Goal: Information Seeking & Learning: Check status

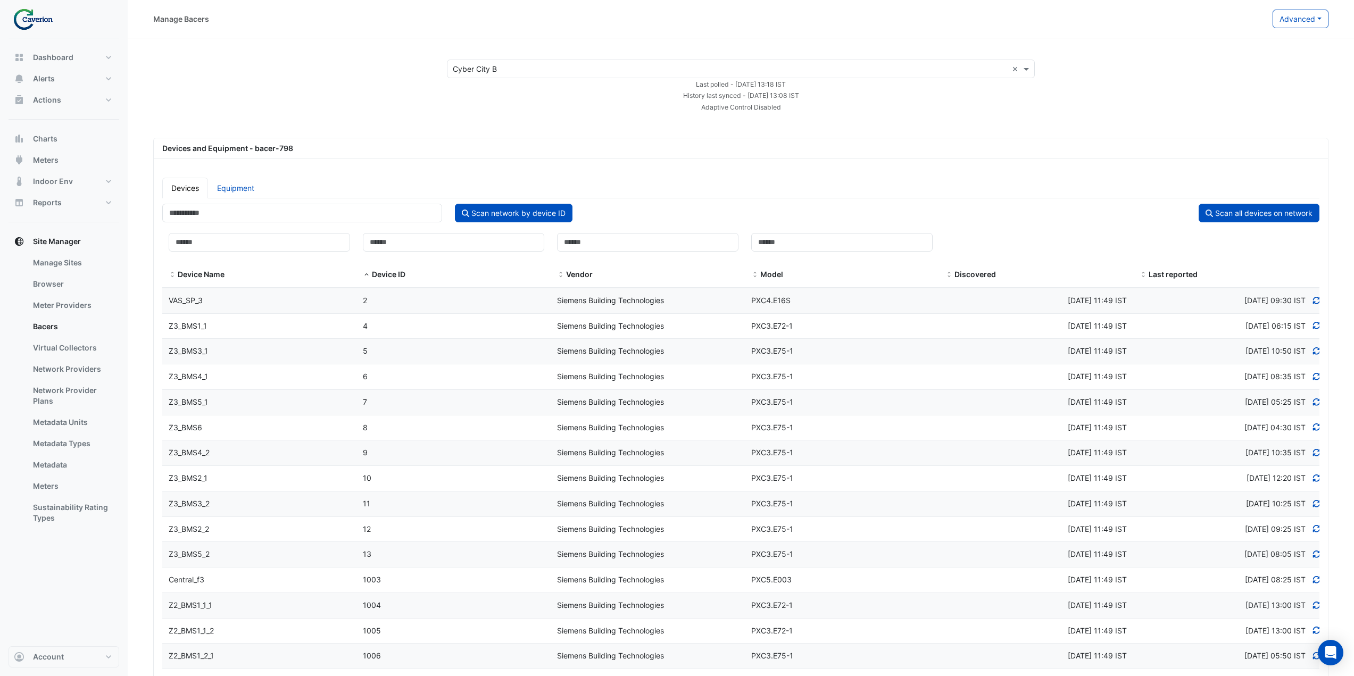
select select "***"
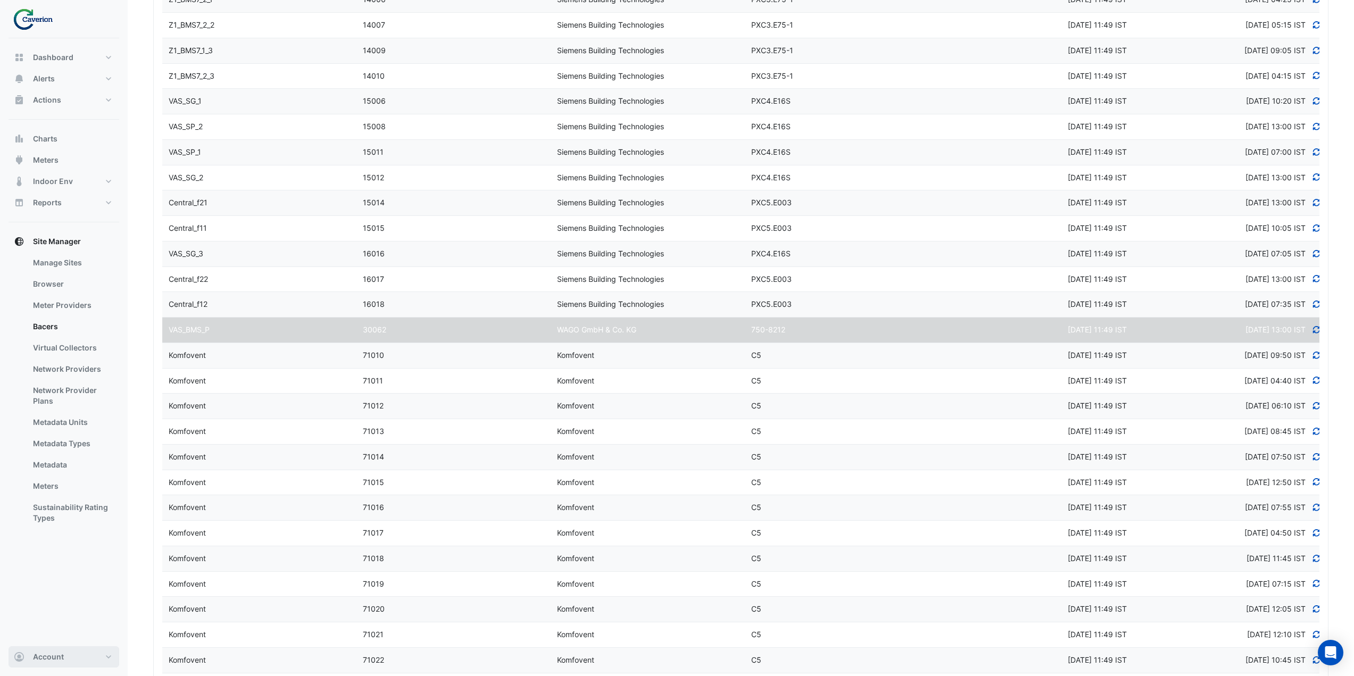
click at [84, 667] on button "Account" at bounding box center [64, 656] width 111 height 21
click at [56, 630] on link "Sign Out" at bounding box center [63, 629] width 101 height 21
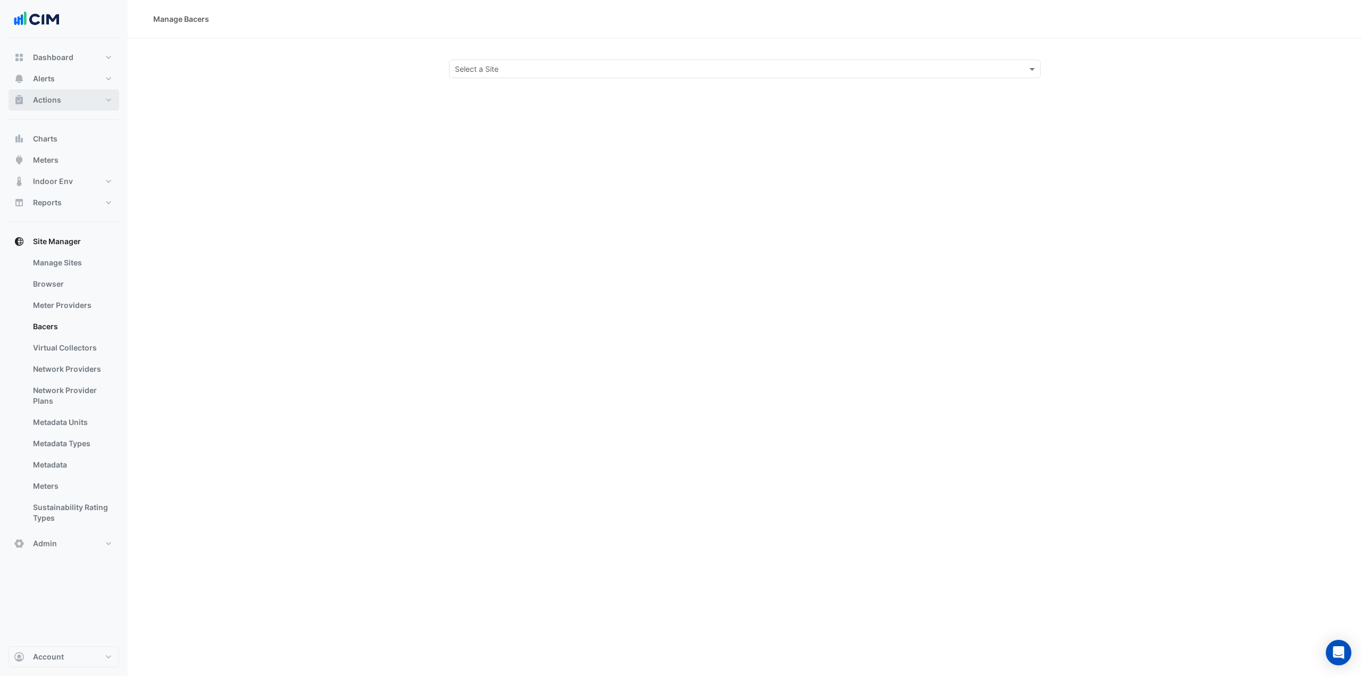
click at [57, 97] on span "Actions" at bounding box center [47, 100] width 28 height 11
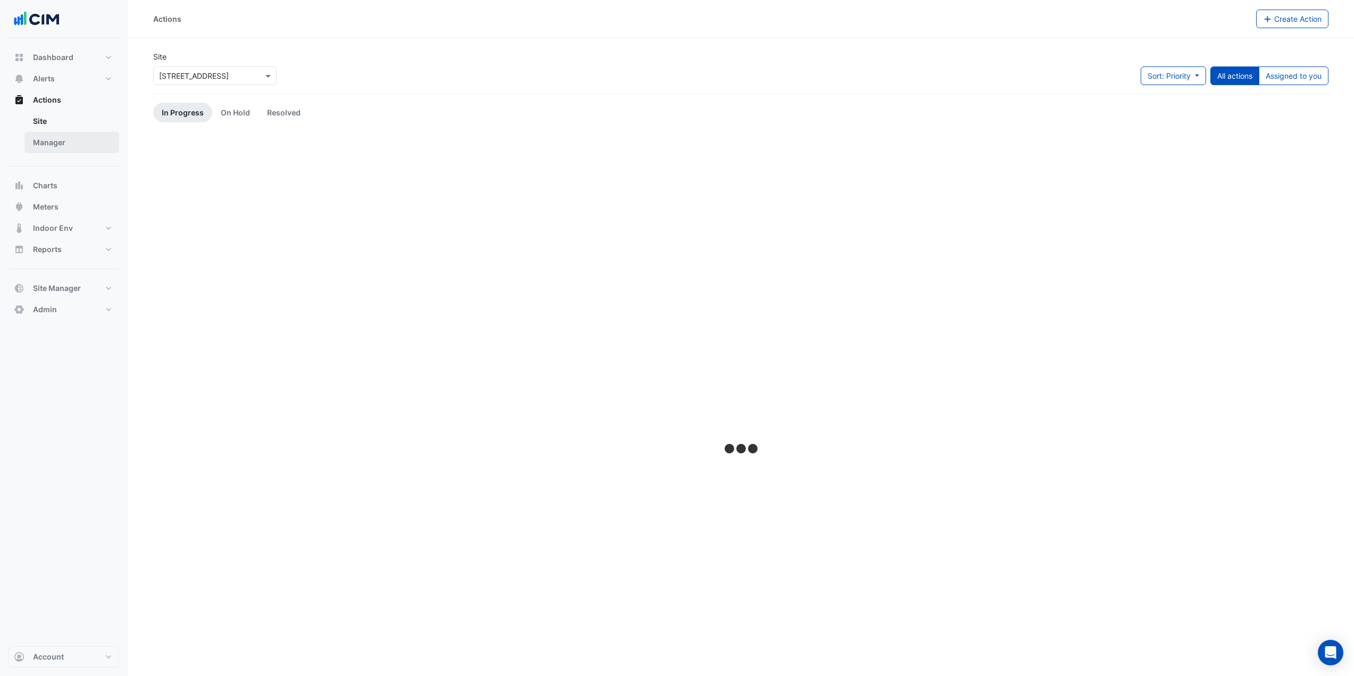
click at [74, 138] on link "Manager" at bounding box center [71, 142] width 95 height 21
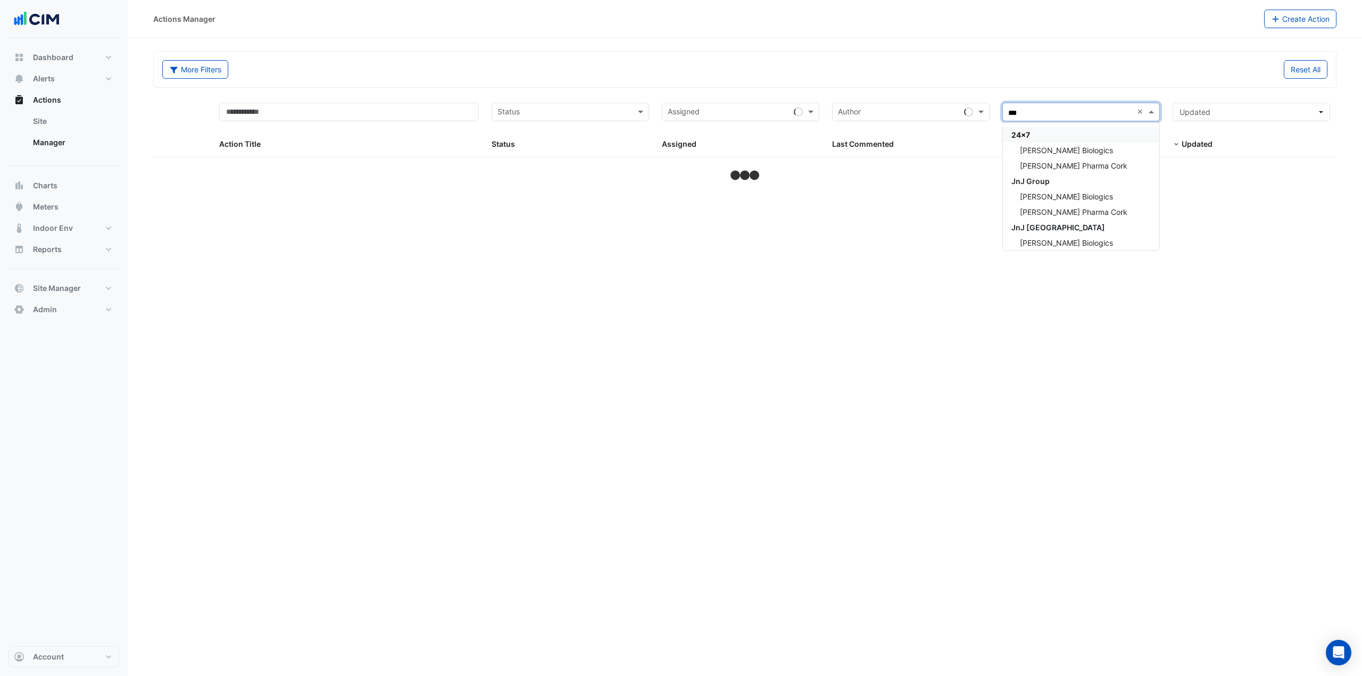
type input "****"
click at [1117, 151] on div "[PERSON_NAME] Biologics" at bounding box center [1081, 150] width 156 height 15
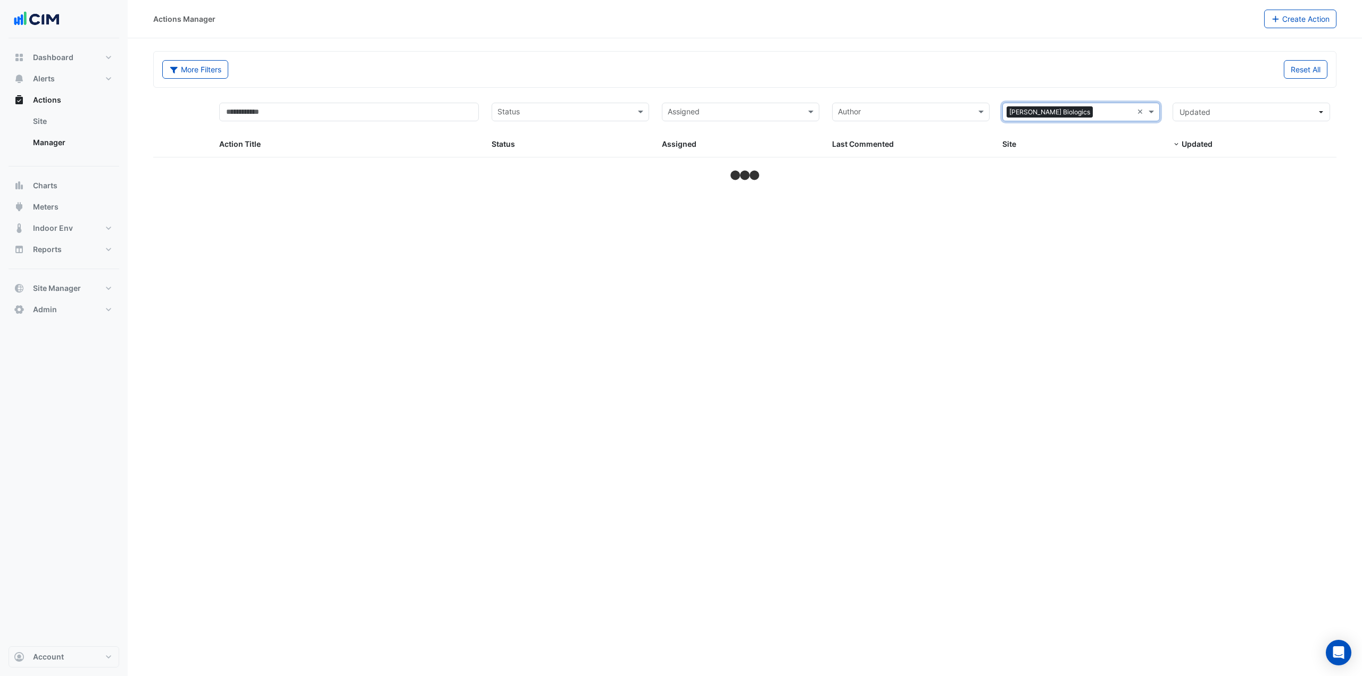
select select "***"
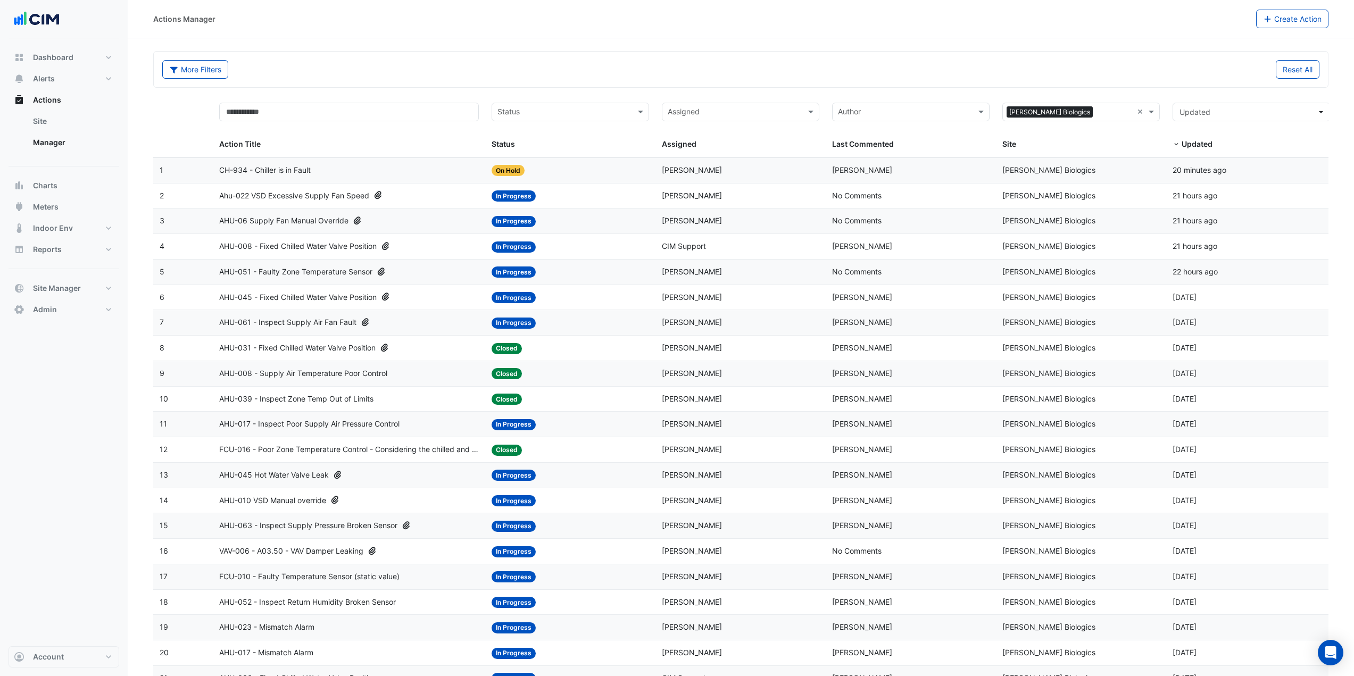
click at [430, 219] on div "AHU-06 Supply Fan Manual Override" at bounding box center [349, 221] width 260 height 12
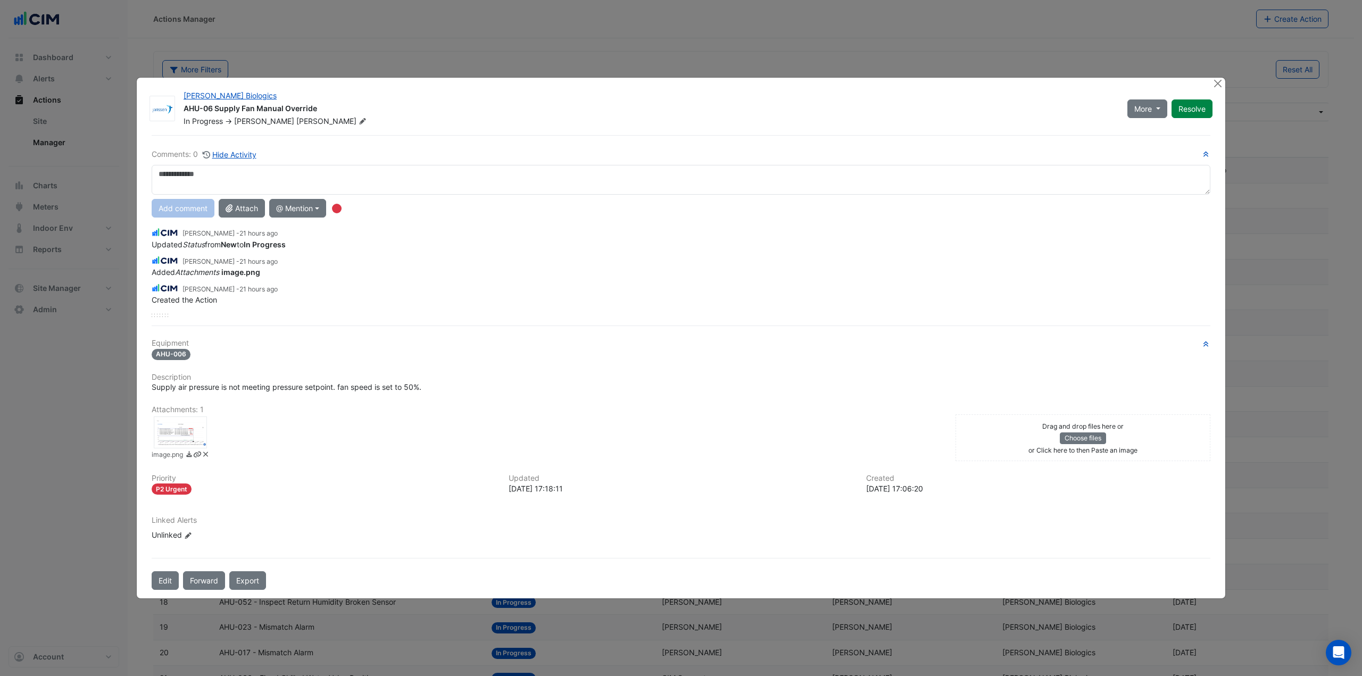
click at [186, 426] on div at bounding box center [180, 433] width 53 height 32
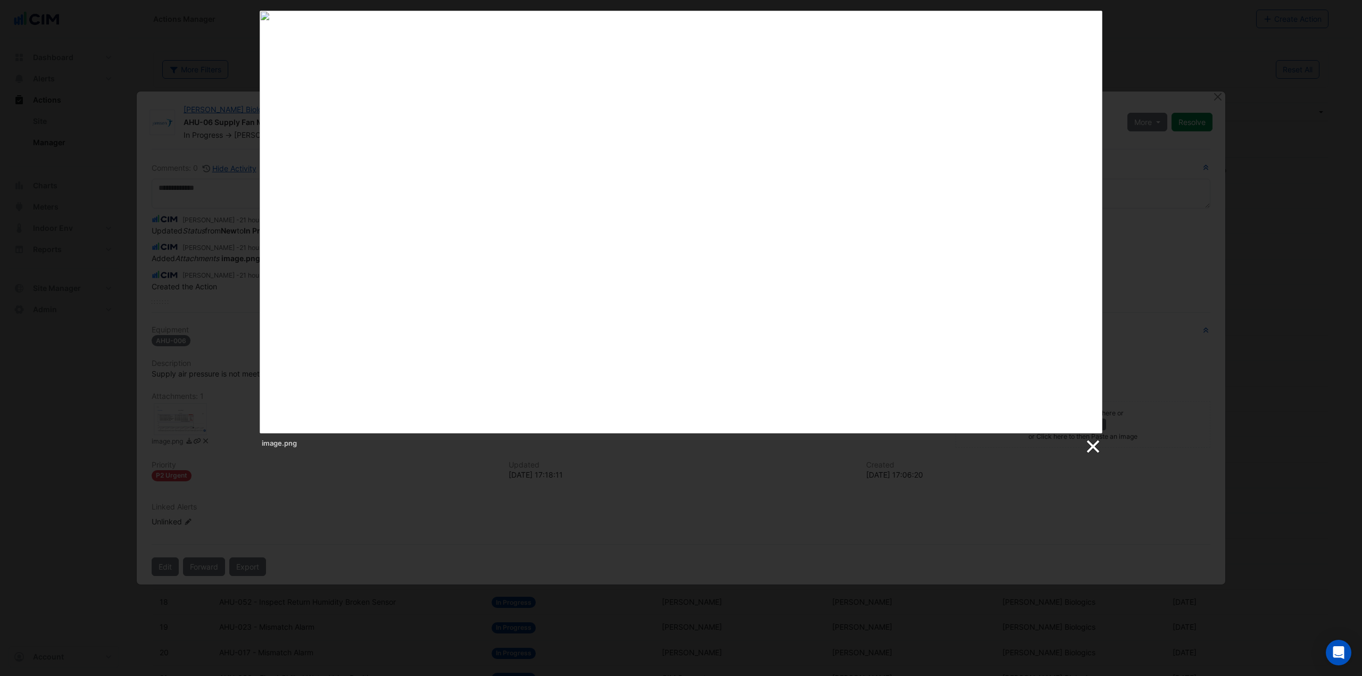
click at [1086, 447] on link at bounding box center [1092, 447] width 16 height 16
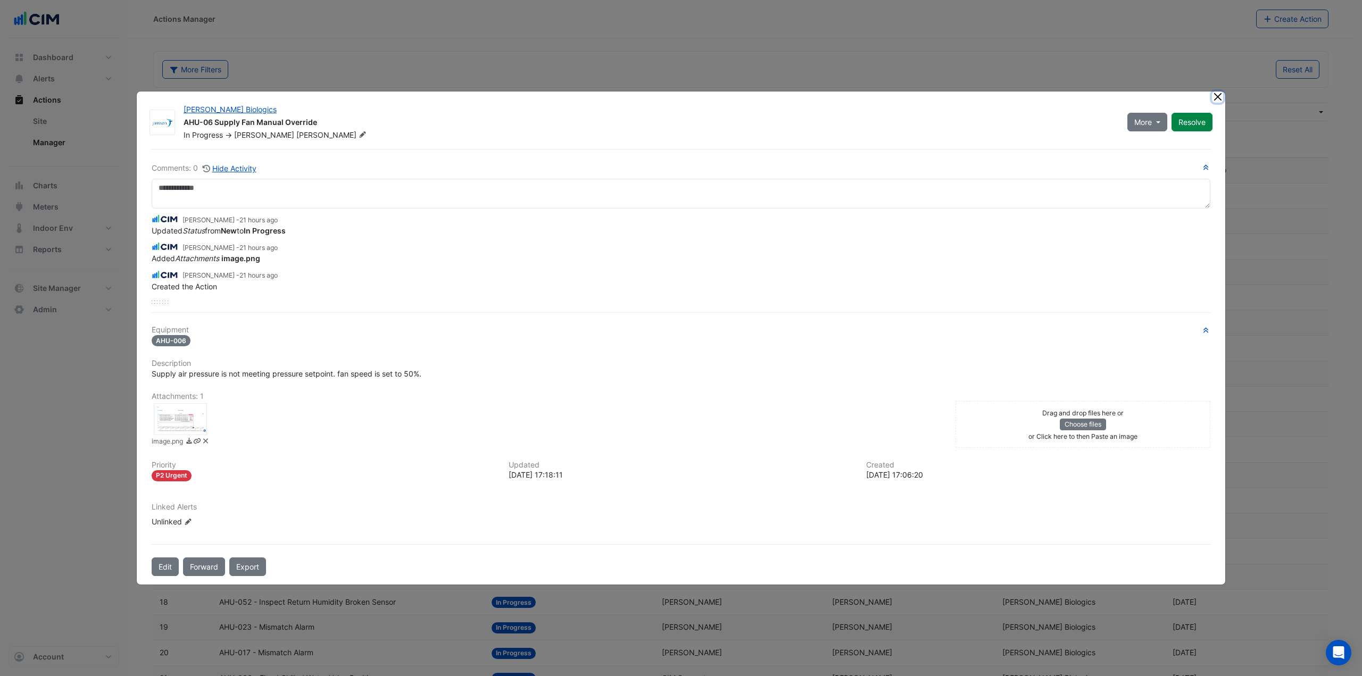
click at [1218, 96] on button "Close" at bounding box center [1217, 97] width 11 height 11
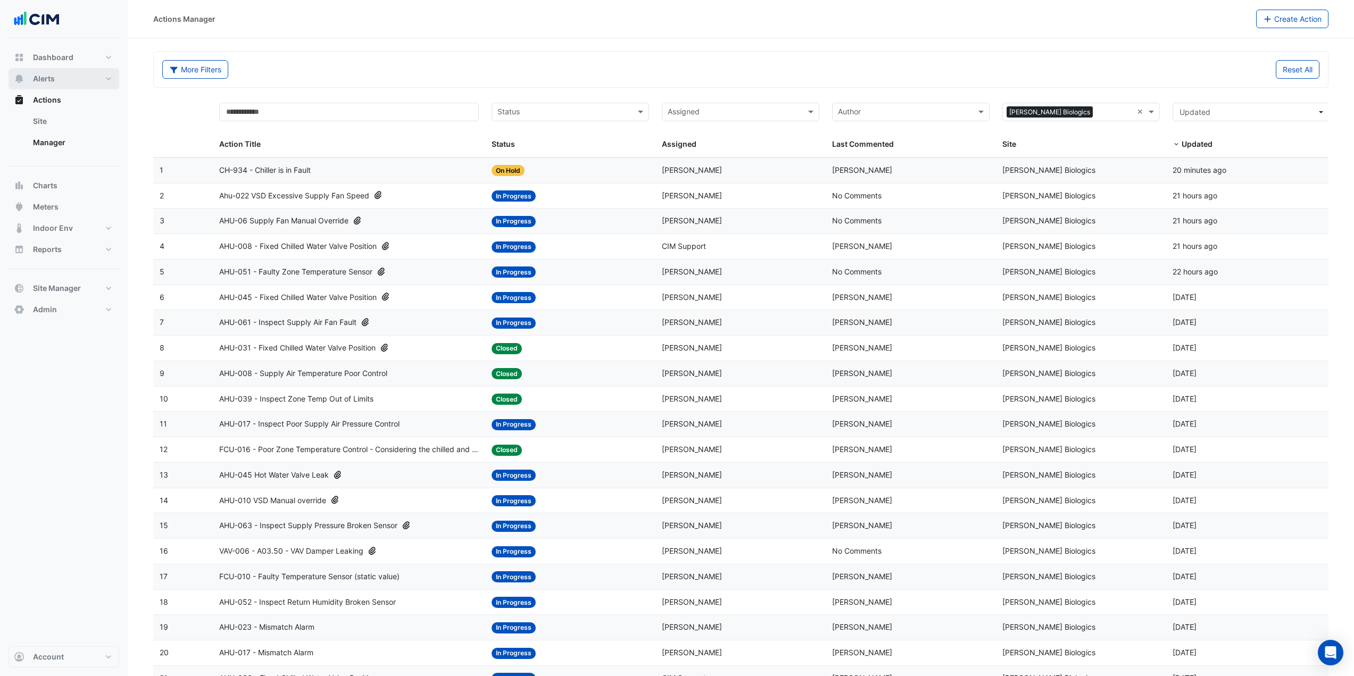
click at [87, 84] on button "Alerts" at bounding box center [64, 78] width 111 height 21
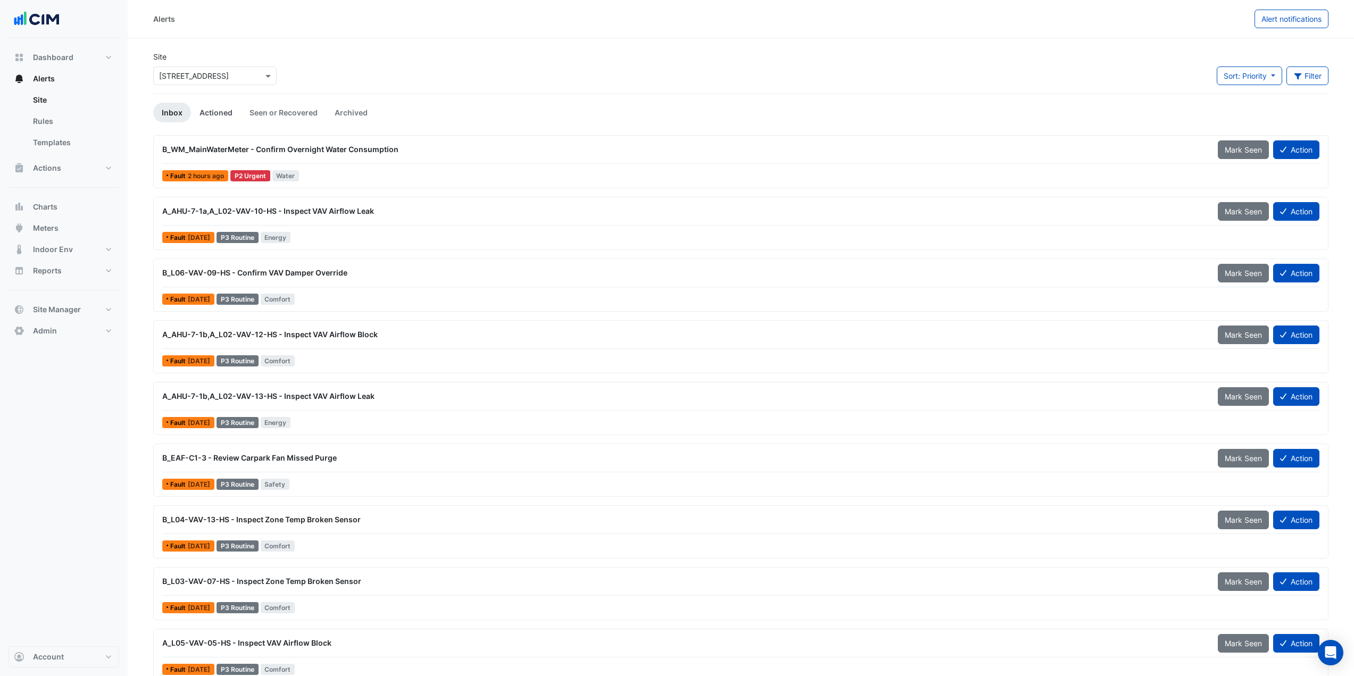
click at [215, 119] on link "Actioned" at bounding box center [216, 113] width 50 height 20
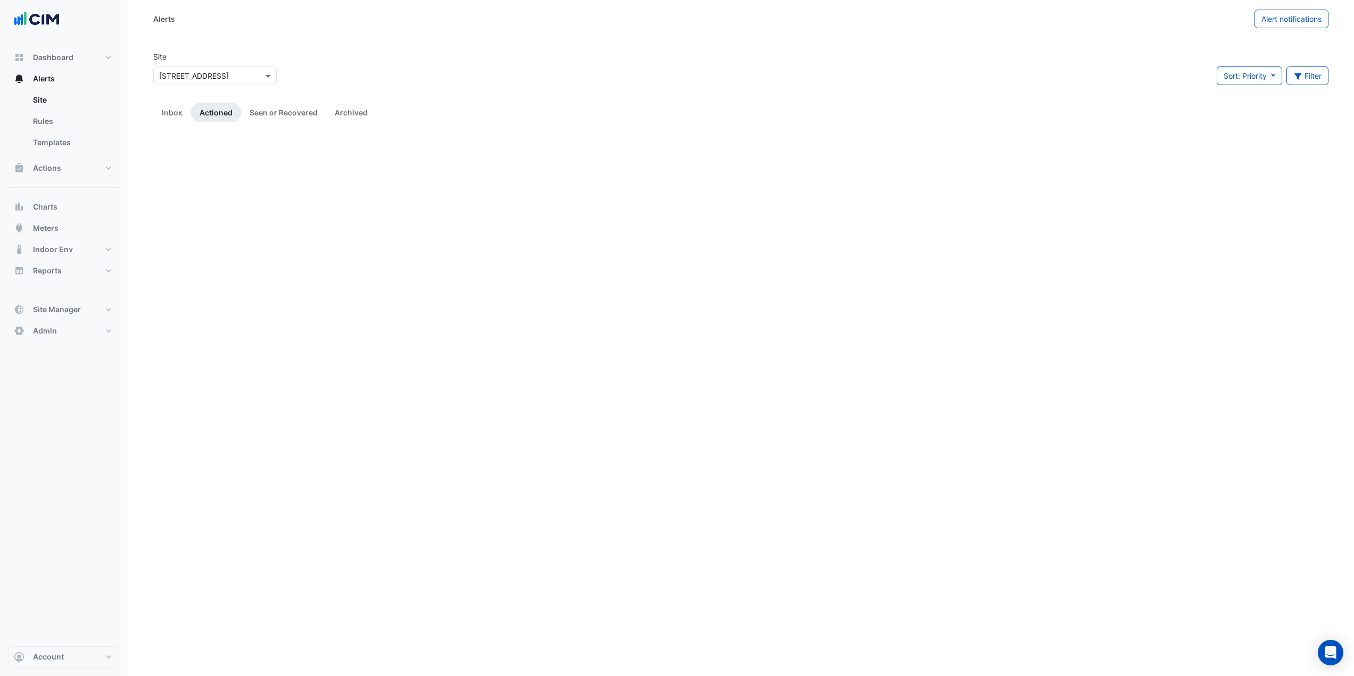
click at [211, 71] on input "text" at bounding box center [204, 76] width 90 height 11
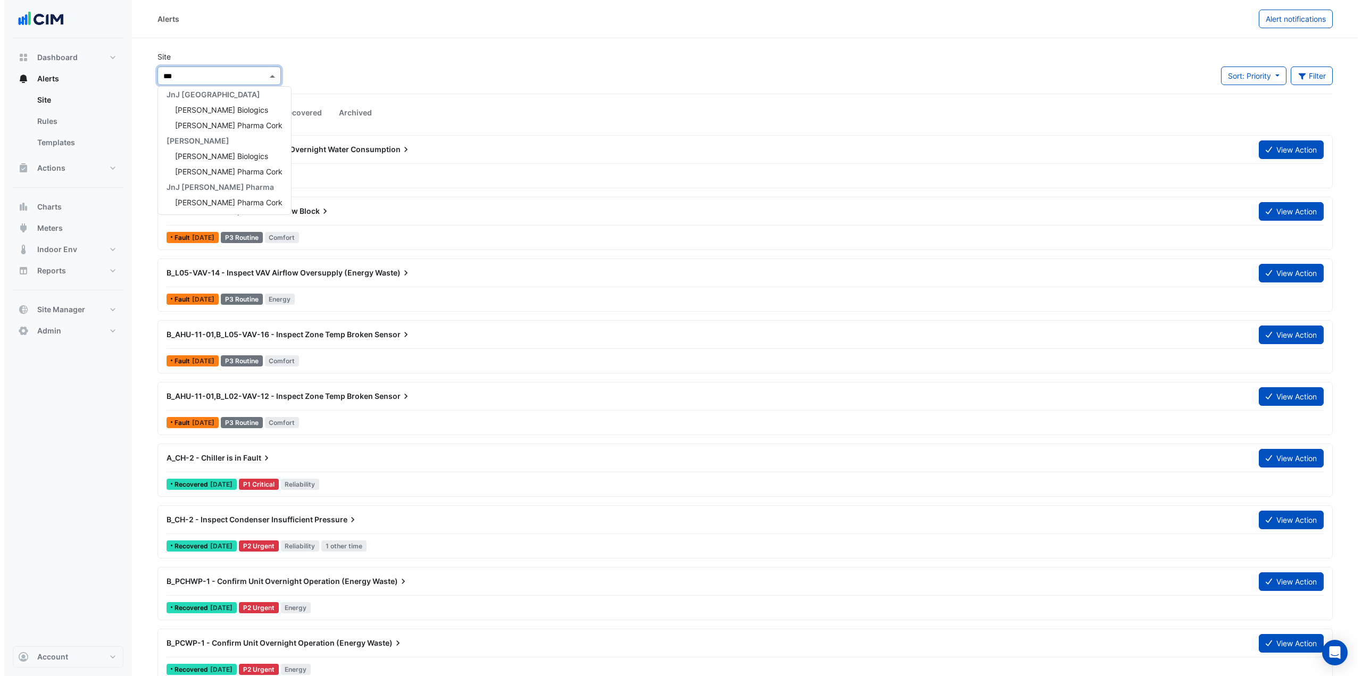
scroll to position [97, 0]
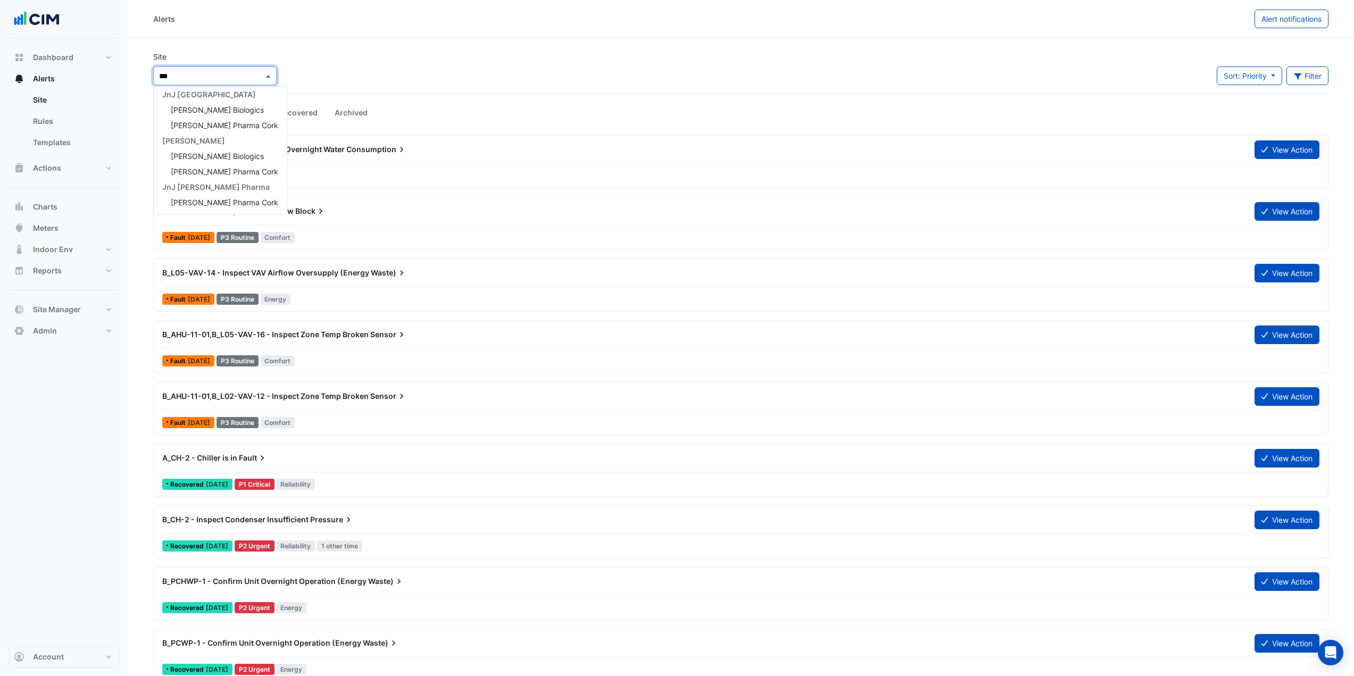
type input "****"
click at [253, 112] on div "[PERSON_NAME] Biologics" at bounding box center [220, 109] width 133 height 15
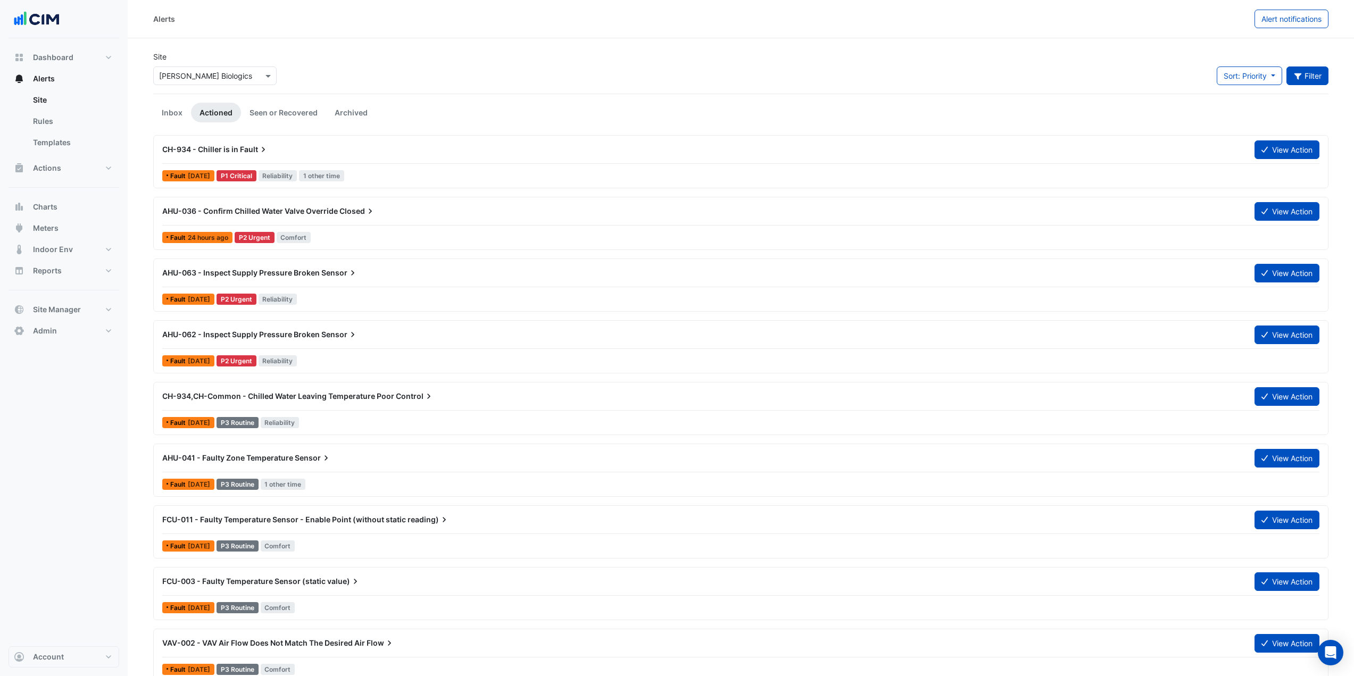
click at [1304, 78] on button "Filter" at bounding box center [1307, 76] width 43 height 19
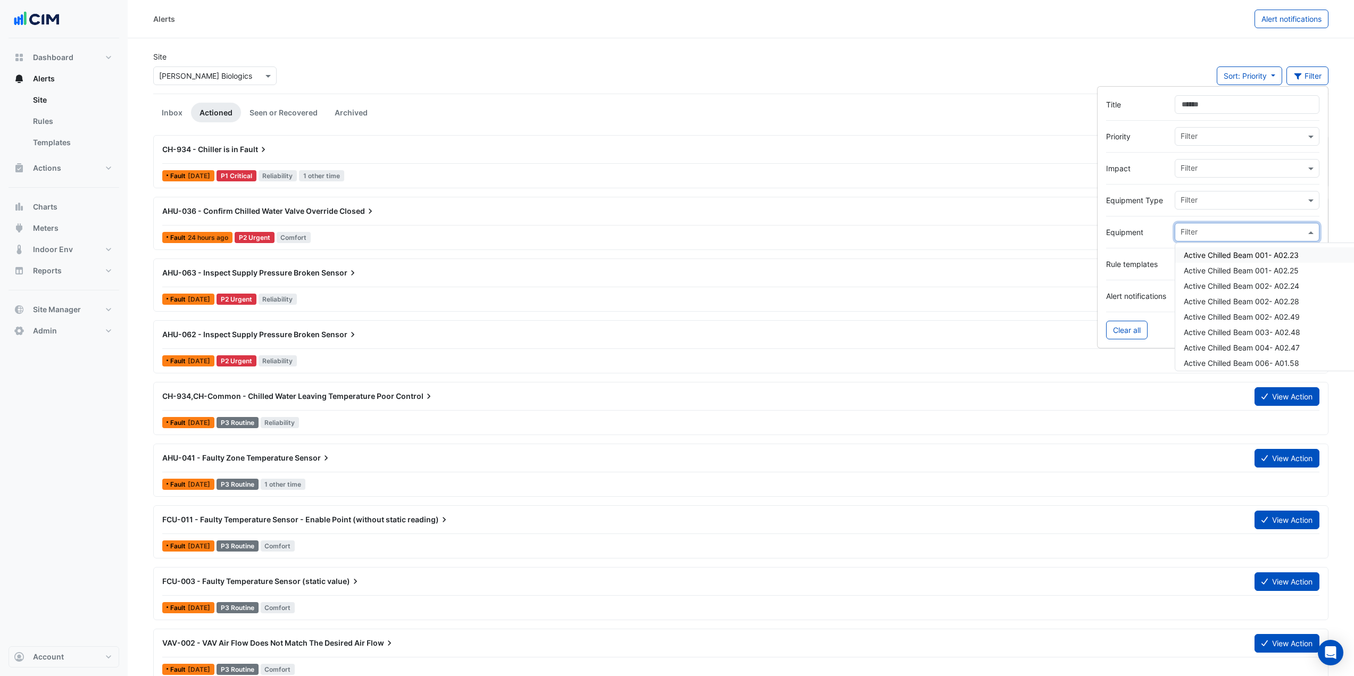
click at [1194, 230] on input "text" at bounding box center [1243, 233] width 125 height 11
click at [1214, 334] on span "AHU-006" at bounding box center [1200, 332] width 33 height 9
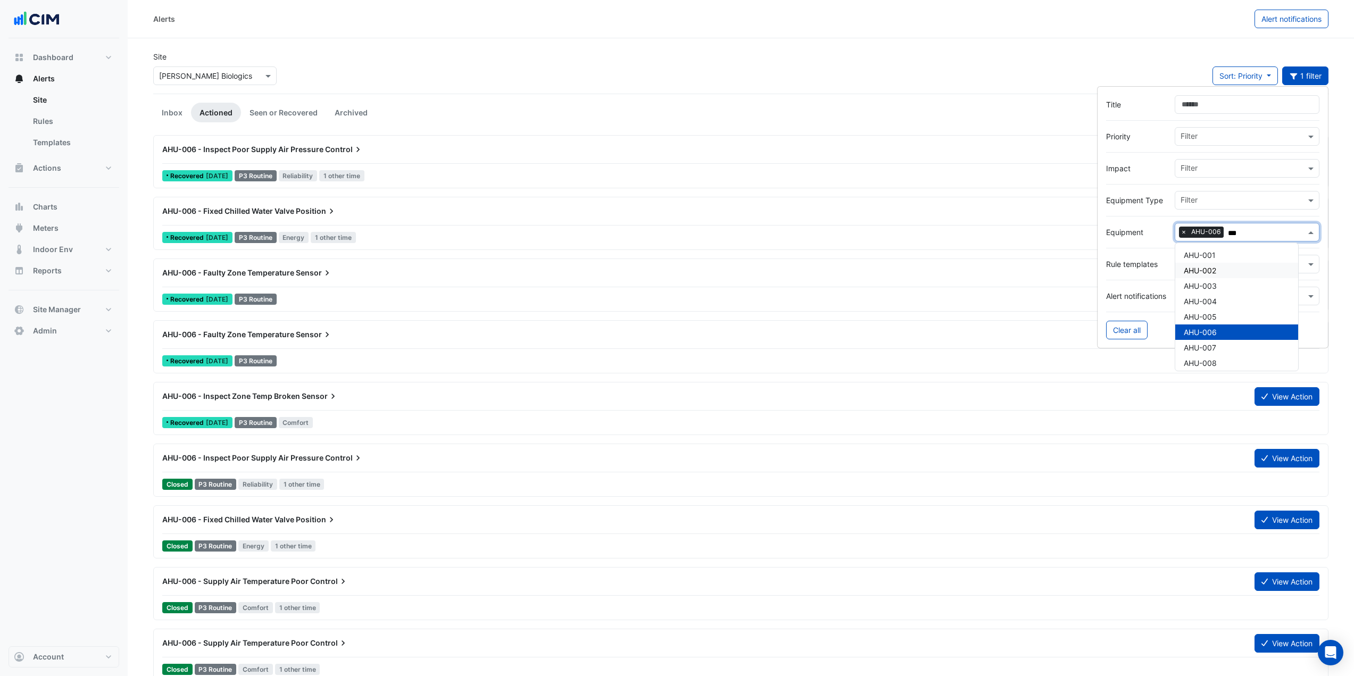
type input "***"
click at [1093, 49] on section "Site × Janssen Biologics Sort: Priority Priority Updated 1 filter Inbox Actione…" at bounding box center [741, 360] width 1226 height 644
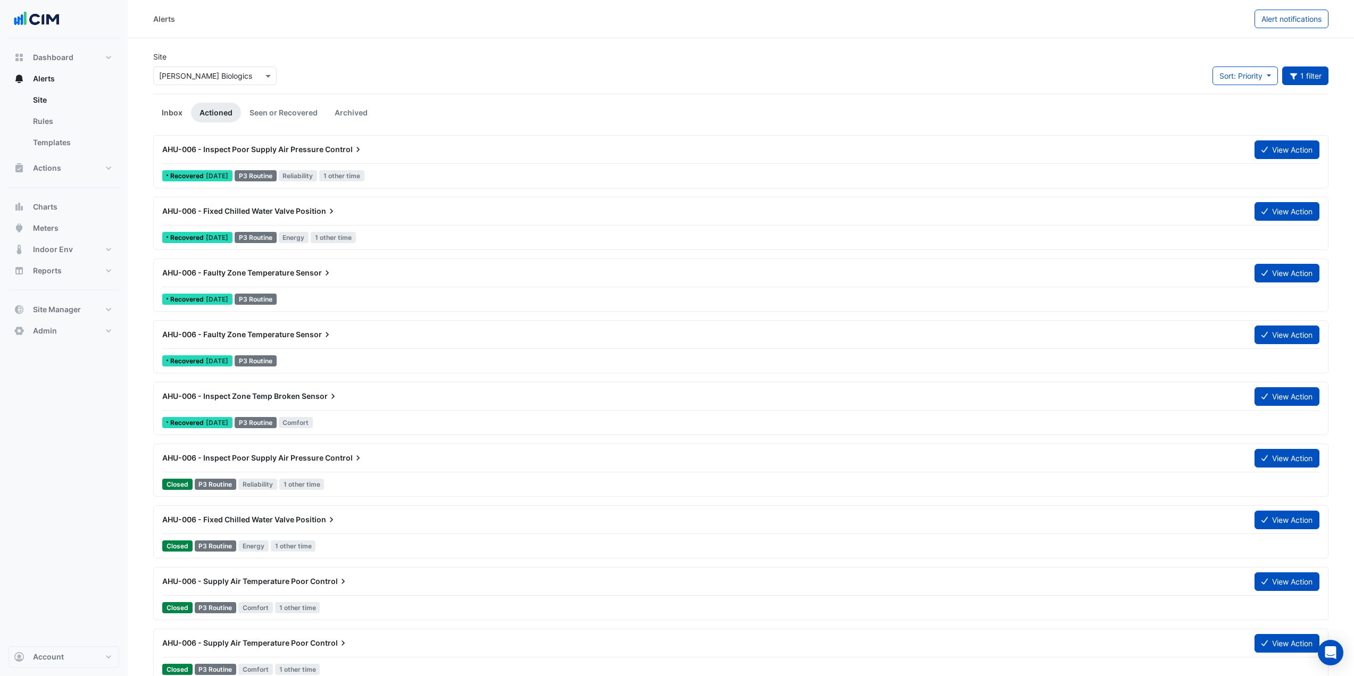
click at [165, 112] on link "Inbox" at bounding box center [172, 113] width 38 height 20
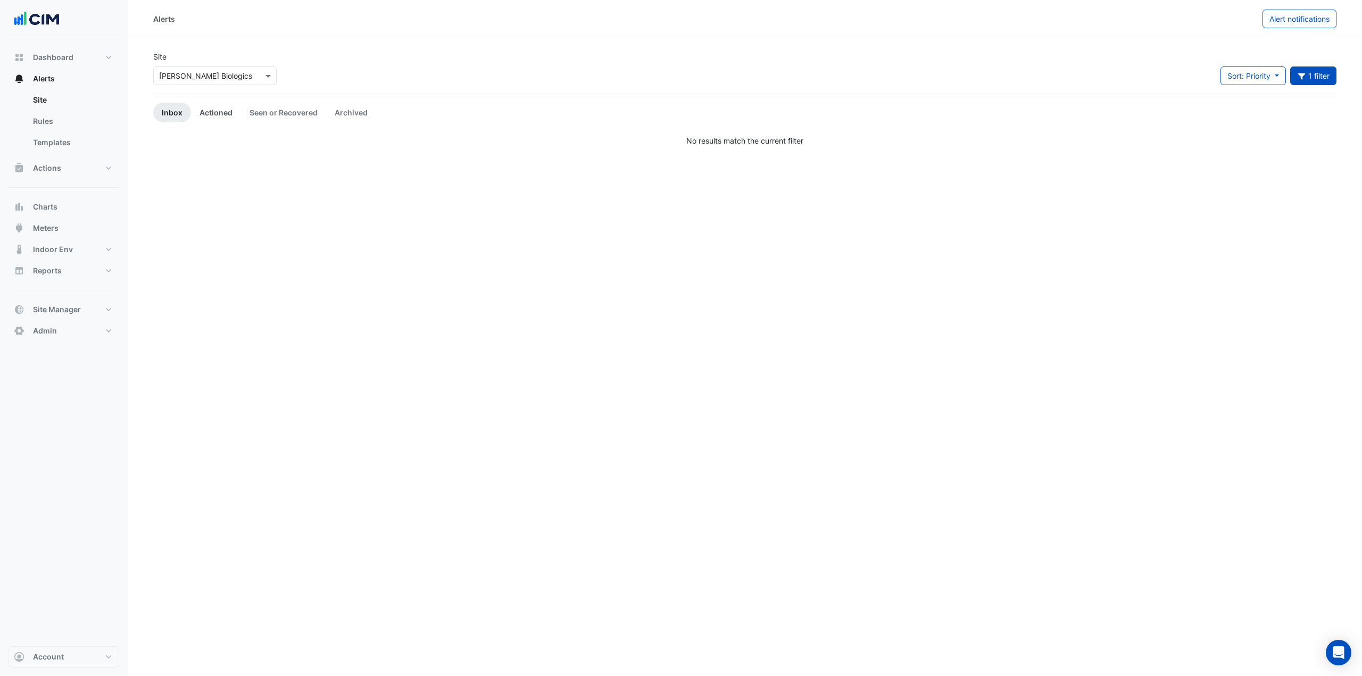
click at [239, 115] on link "Actioned" at bounding box center [216, 113] width 50 height 20
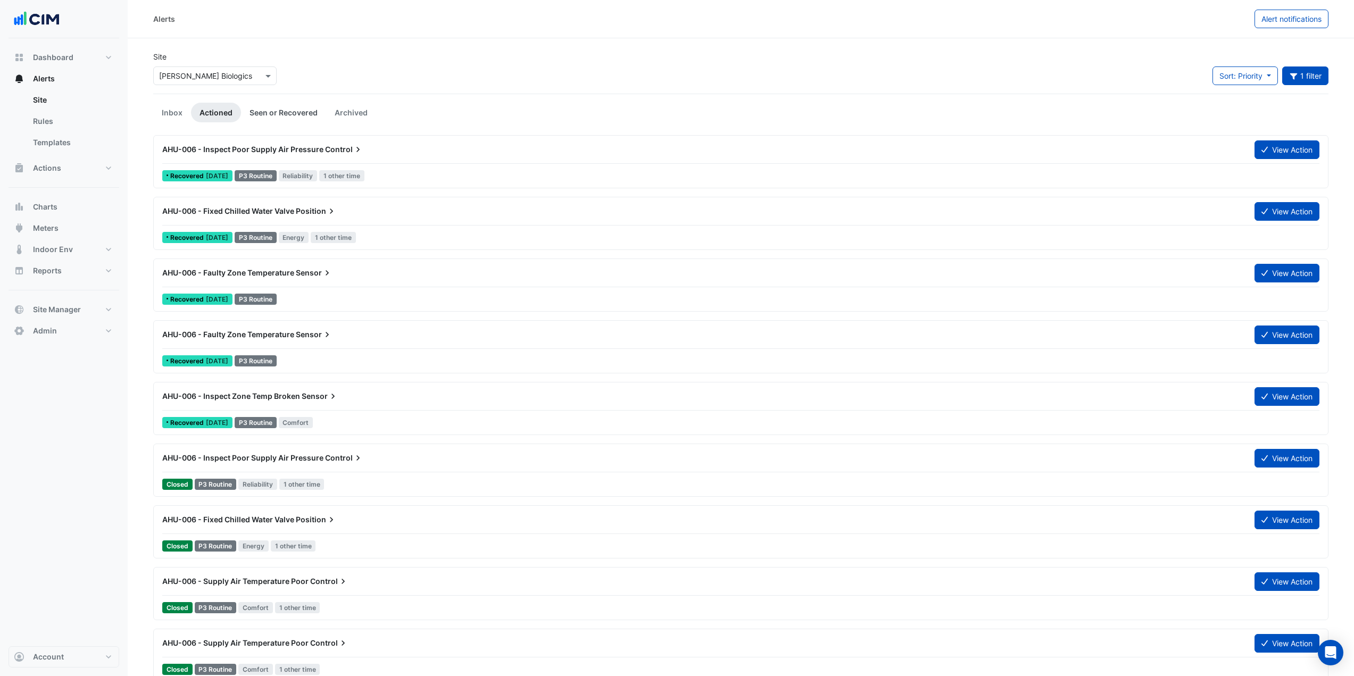
click at [281, 112] on link "Seen or Recovered" at bounding box center [283, 113] width 85 height 20
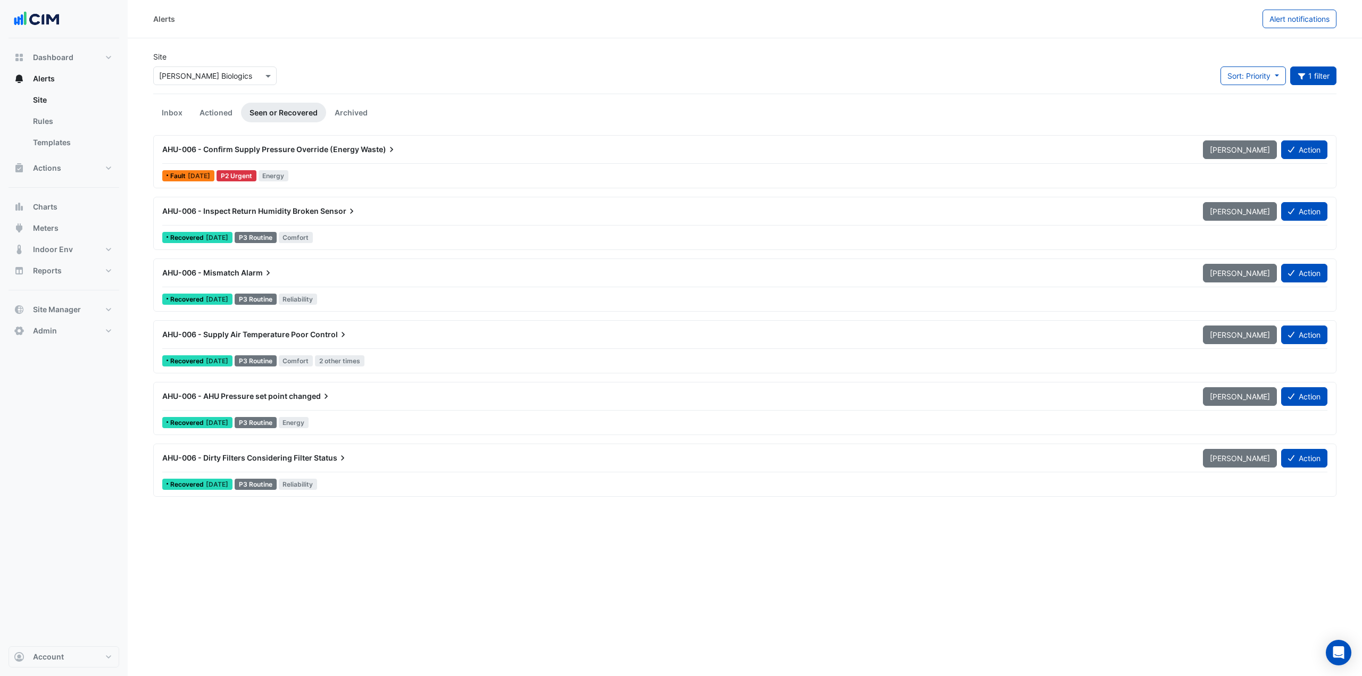
click at [335, 164] on div "AHU-006 - Confirm Supply Pressure Override (Energy Waste) Mark Unseen Action Fa…" at bounding box center [745, 162] width 1174 height 44
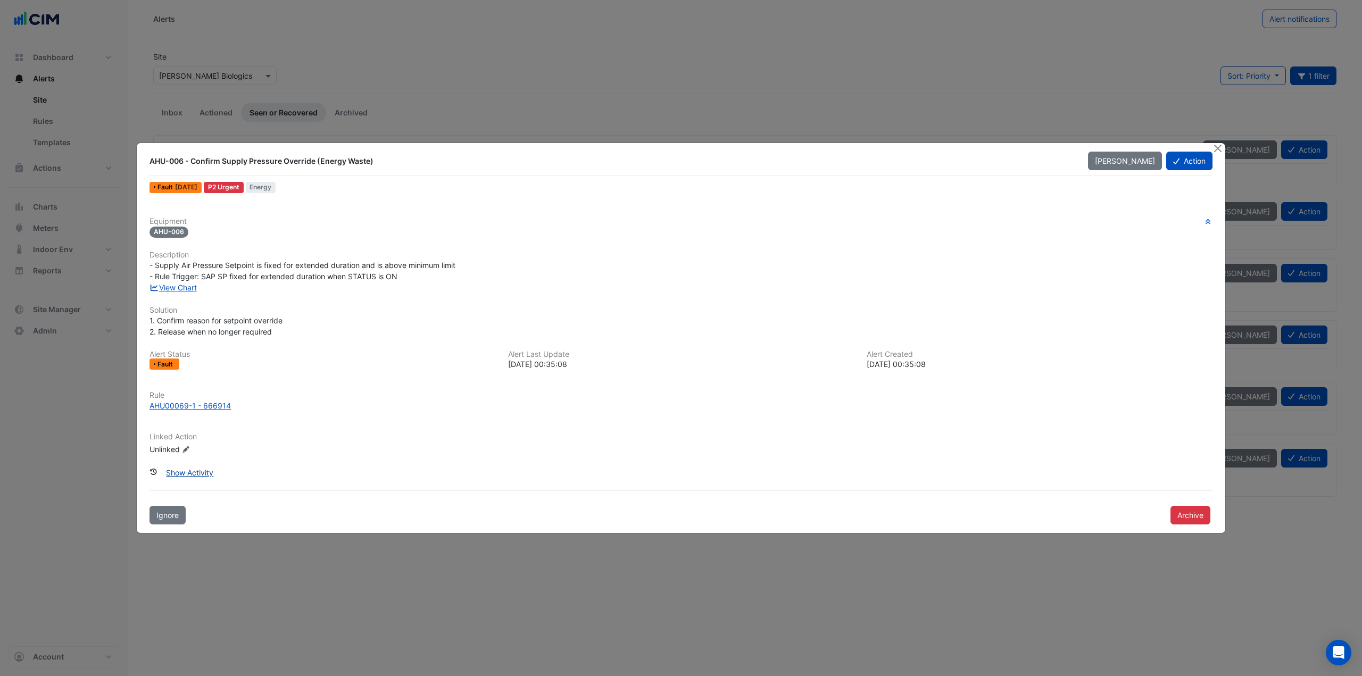
click at [202, 474] on button "Show Activity" at bounding box center [189, 472] width 61 height 19
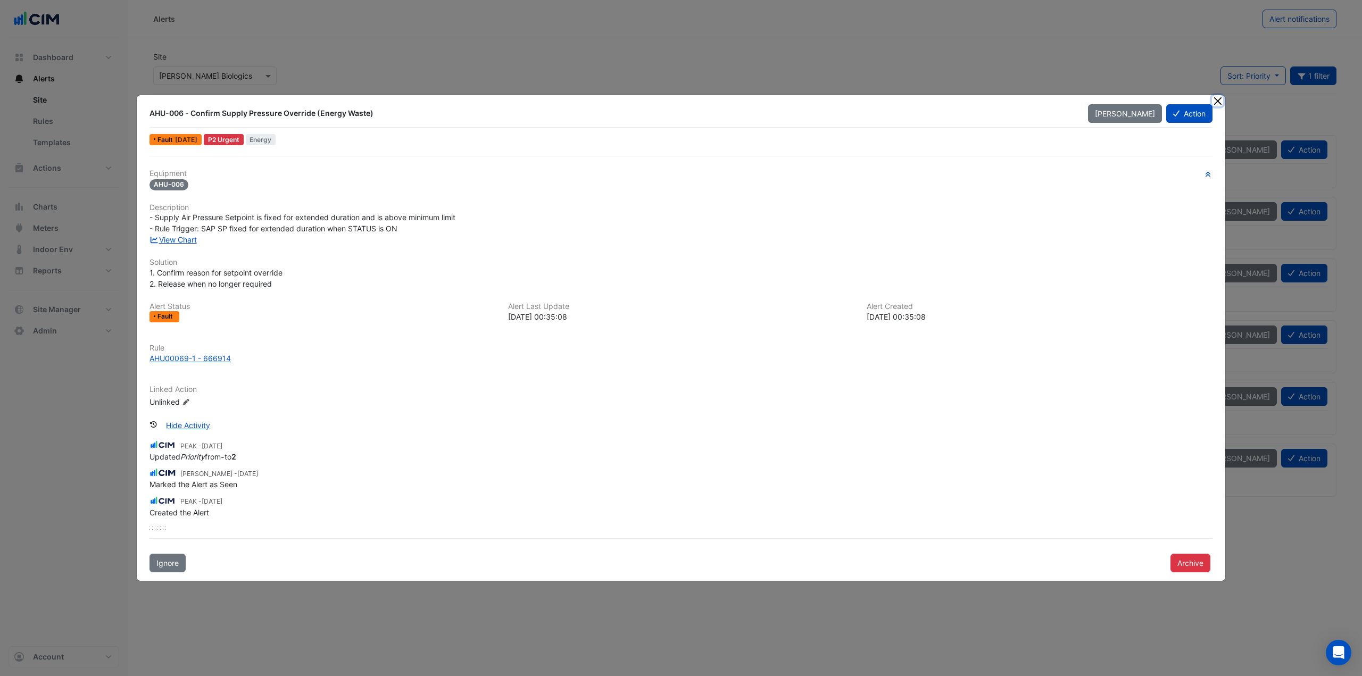
click at [1218, 102] on button "Close" at bounding box center [1217, 100] width 11 height 11
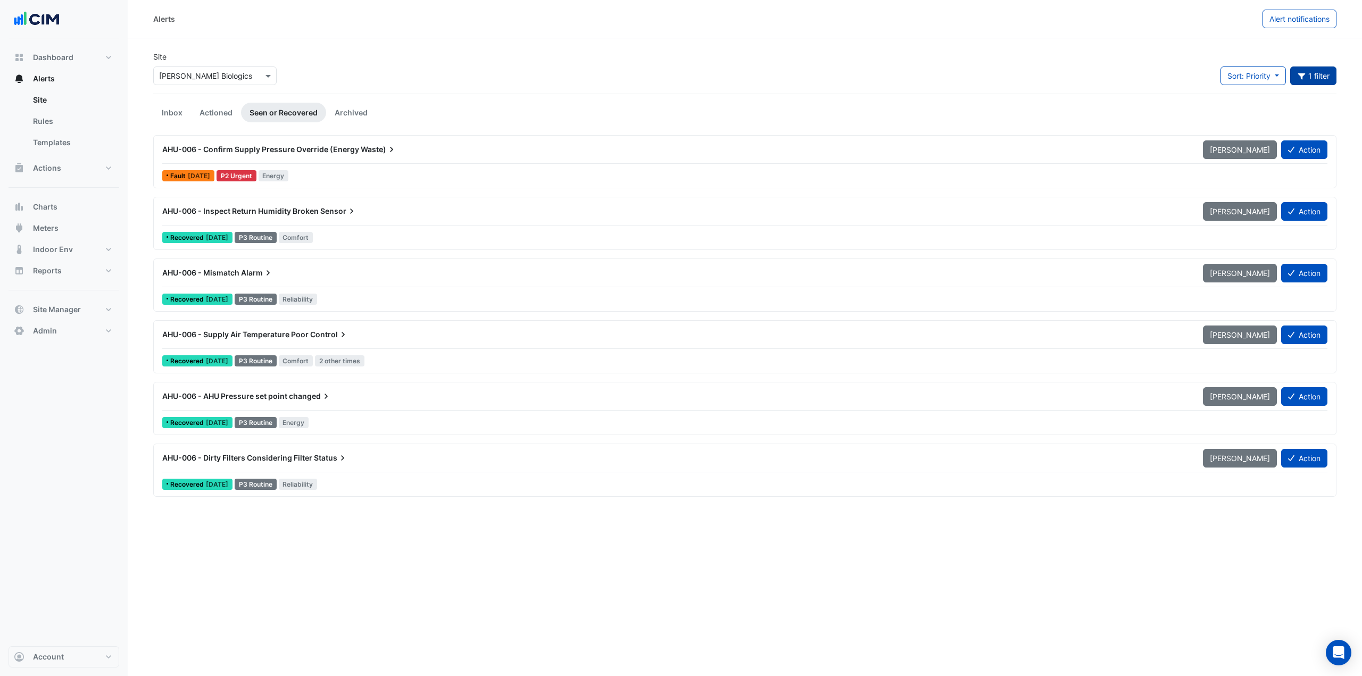
click at [1309, 77] on button "1 filter" at bounding box center [1313, 76] width 47 height 19
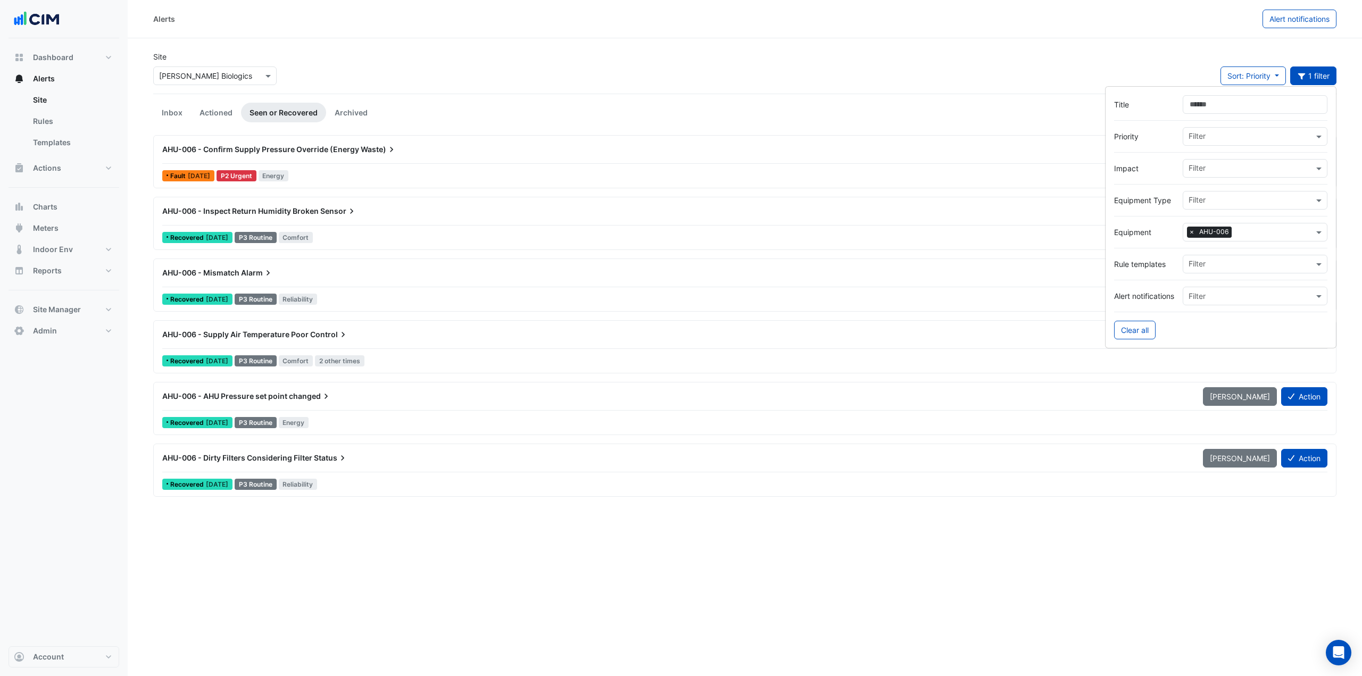
click at [1189, 230] on span "×" at bounding box center [1192, 232] width 10 height 11
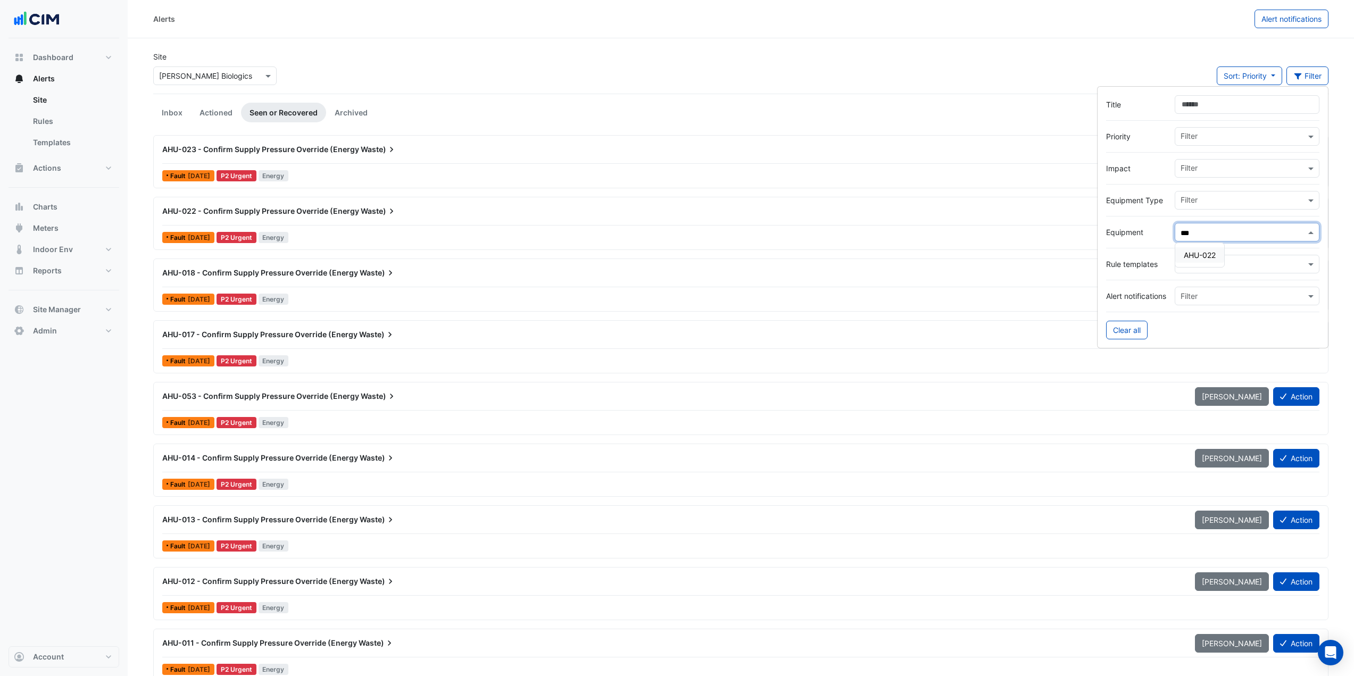
click at [1192, 257] on span "AHU-022" at bounding box center [1200, 255] width 32 height 9
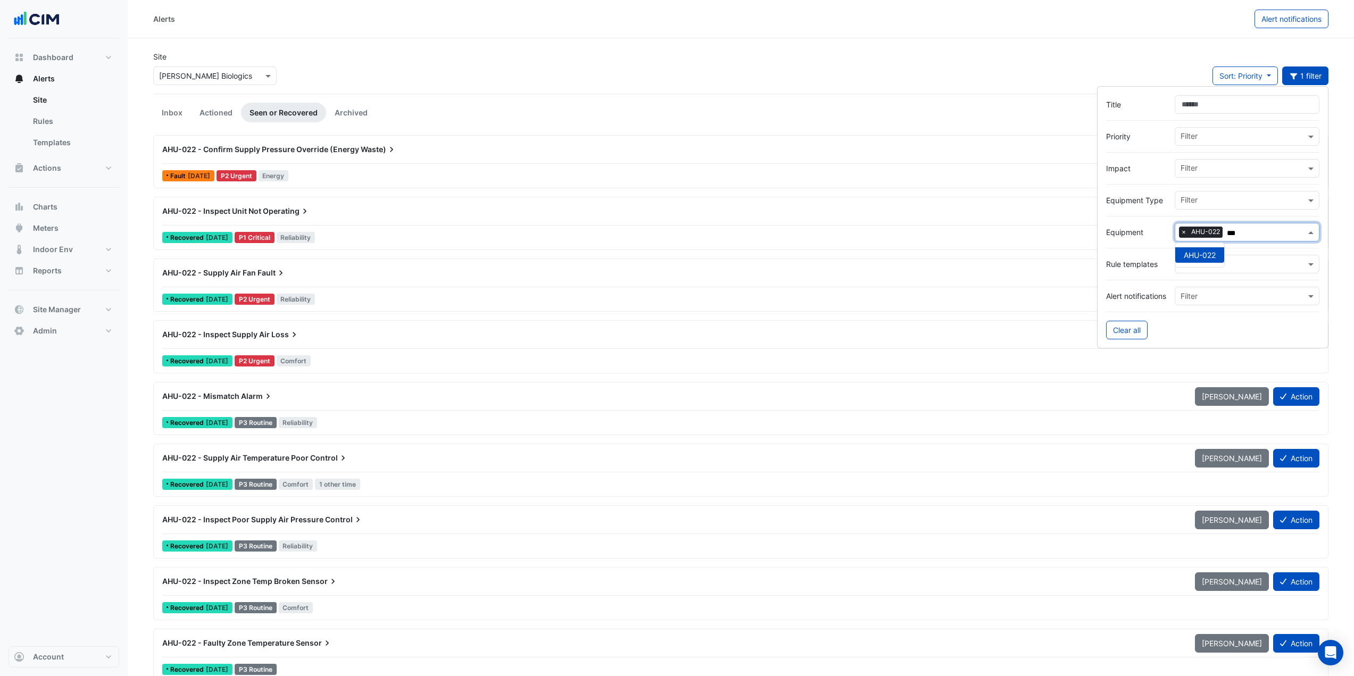
type input "***"
click at [365, 71] on div "Site × Janssen Biologics Sort: Priority Priority Updated 1 filter" at bounding box center [741, 72] width 1188 height 43
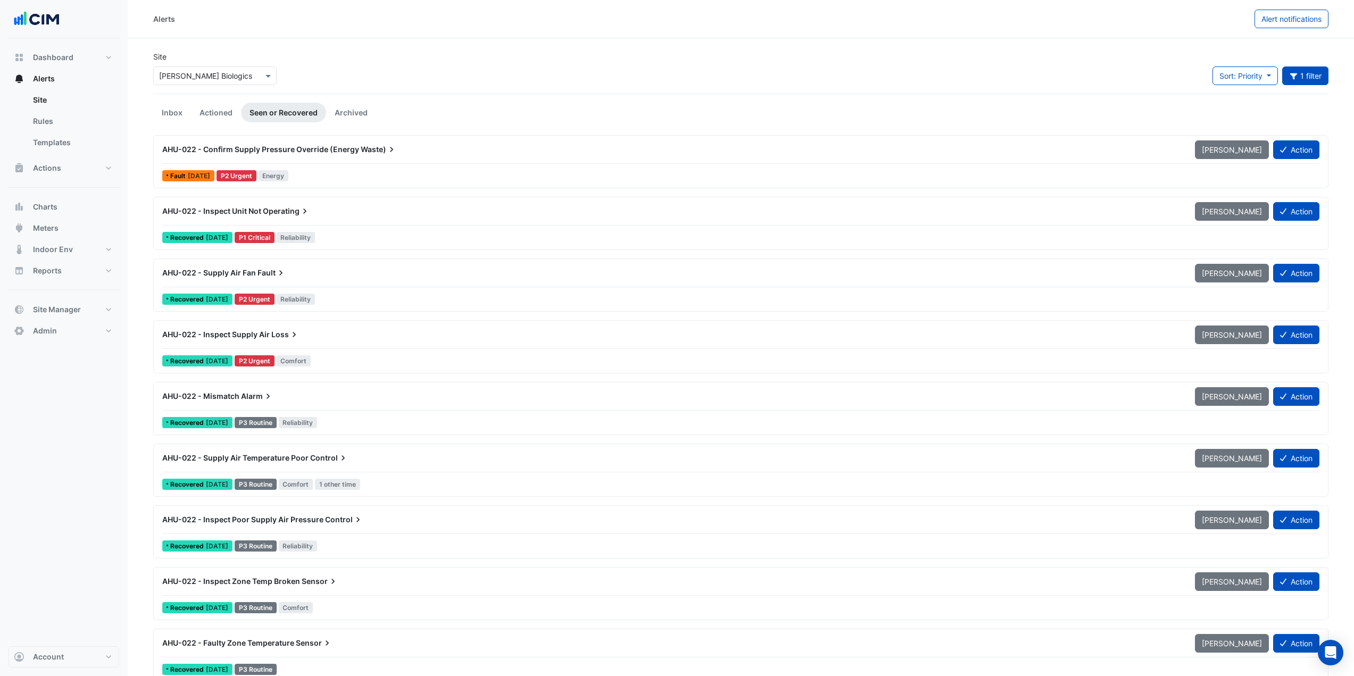
click at [357, 161] on div "AHU-022 - Confirm Supply Pressure Override (Energy Waste) Mark Unseen Action" at bounding box center [740, 152] width 1157 height 24
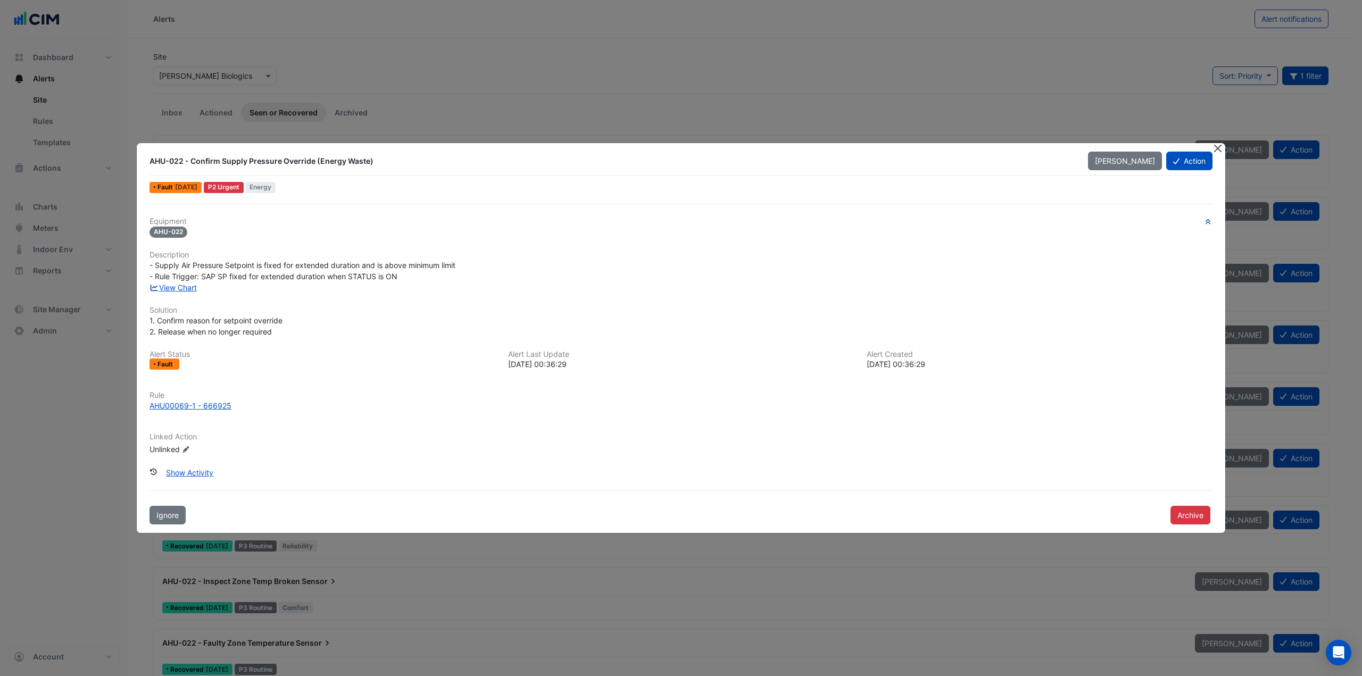
click at [1220, 149] on button "Close" at bounding box center [1217, 148] width 11 height 11
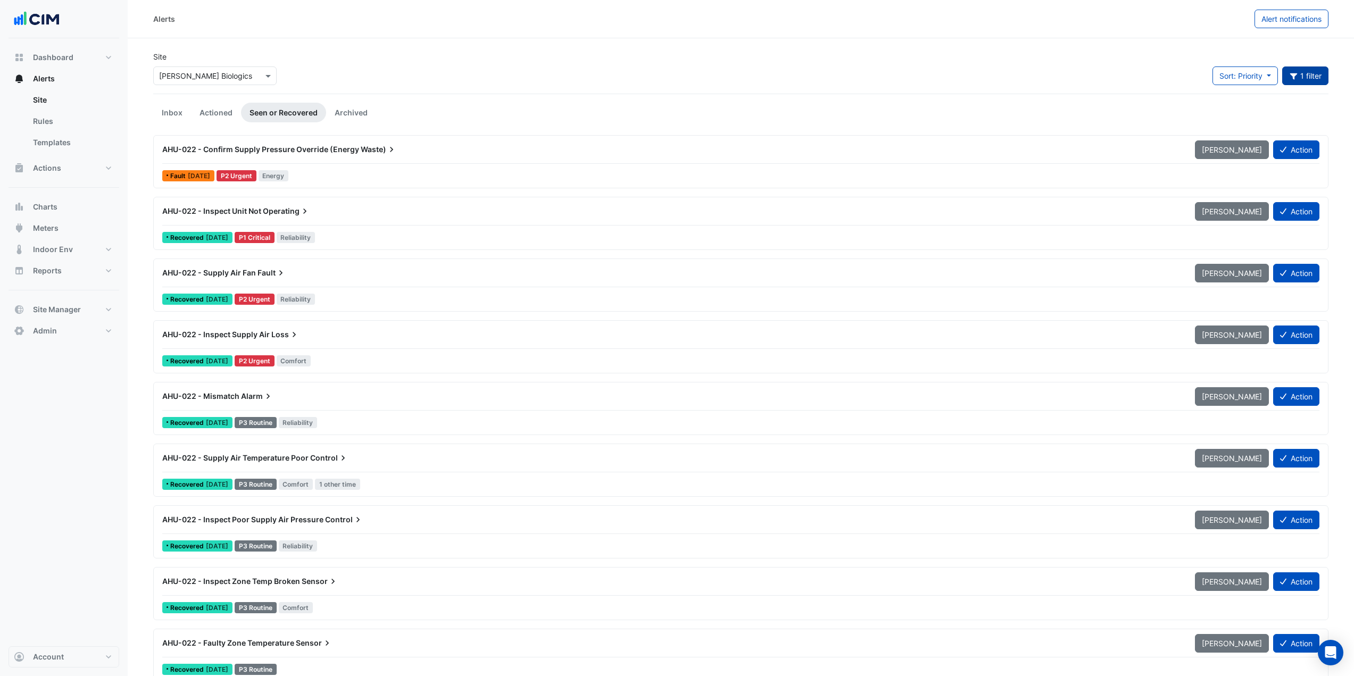
click at [1307, 80] on button "1 filter" at bounding box center [1305, 76] width 47 height 19
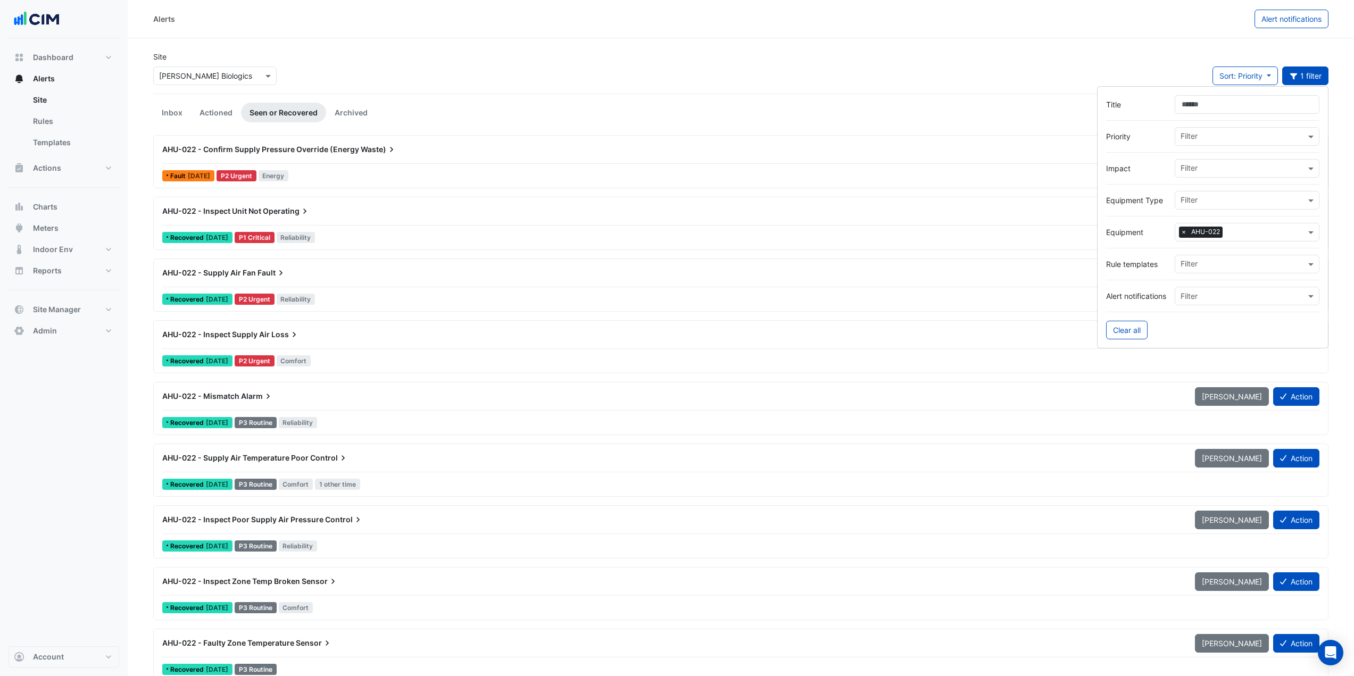
click at [1185, 234] on span "×" at bounding box center [1184, 232] width 10 height 11
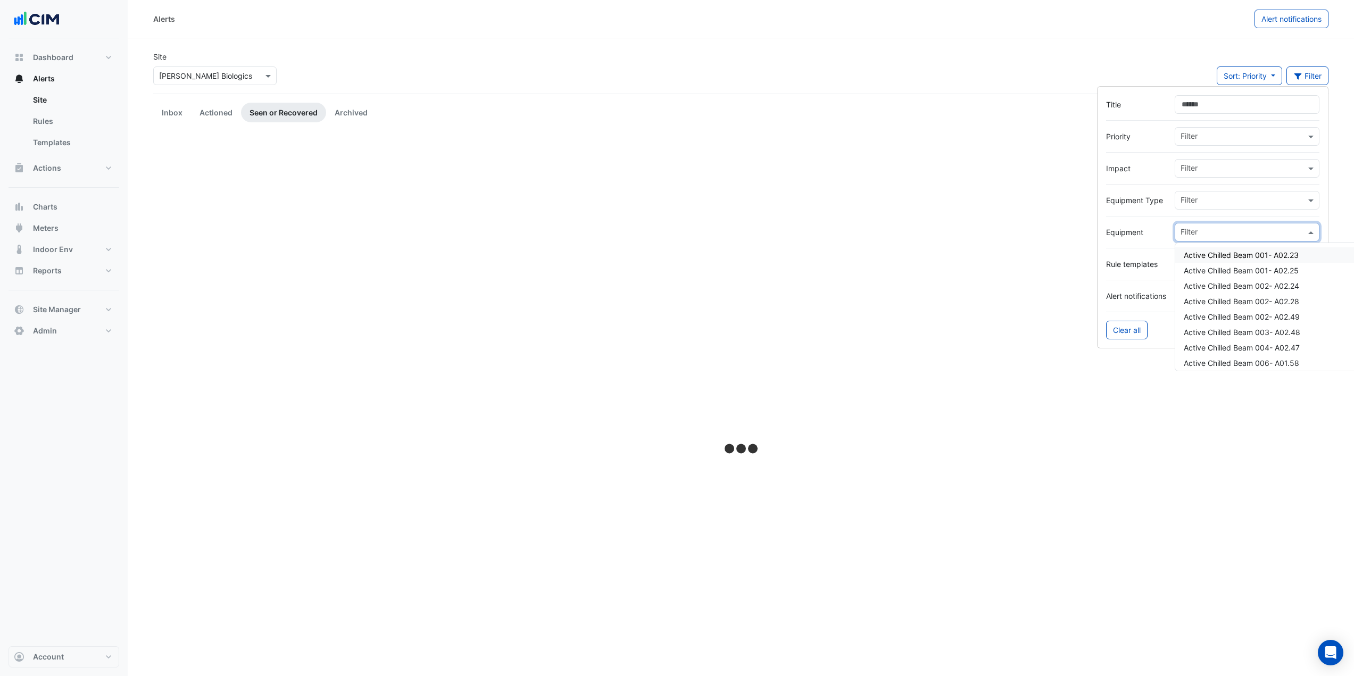
click at [1187, 233] on input "text" at bounding box center [1243, 233] width 125 height 11
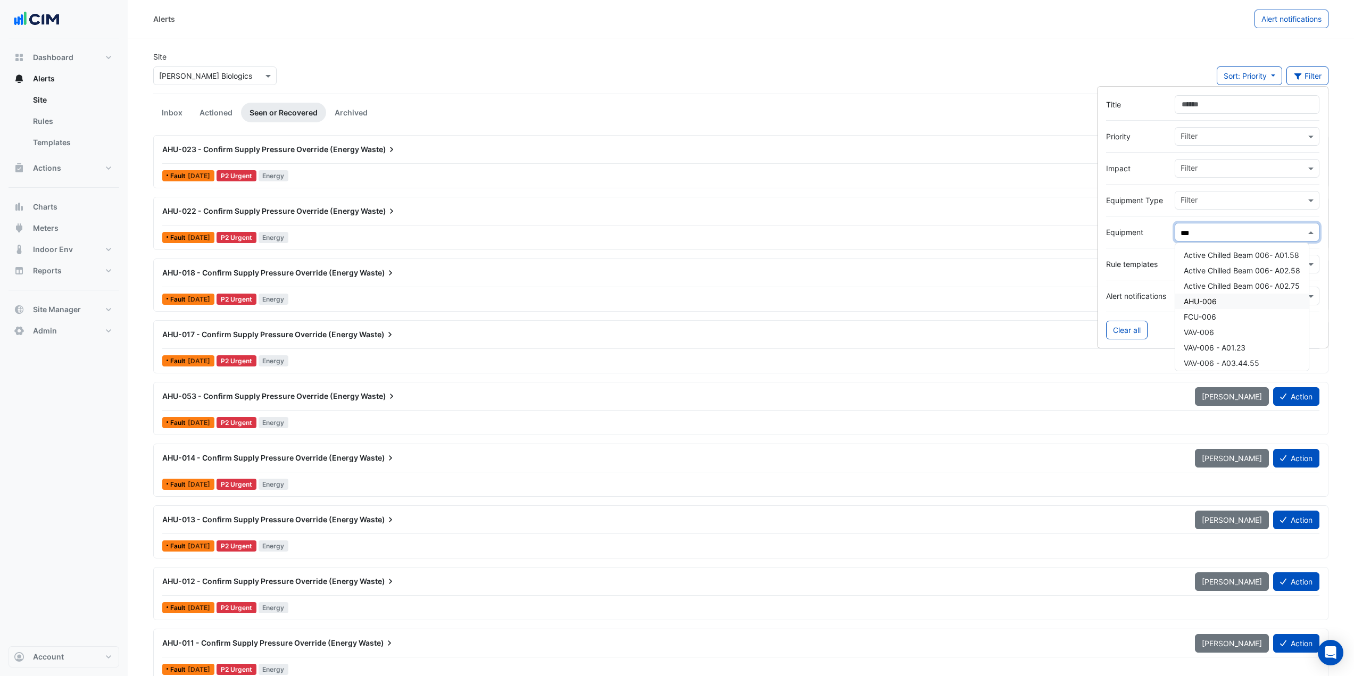
click at [1232, 308] on div "AHU-006" at bounding box center [1242, 301] width 134 height 15
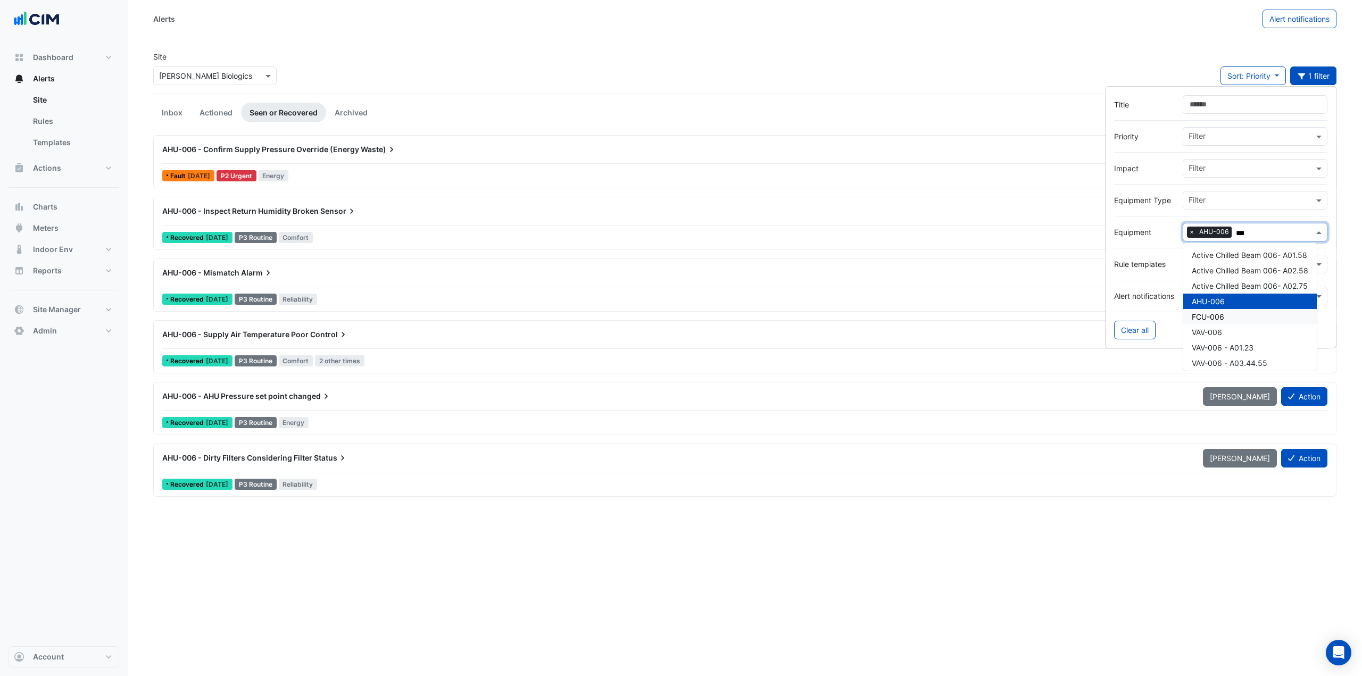
type input "***"
click at [358, 106] on link "Archived" at bounding box center [351, 113] width 50 height 20
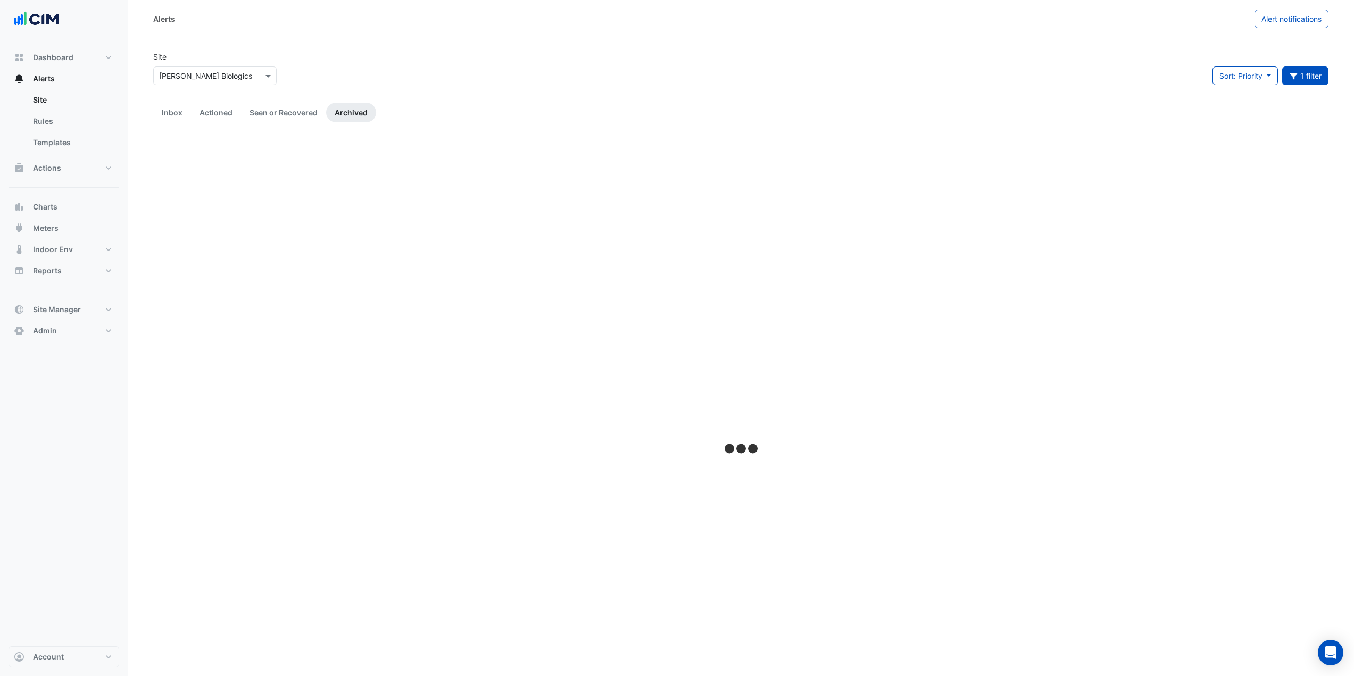
click at [355, 113] on link "Archived" at bounding box center [351, 113] width 50 height 20
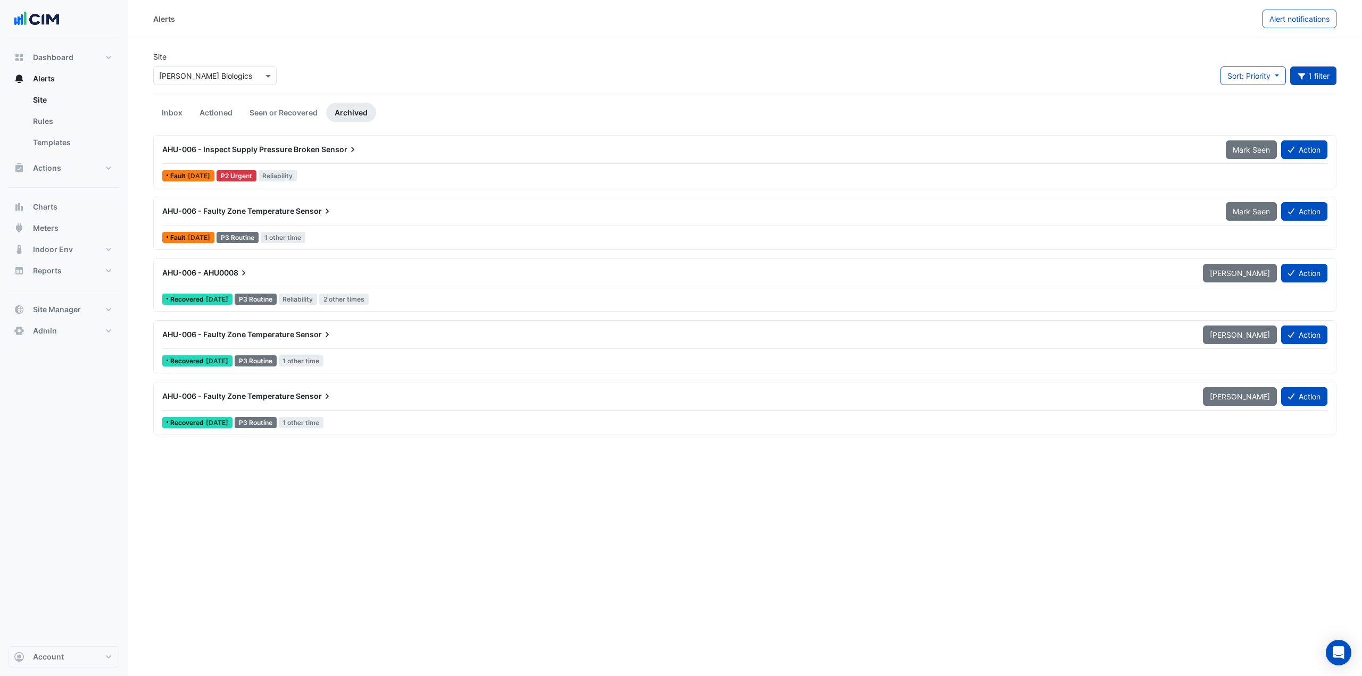
click at [380, 148] on div "AHU-006 - Inspect Supply Pressure Broken Sensor" at bounding box center [687, 149] width 1051 height 11
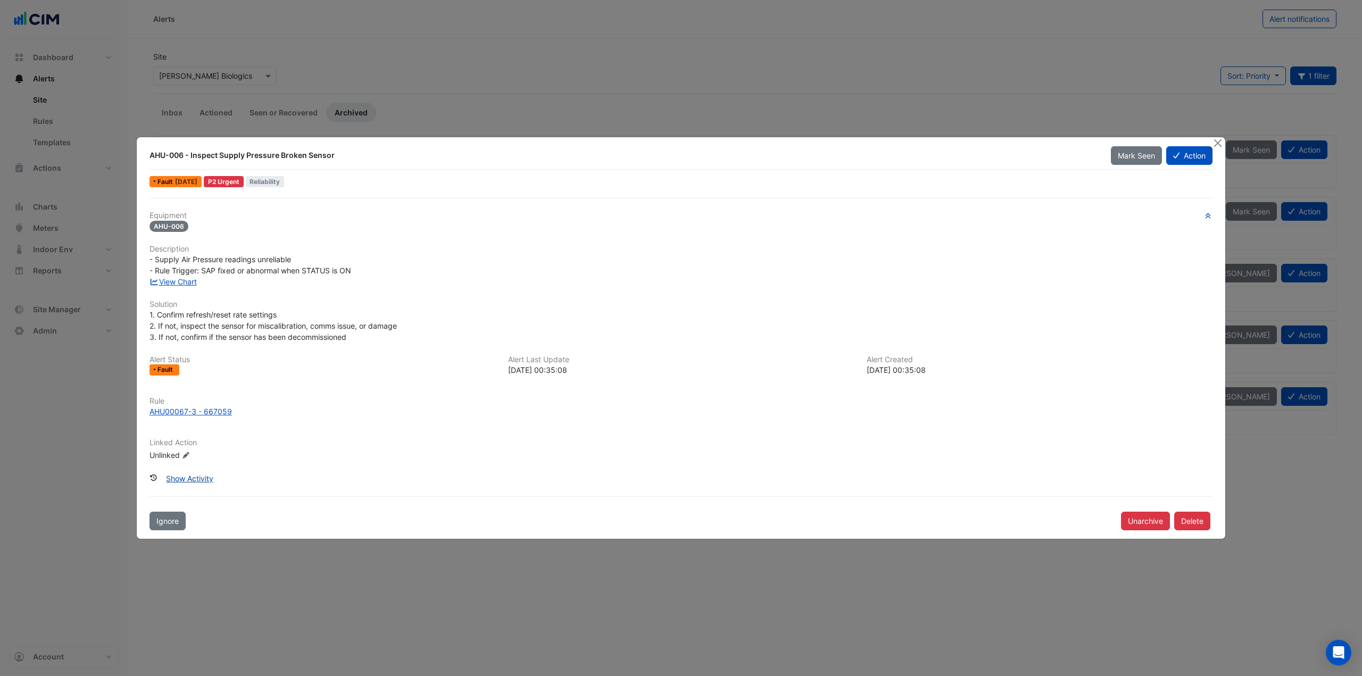
click at [196, 479] on button "Show Activity" at bounding box center [189, 478] width 61 height 19
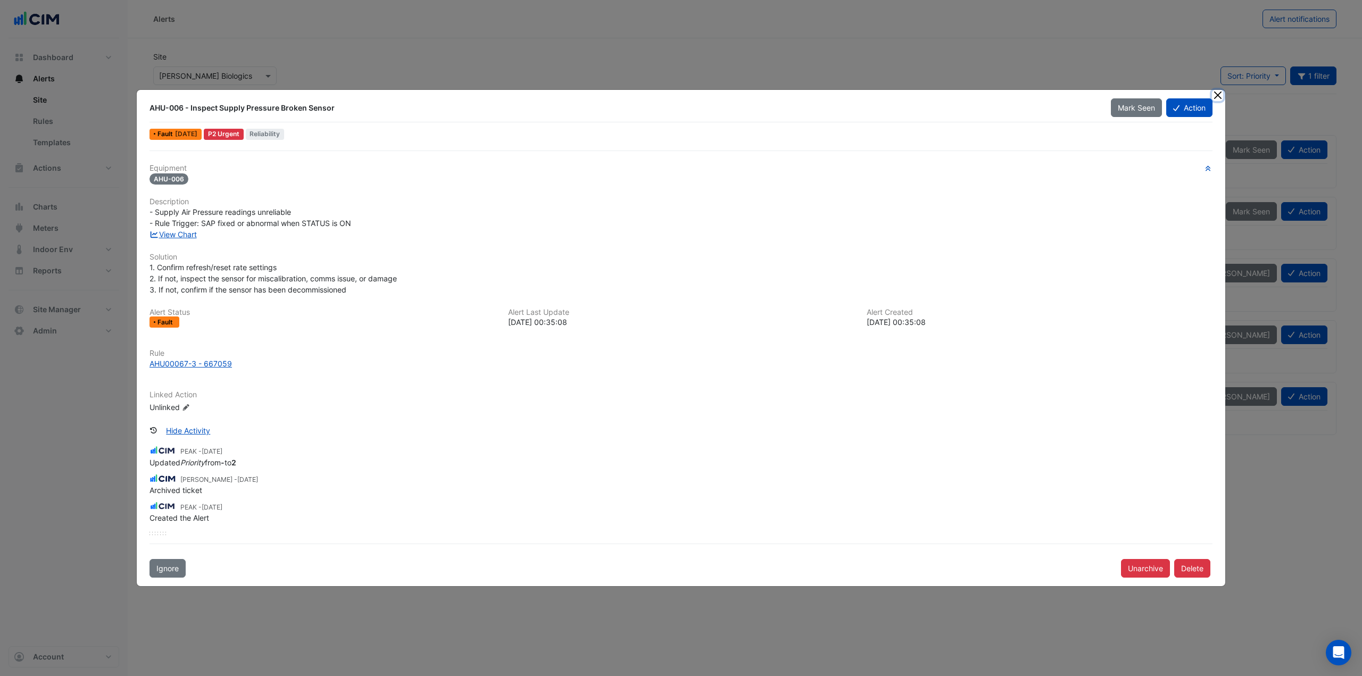
click at [1222, 92] on button "Close" at bounding box center [1217, 95] width 11 height 11
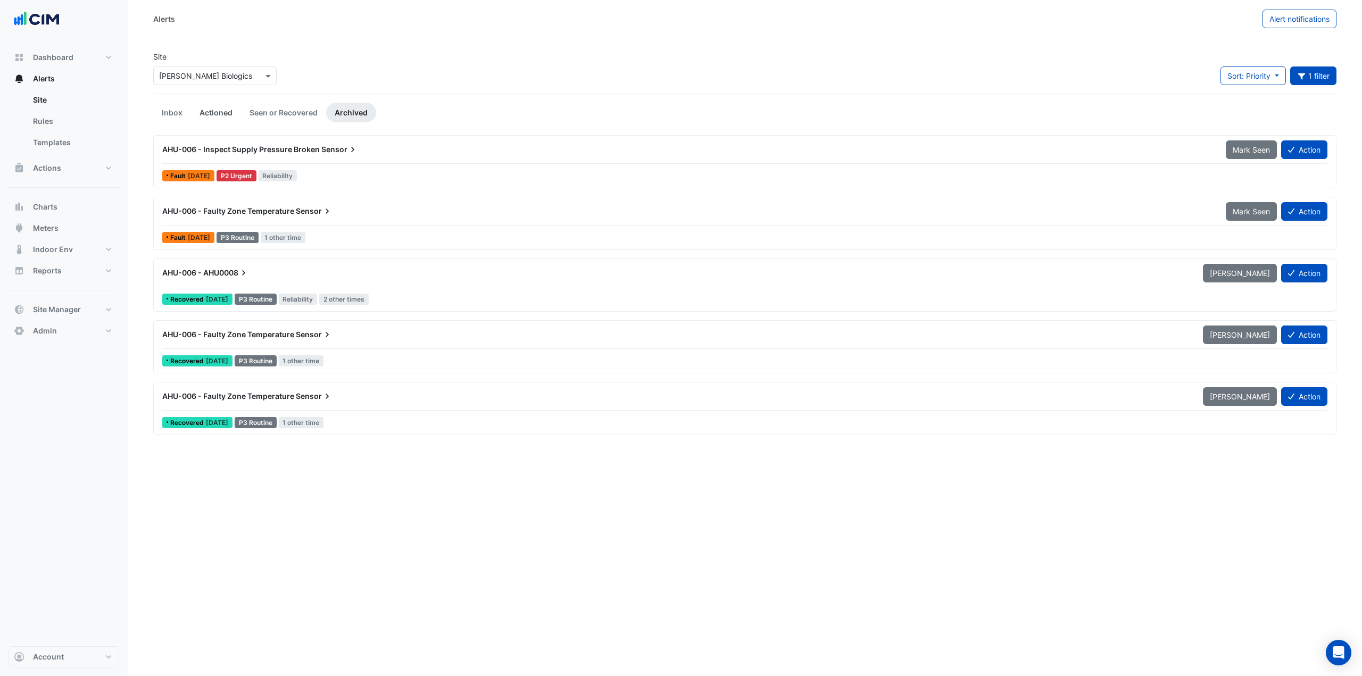
click at [226, 113] on link "Actioned" at bounding box center [216, 113] width 50 height 20
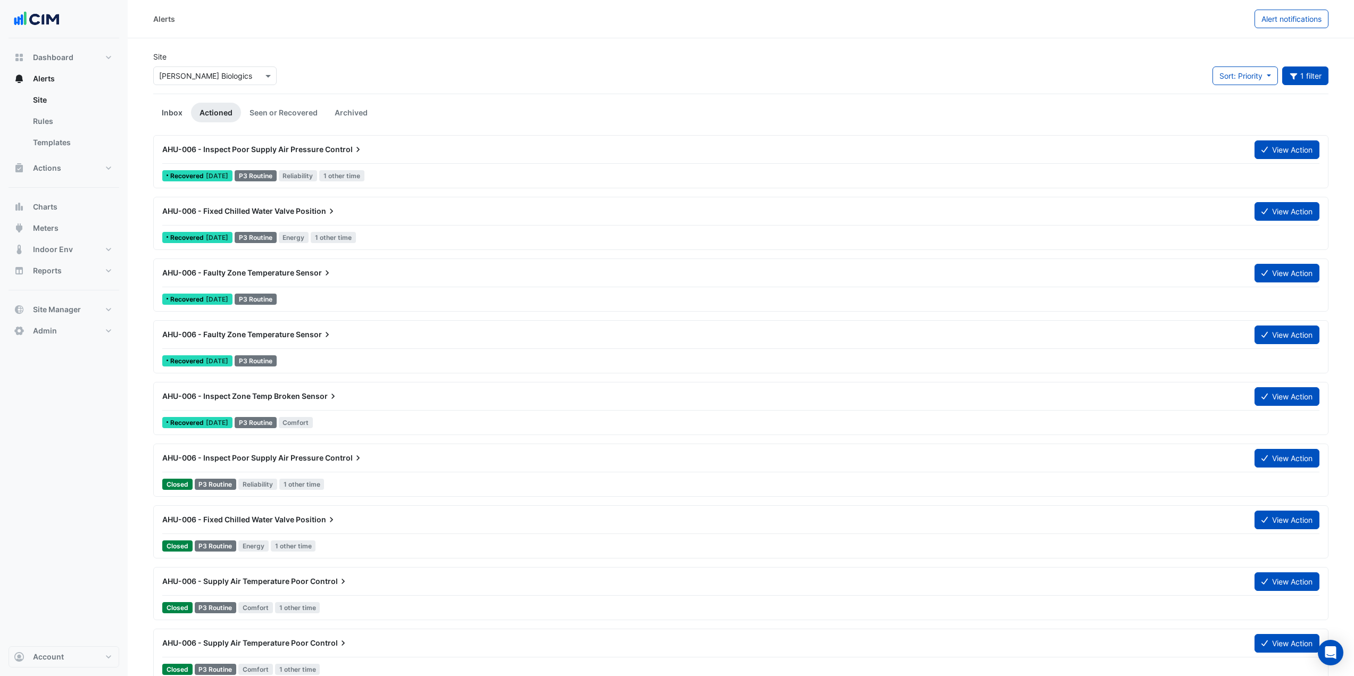
click at [181, 114] on link "Inbox" at bounding box center [172, 113] width 38 height 20
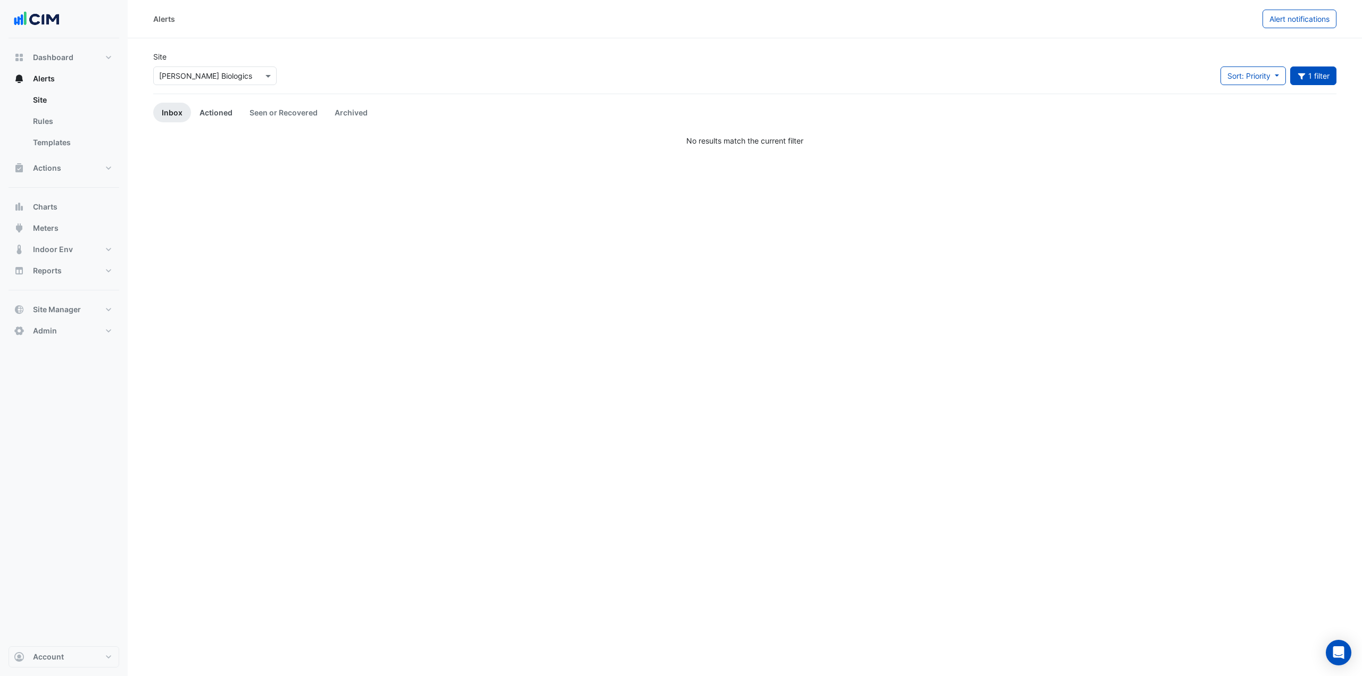
click at [221, 112] on link "Actioned" at bounding box center [216, 113] width 50 height 20
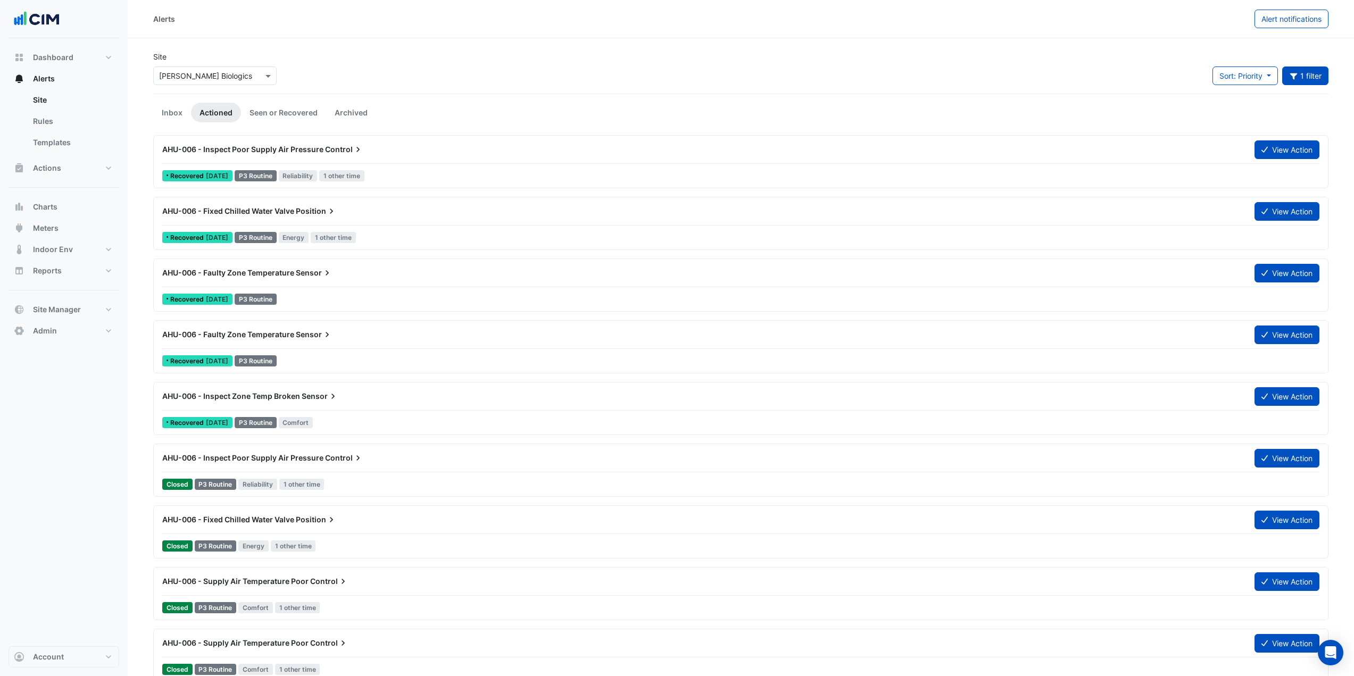
click at [283, 148] on span "AHU-006 - Inspect Poor Supply Air Pressure" at bounding box center [242, 149] width 161 height 9
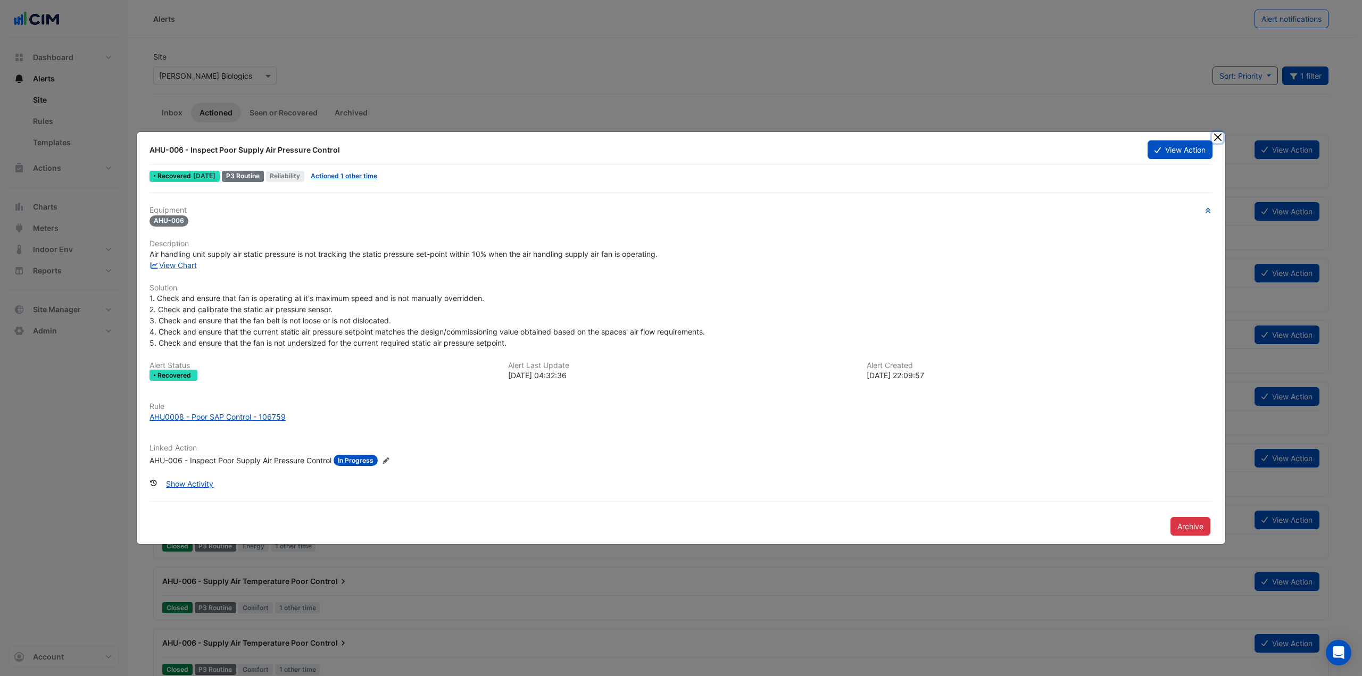
click at [1220, 135] on button "Close" at bounding box center [1217, 137] width 11 height 11
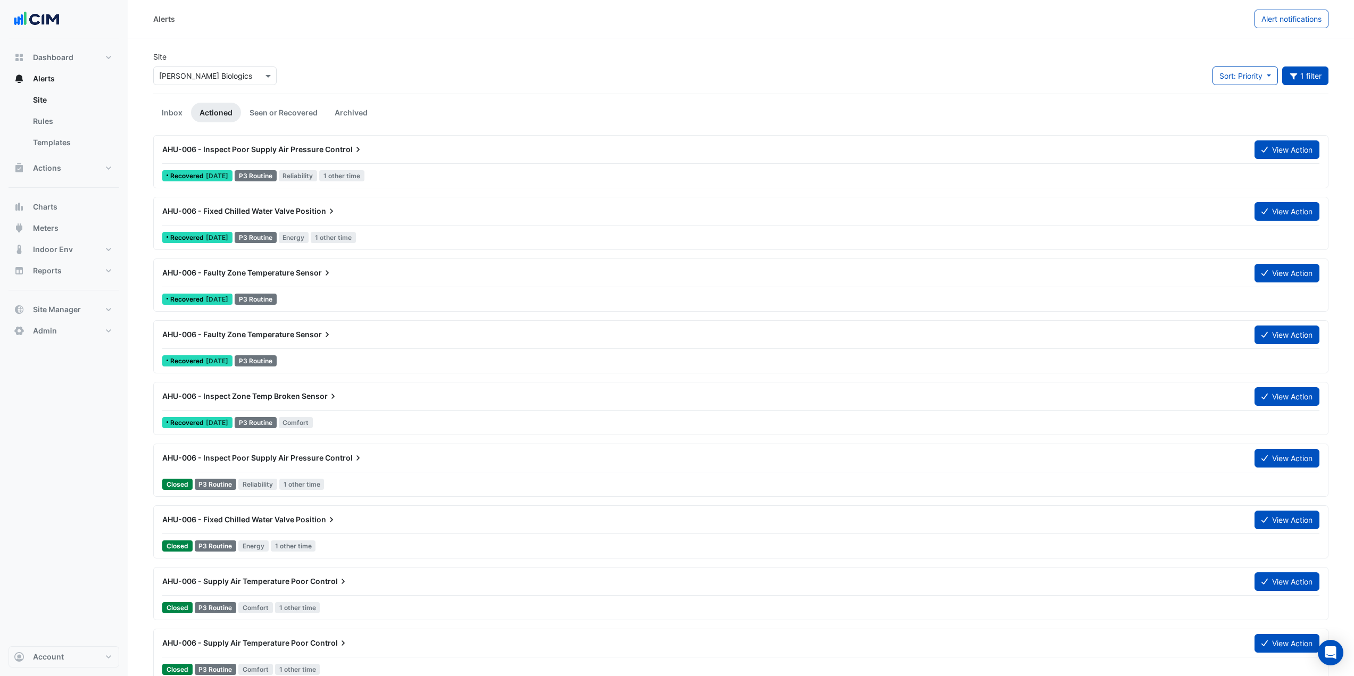
click at [384, 146] on div "AHU-006 - Inspect Poor Supply Air Pressure Control" at bounding box center [701, 149] width 1079 height 11
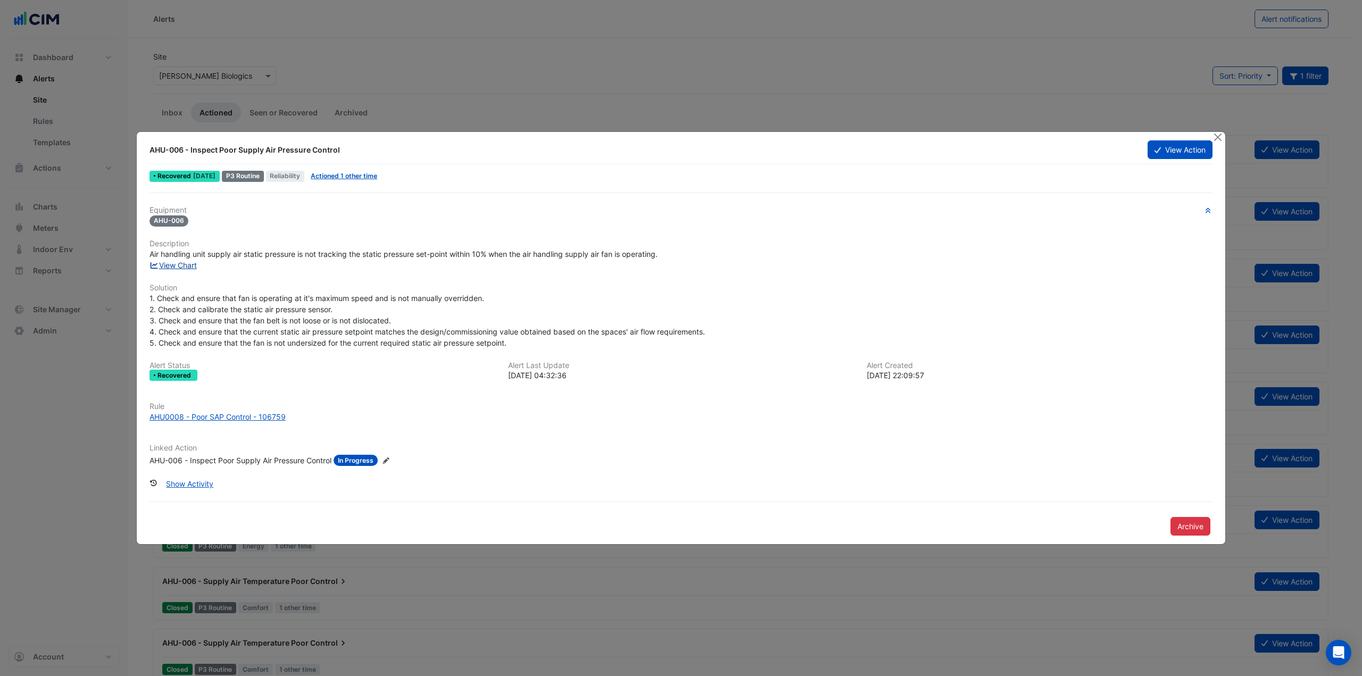
click at [186, 265] on link "View Chart" at bounding box center [172, 265] width 47 height 9
click at [1215, 137] on button "Close" at bounding box center [1217, 137] width 11 height 11
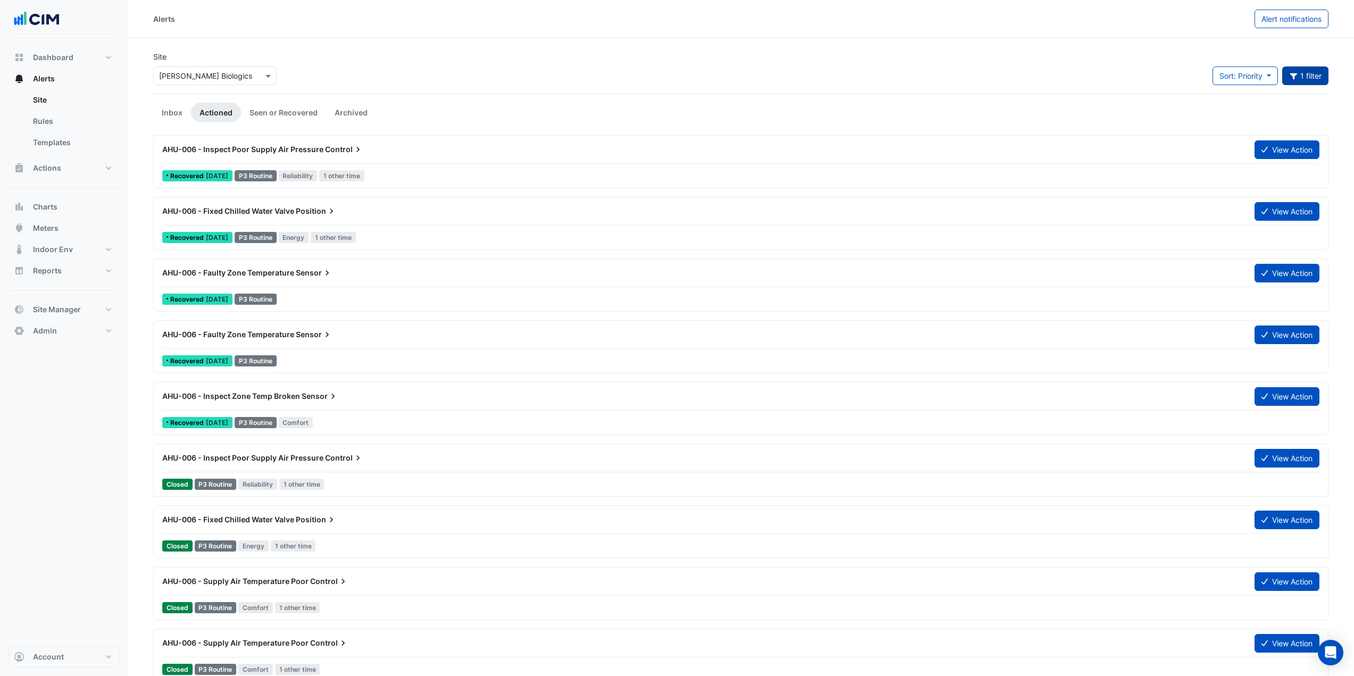
click at [1303, 75] on button "1 filter" at bounding box center [1305, 76] width 47 height 19
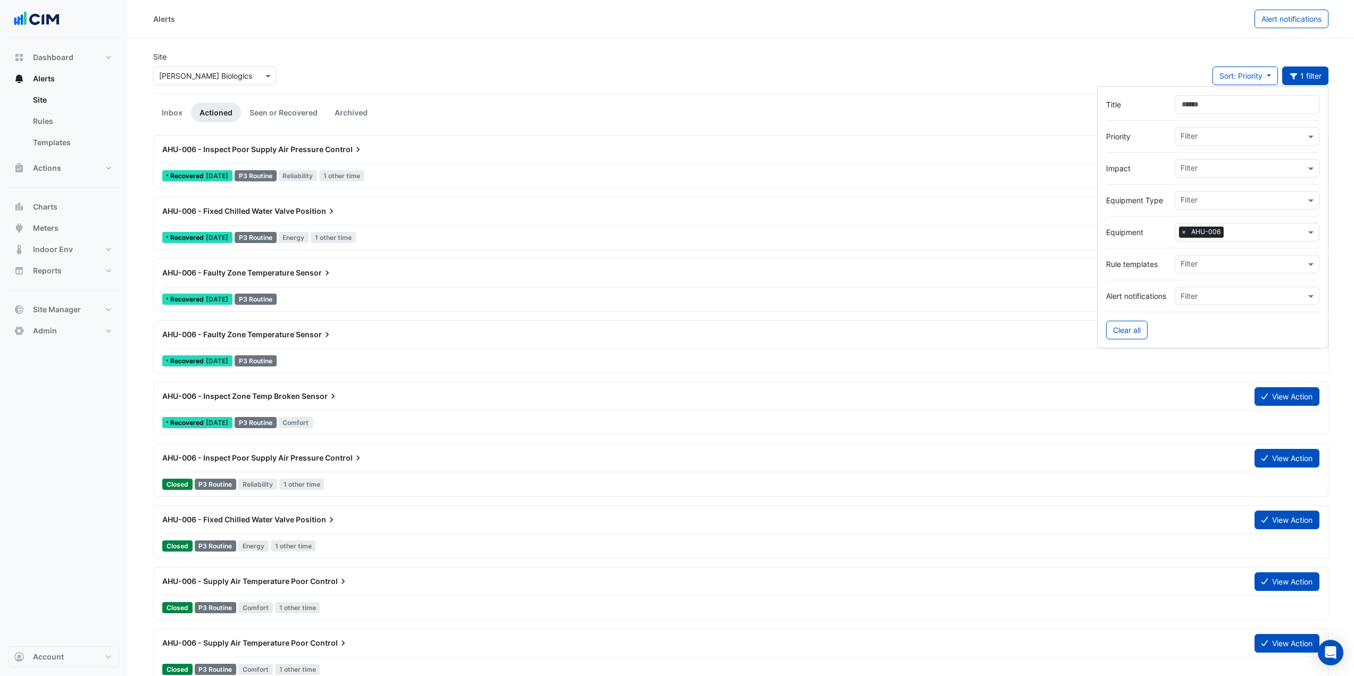
click at [1184, 231] on span "×" at bounding box center [1184, 232] width 10 height 11
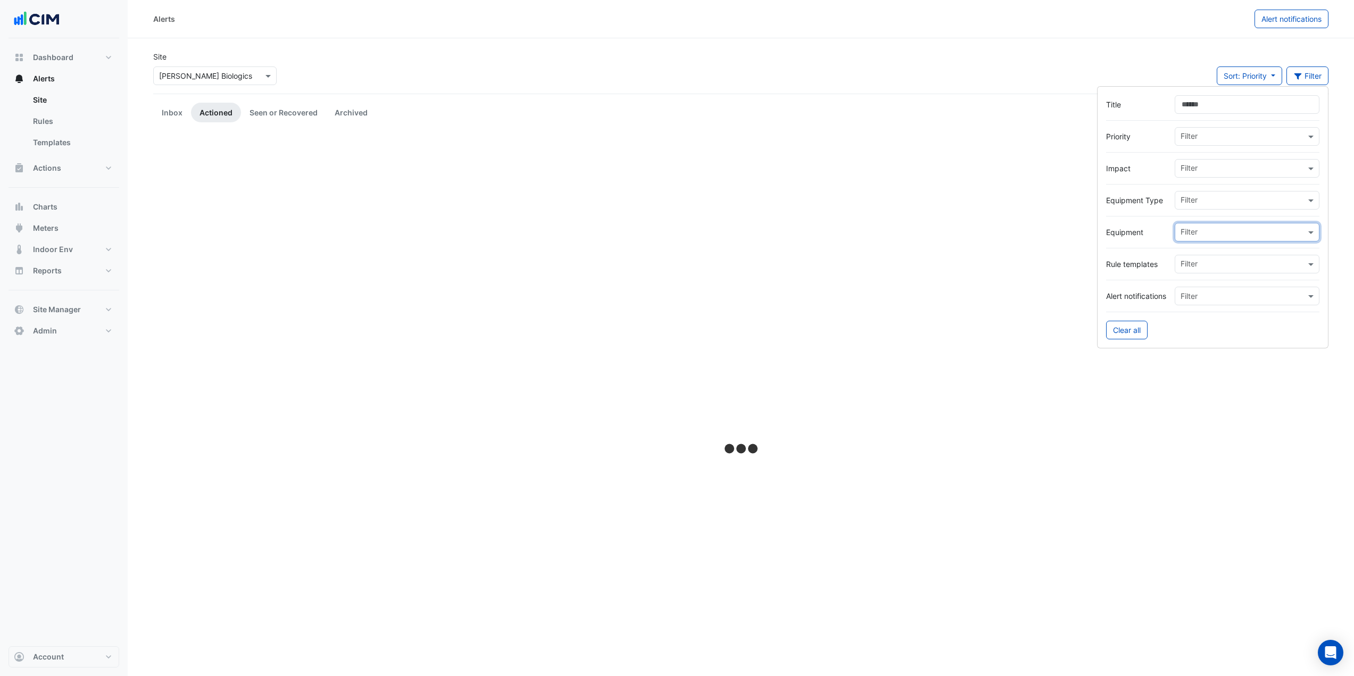
click at [1203, 231] on input "text" at bounding box center [1243, 233] width 125 height 11
click at [1193, 259] on div "AHU-022" at bounding box center [1199, 254] width 49 height 15
type input "***"
click at [1011, 56] on div "Site × Janssen Biologics Sort: Priority Priority Updated 1 filter" at bounding box center [741, 72] width 1188 height 43
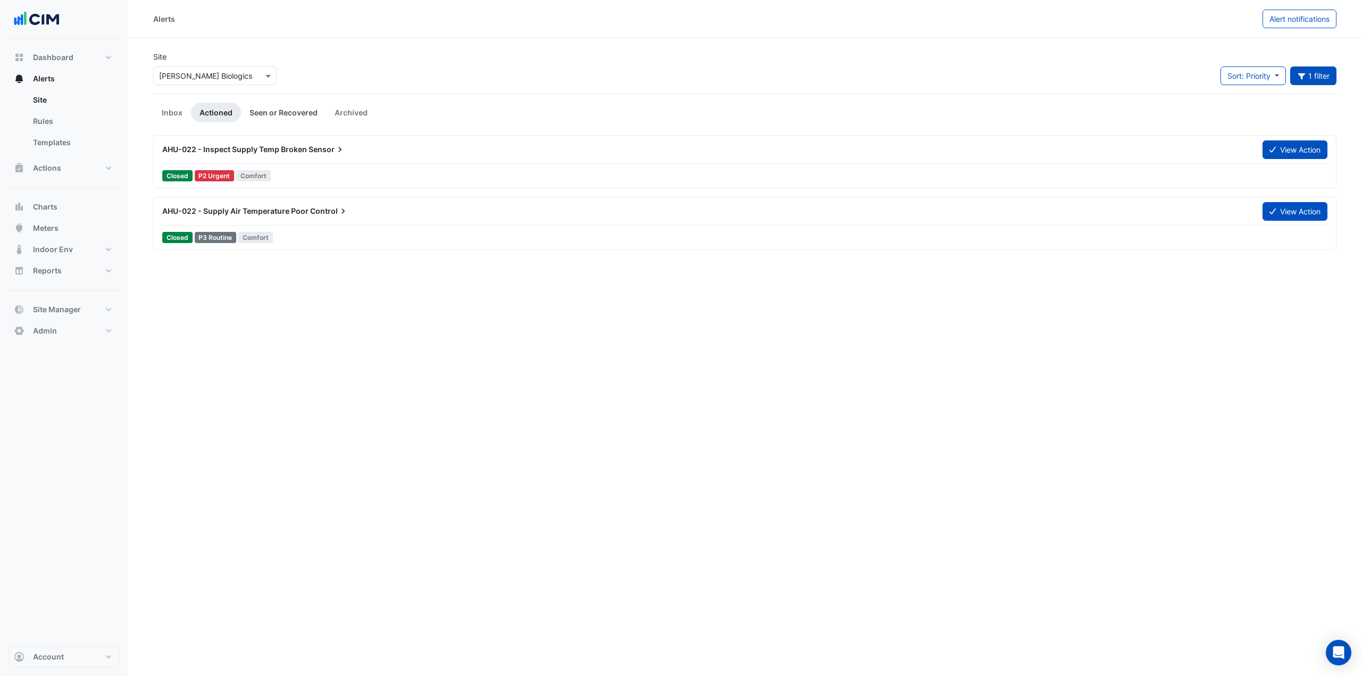
click at [273, 109] on link "Seen or Recovered" at bounding box center [283, 113] width 85 height 20
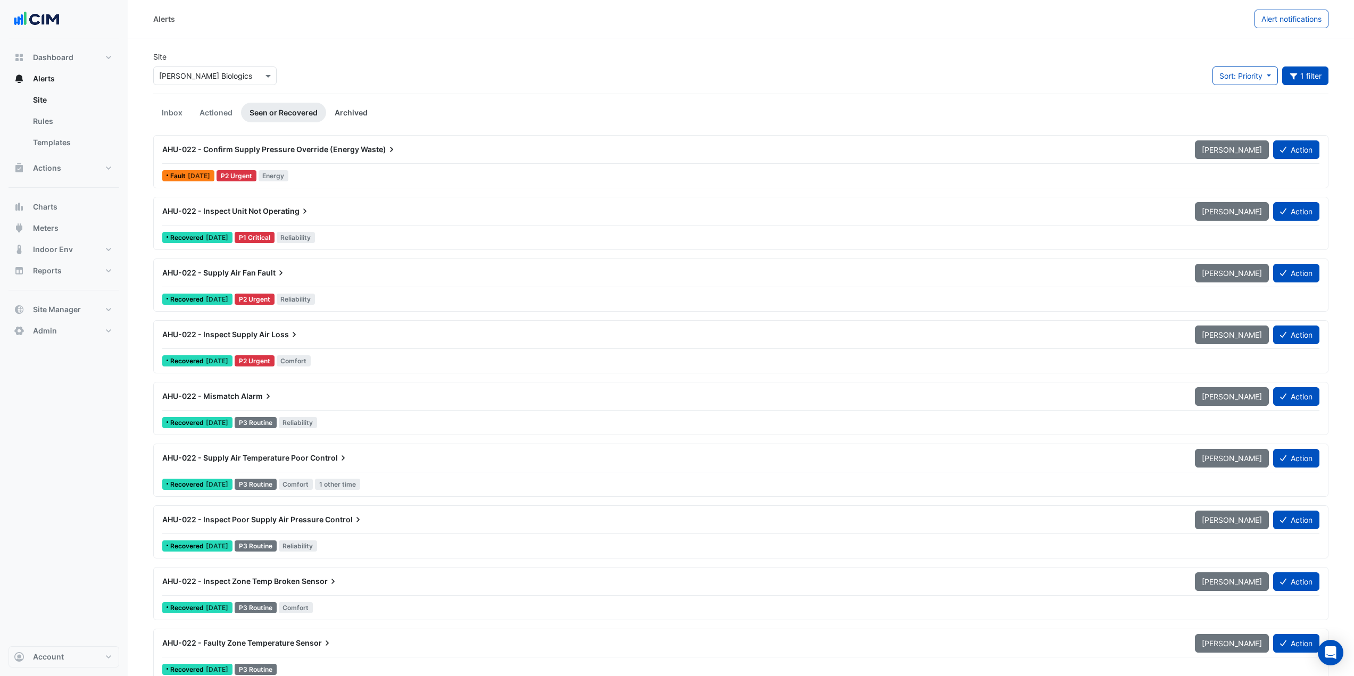
click at [359, 113] on link "Archived" at bounding box center [351, 113] width 50 height 20
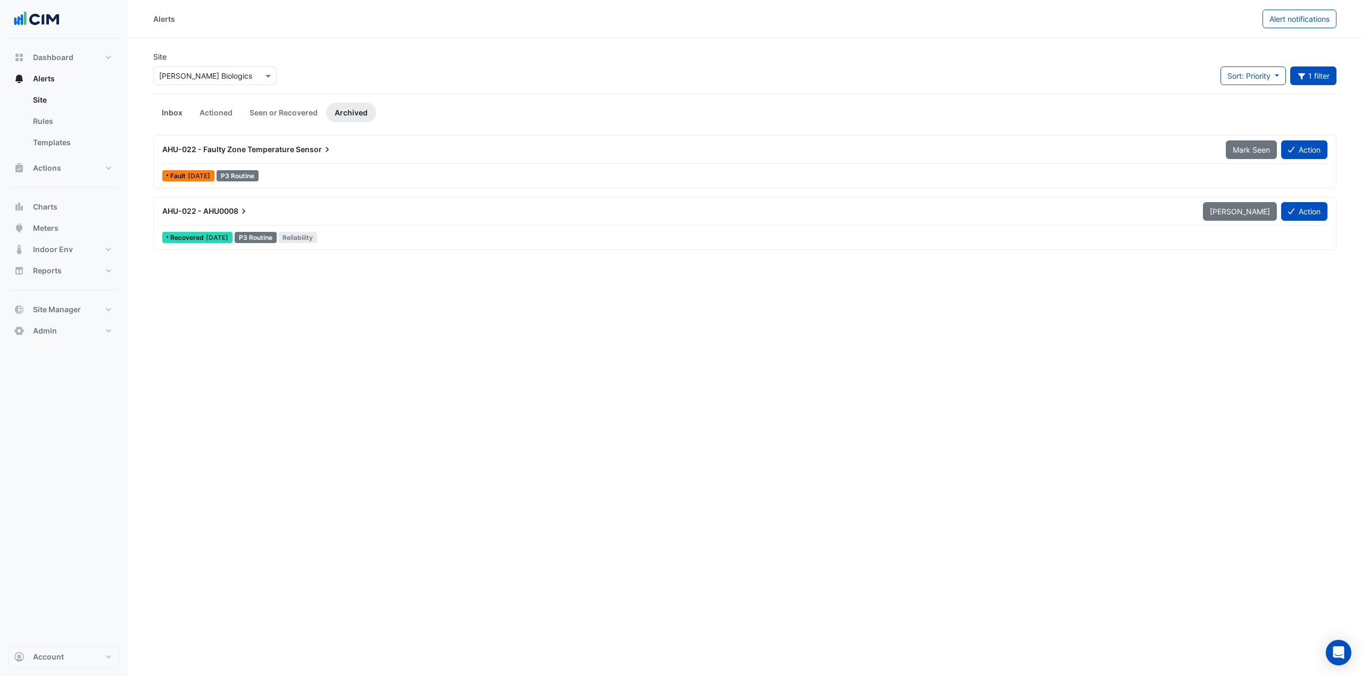
click at [168, 112] on link "Inbox" at bounding box center [172, 113] width 38 height 20
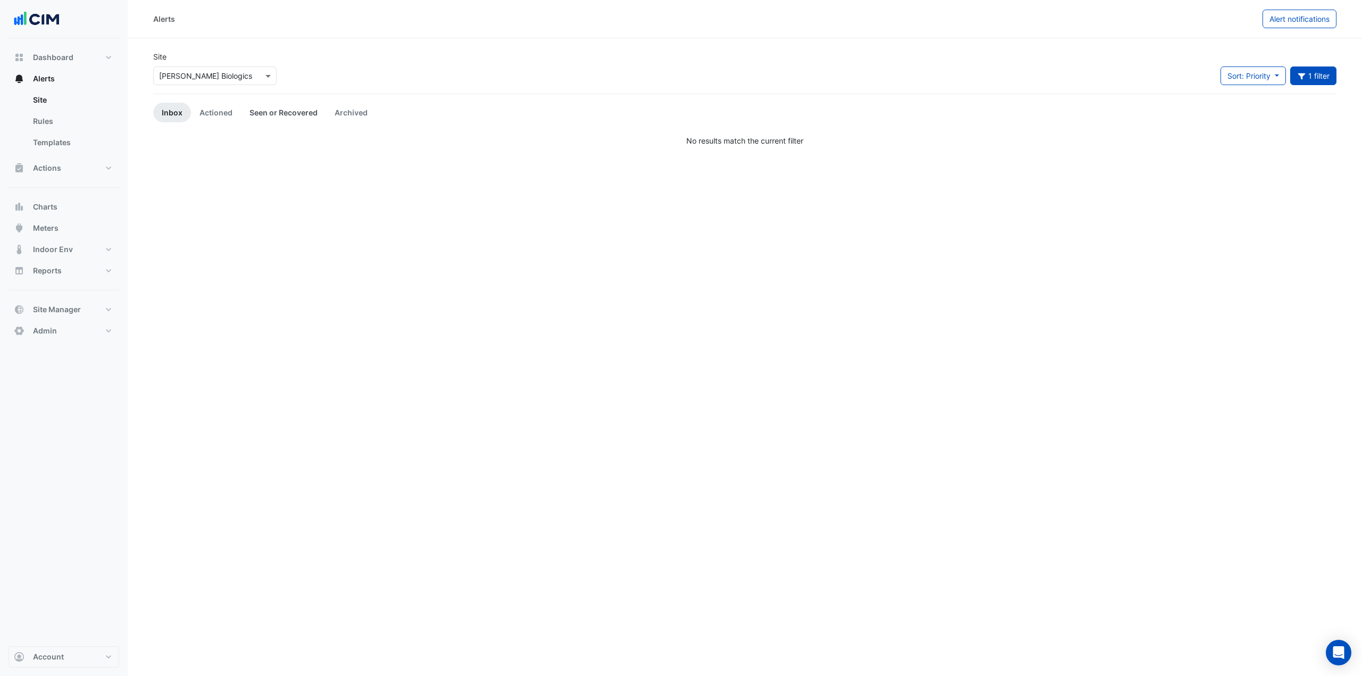
click at [292, 112] on link "Seen or Recovered" at bounding box center [283, 113] width 85 height 20
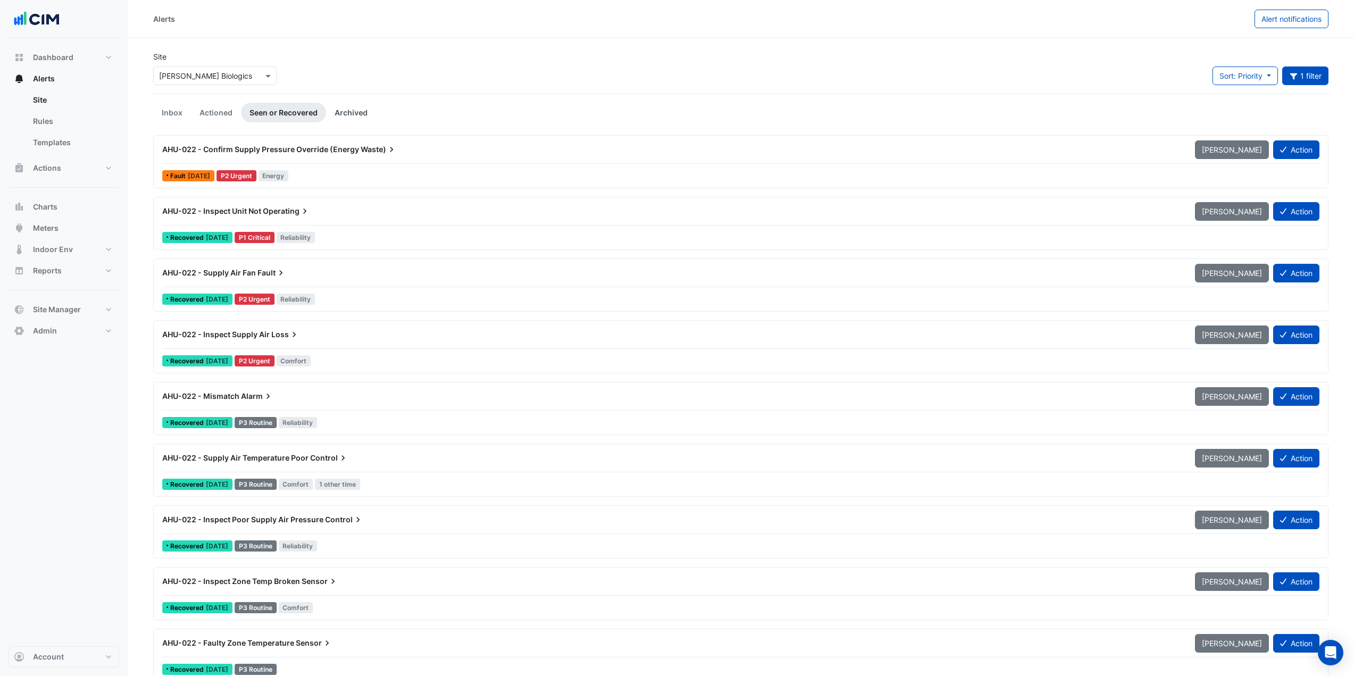
click at [335, 112] on link "Archived" at bounding box center [351, 113] width 50 height 20
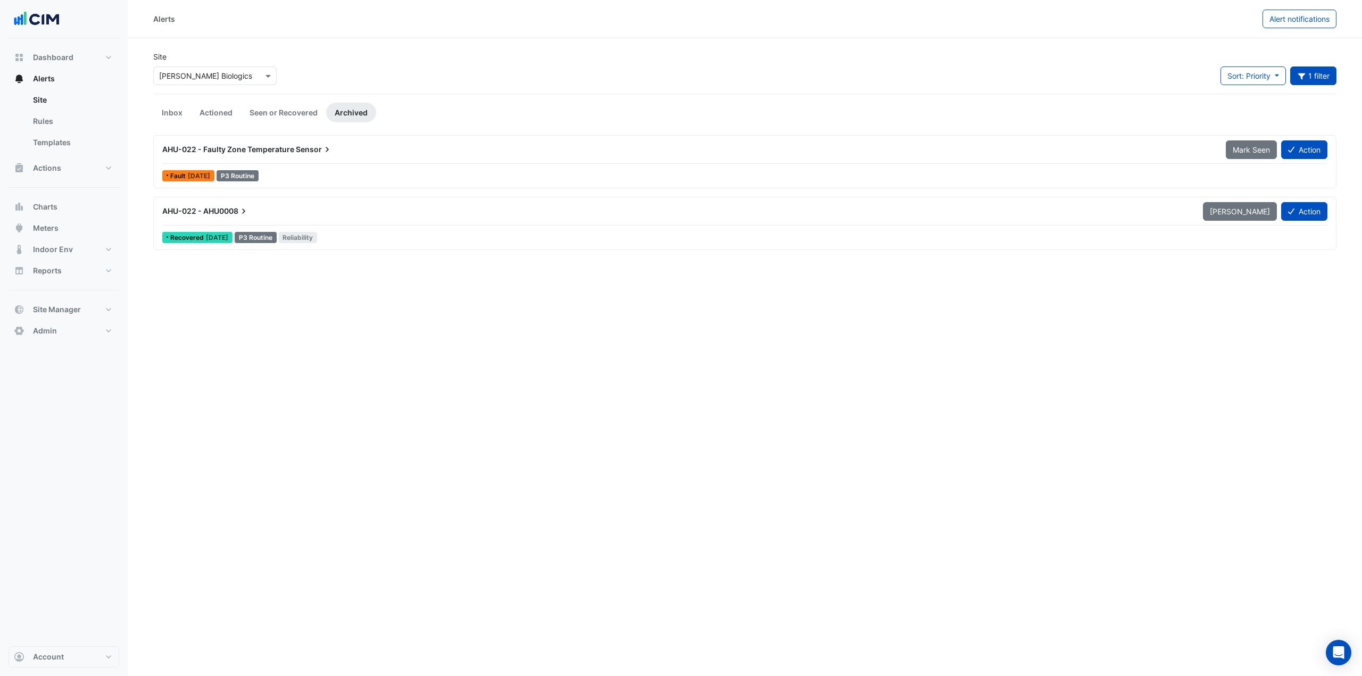
click at [348, 210] on div "AHU-022 - AHU0008" at bounding box center [676, 211] width 1028 height 11
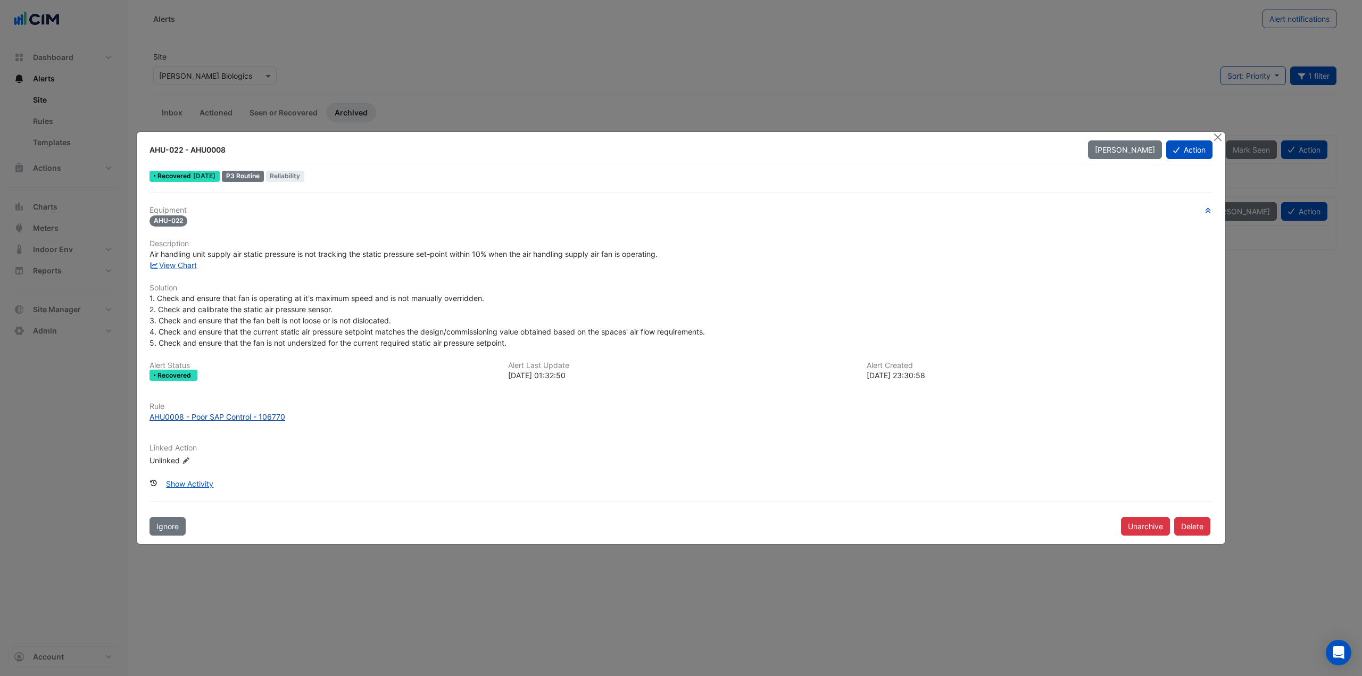
click at [239, 419] on div "AHU0008 - Poor SAP Control - 106770" at bounding box center [217, 416] width 136 height 11
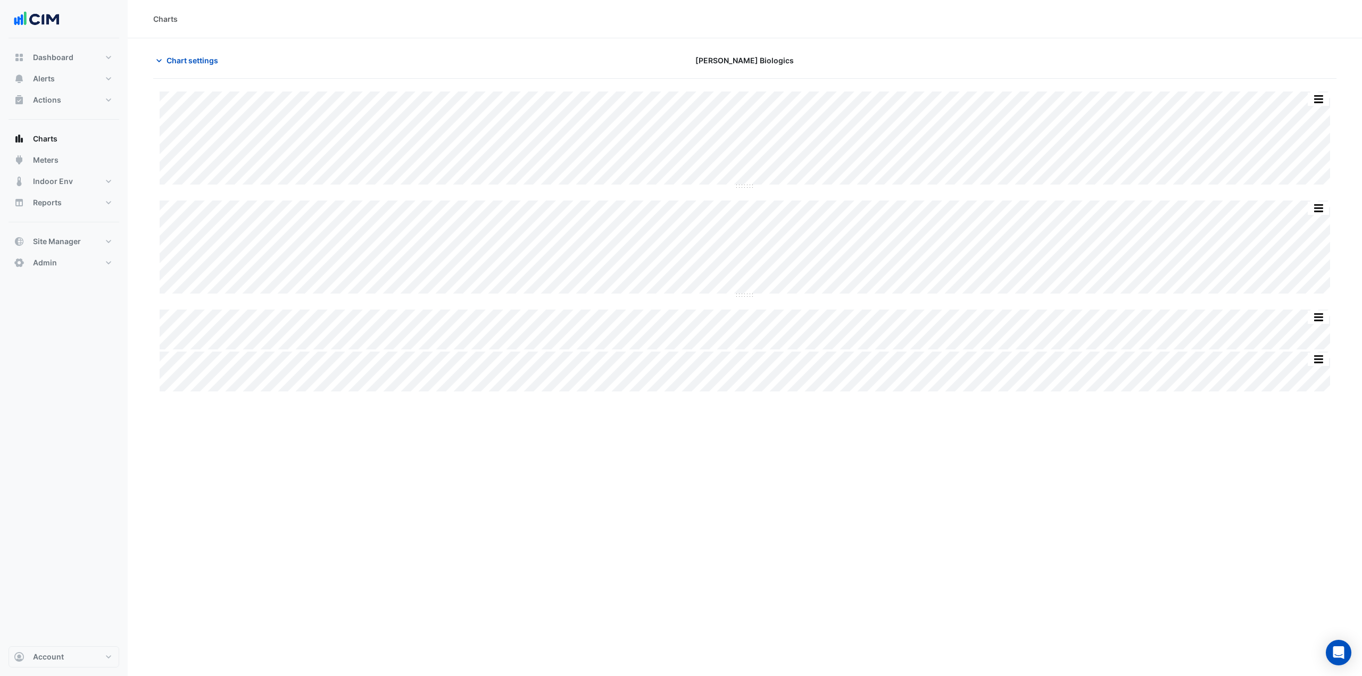
type input "**********"
click at [186, 59] on span "Chart settings" at bounding box center [193, 60] width 52 height 11
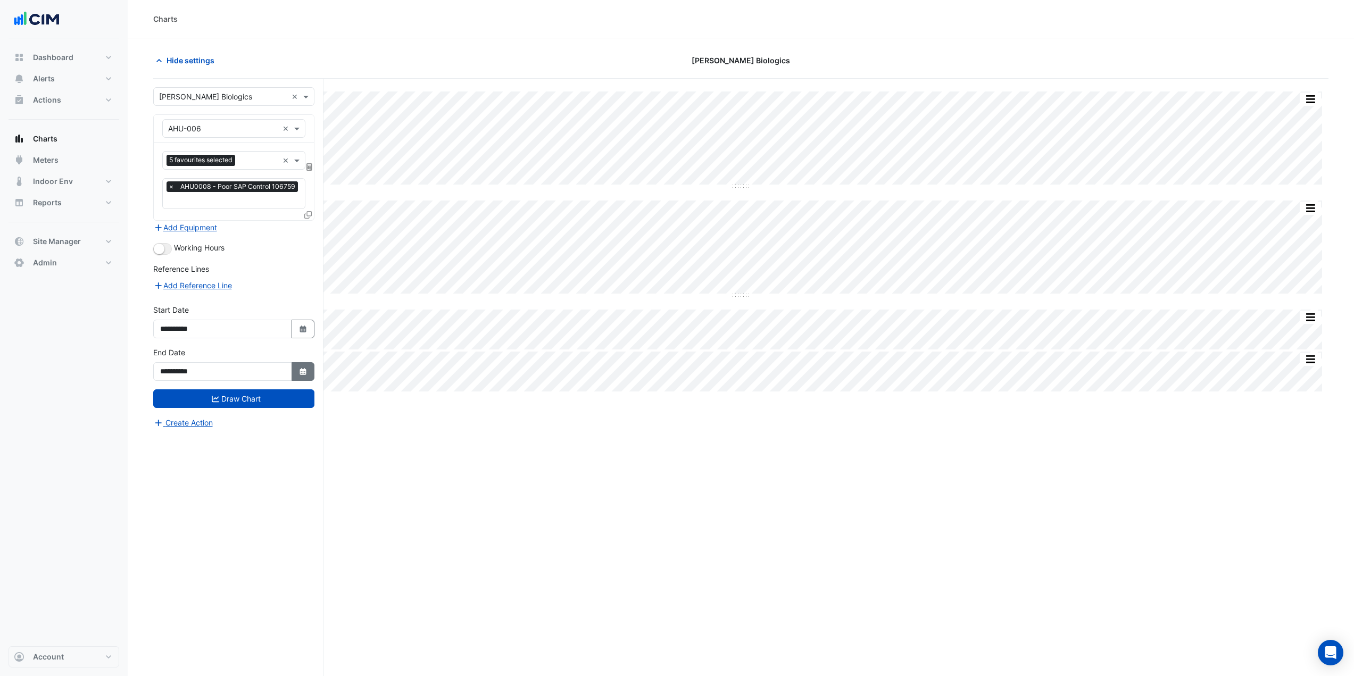
click at [298, 365] on button "Select Date" at bounding box center [303, 371] width 23 height 19
click at [272, 230] on span "Next month" at bounding box center [273, 230] width 8 height 8
select select "*"
click at [207, 312] on div "24" at bounding box center [205, 314] width 17 height 17
type input "**********"
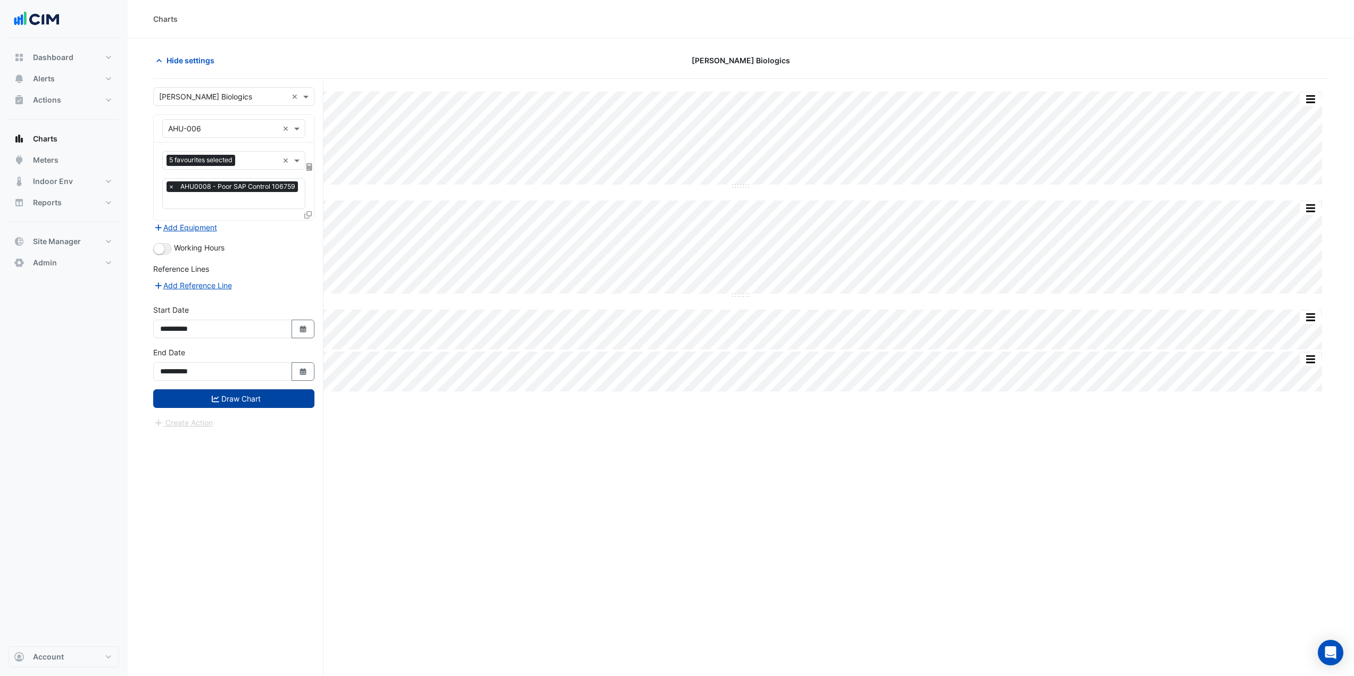
click at [236, 394] on button "Draw Chart" at bounding box center [233, 398] width 161 height 19
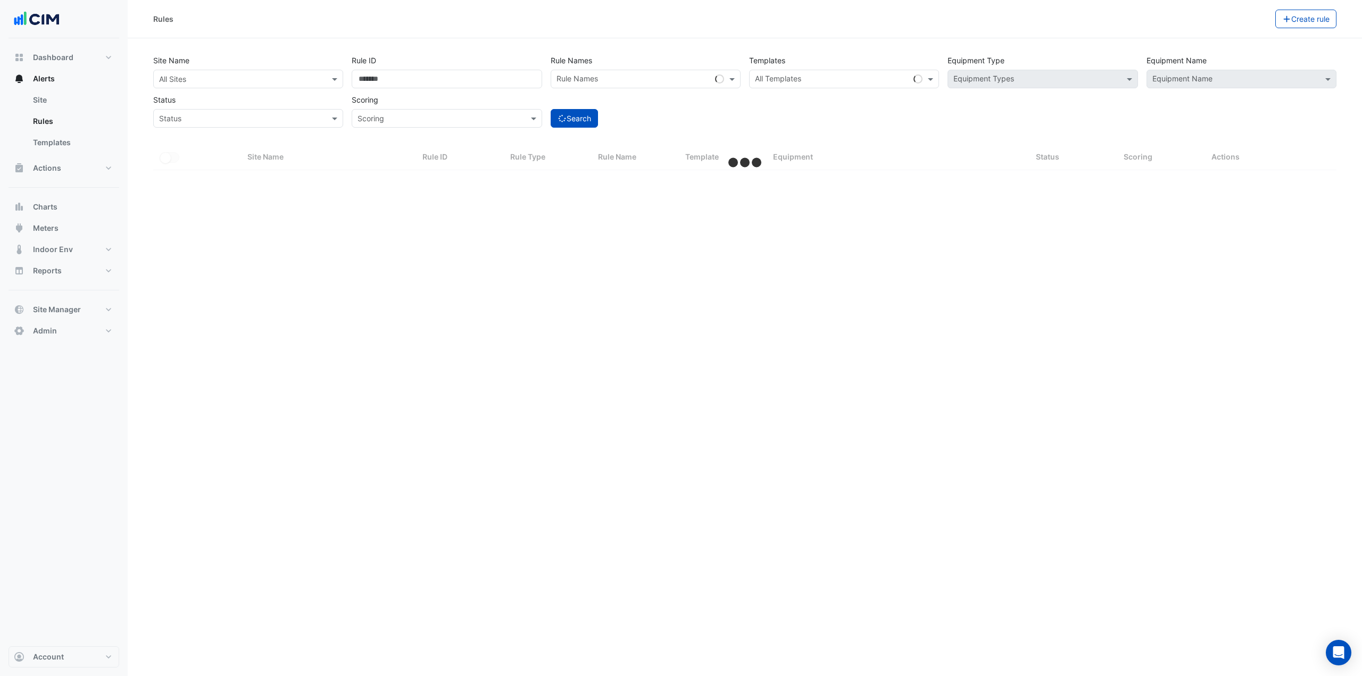
select select "***"
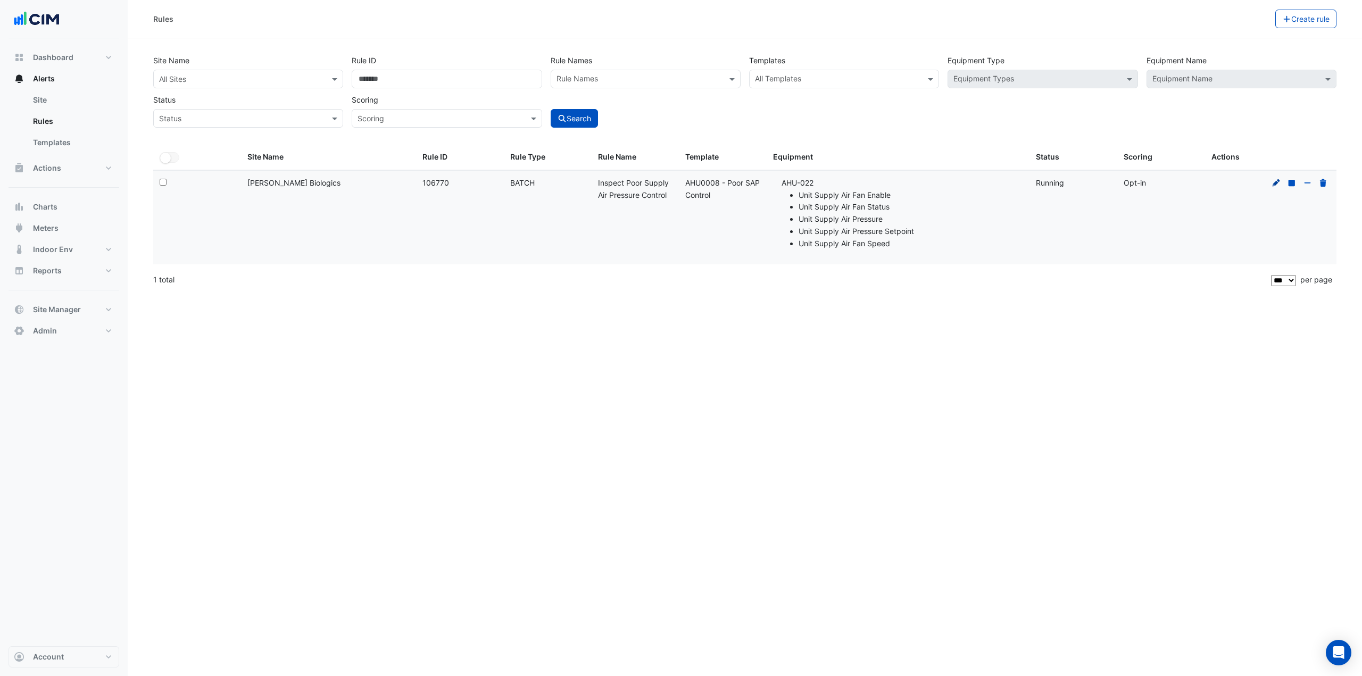
click at [1275, 184] on icon at bounding box center [1276, 182] width 7 height 7
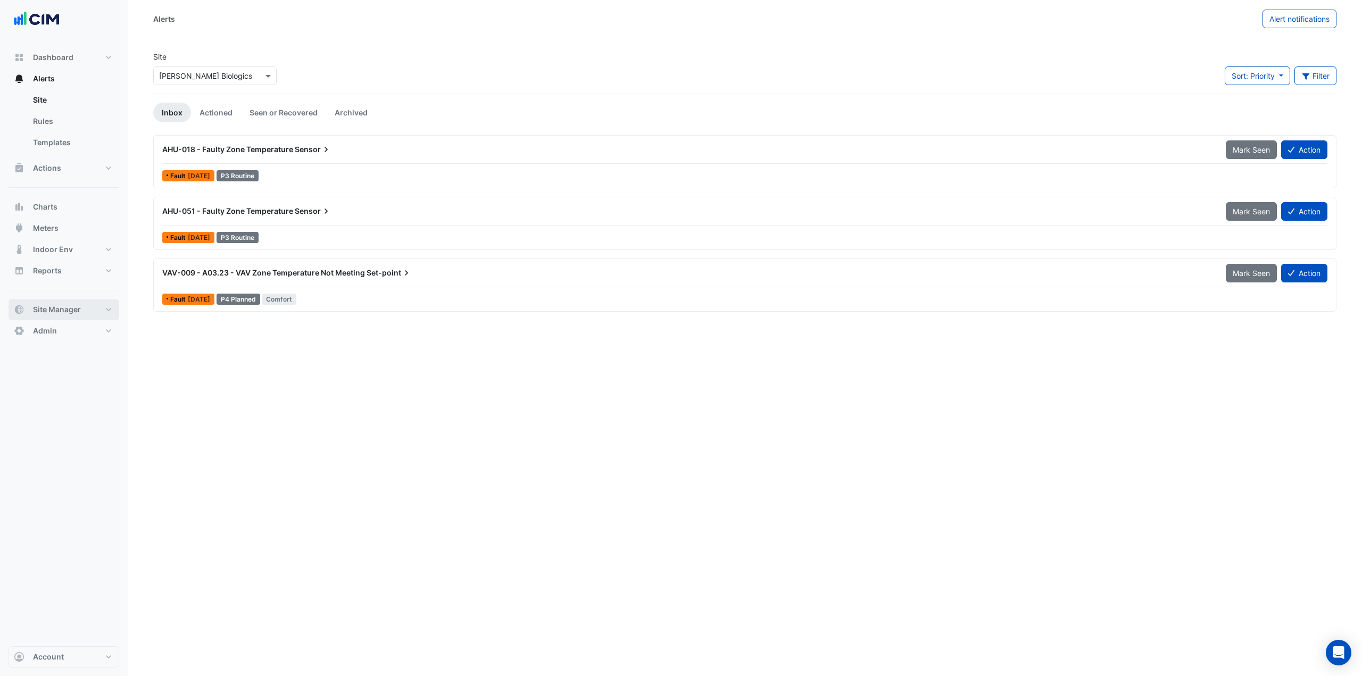
click at [104, 314] on button "Site Manager" at bounding box center [64, 309] width 111 height 21
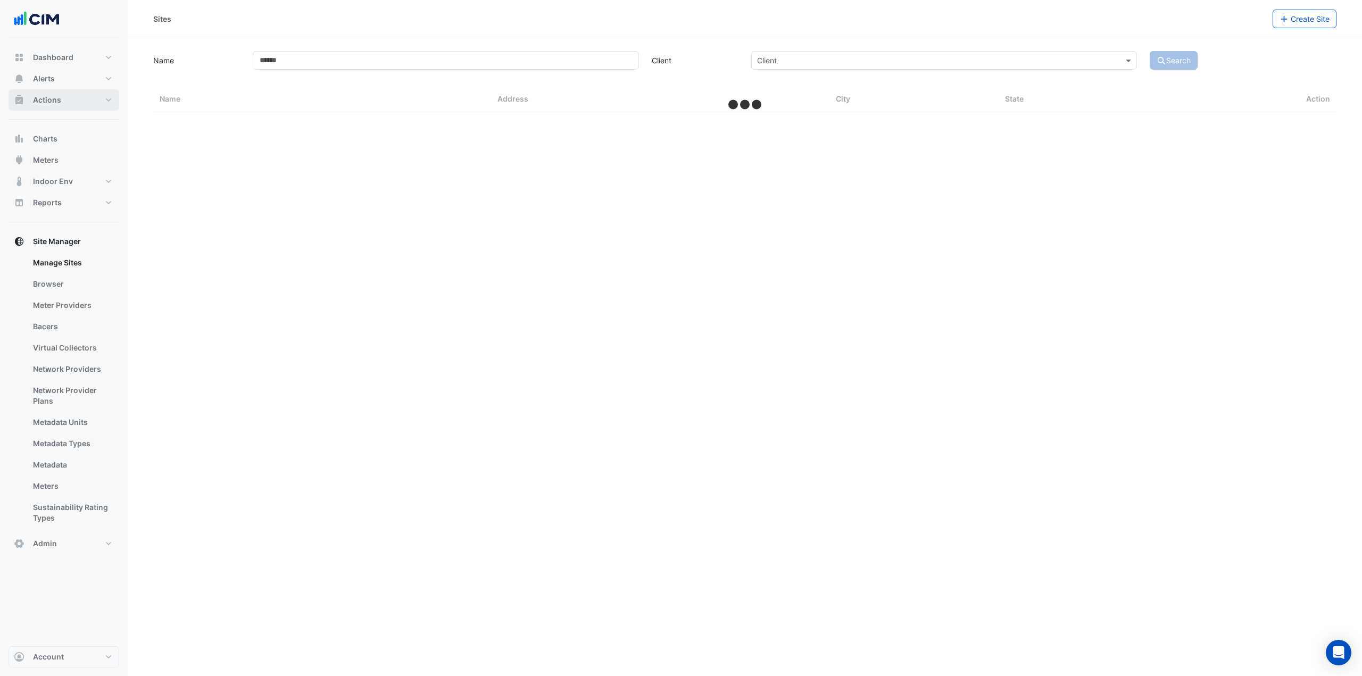
click at [63, 101] on button "Actions" at bounding box center [64, 99] width 111 height 21
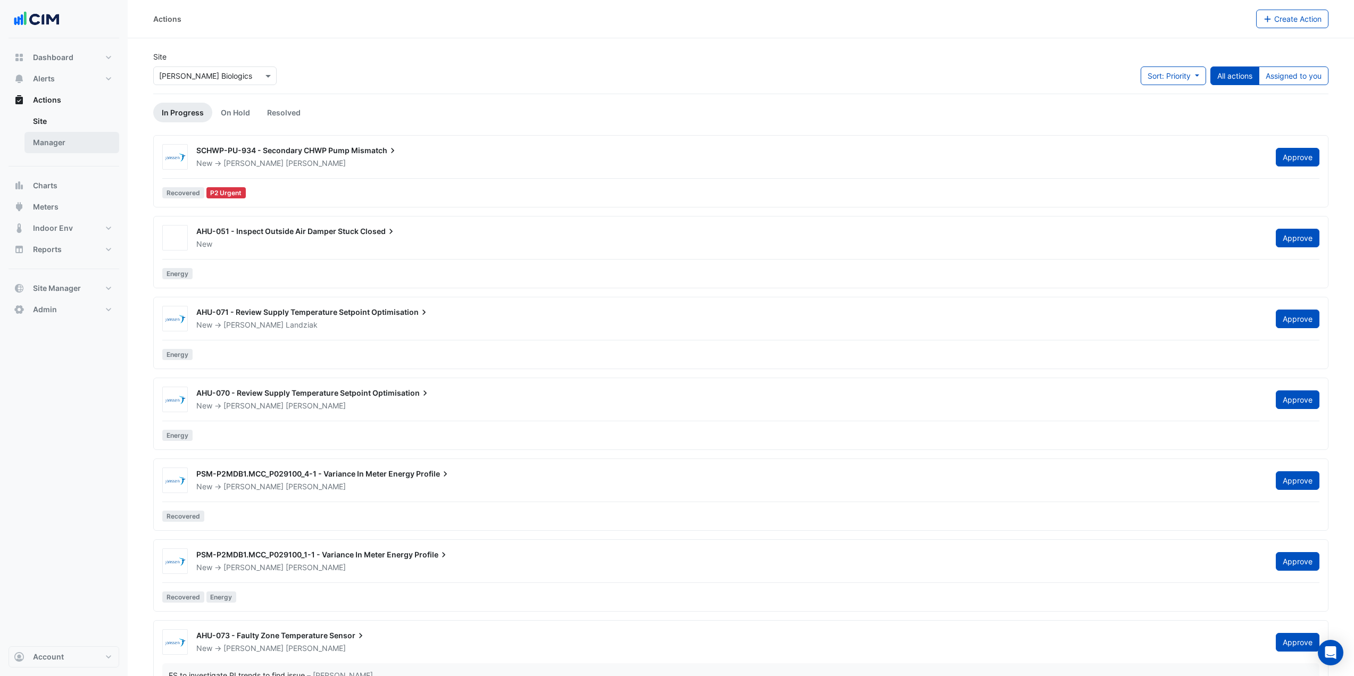
click at [67, 138] on link "Manager" at bounding box center [71, 142] width 95 height 21
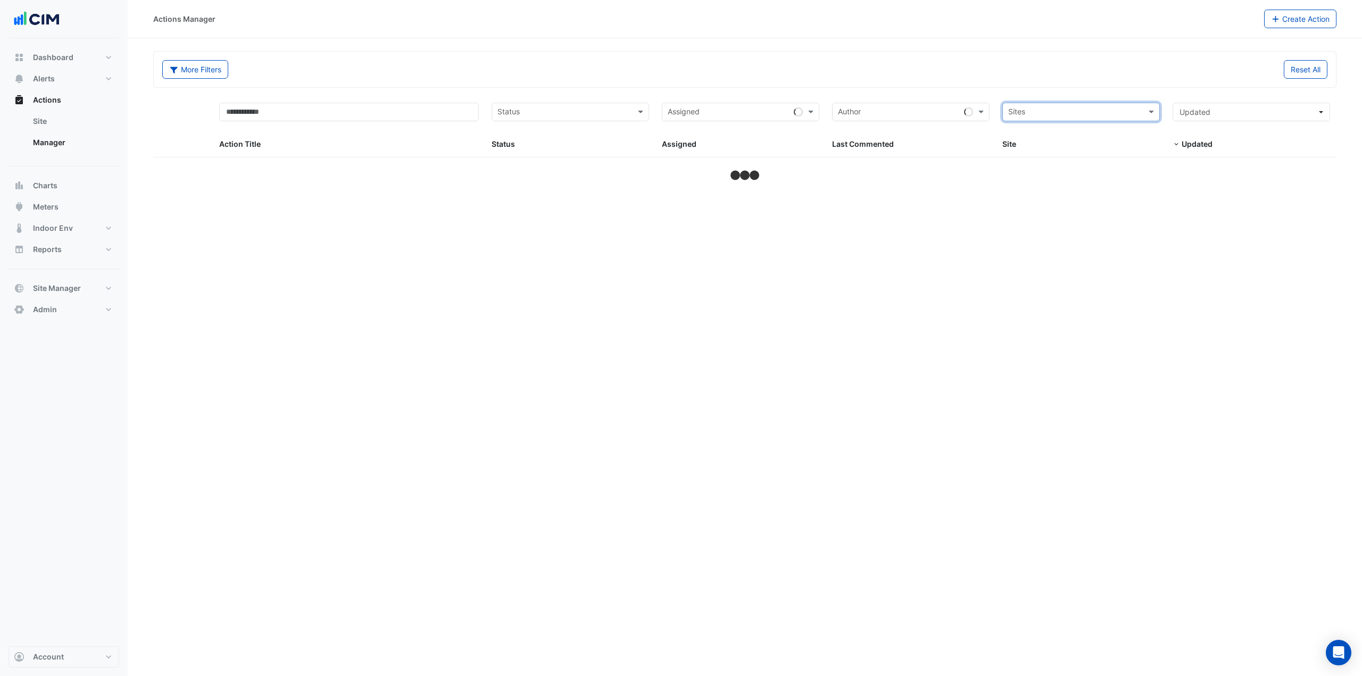
click at [1106, 121] on div "Sites" at bounding box center [1080, 112] width 157 height 19
type input "***"
click at [1065, 152] on span "Janssen Biologics" at bounding box center [1066, 150] width 93 height 9
select select "***"
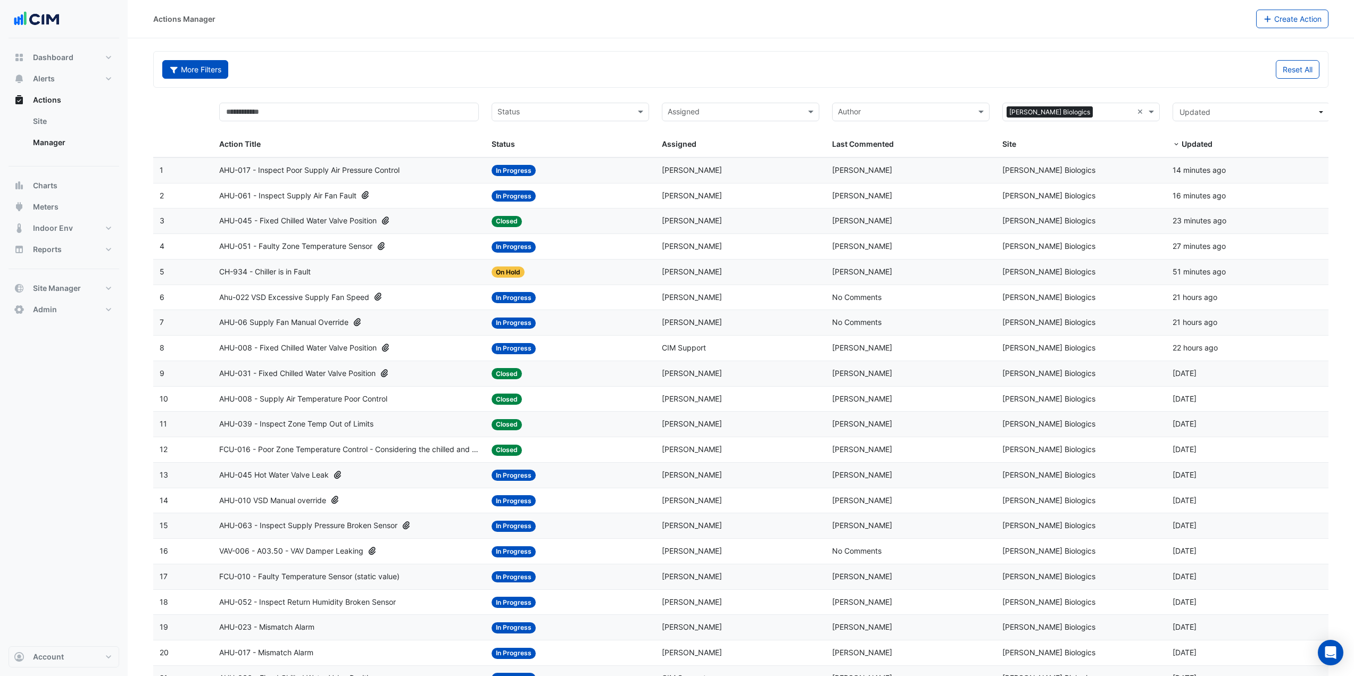
click at [203, 68] on button "More Filters" at bounding box center [195, 69] width 66 height 19
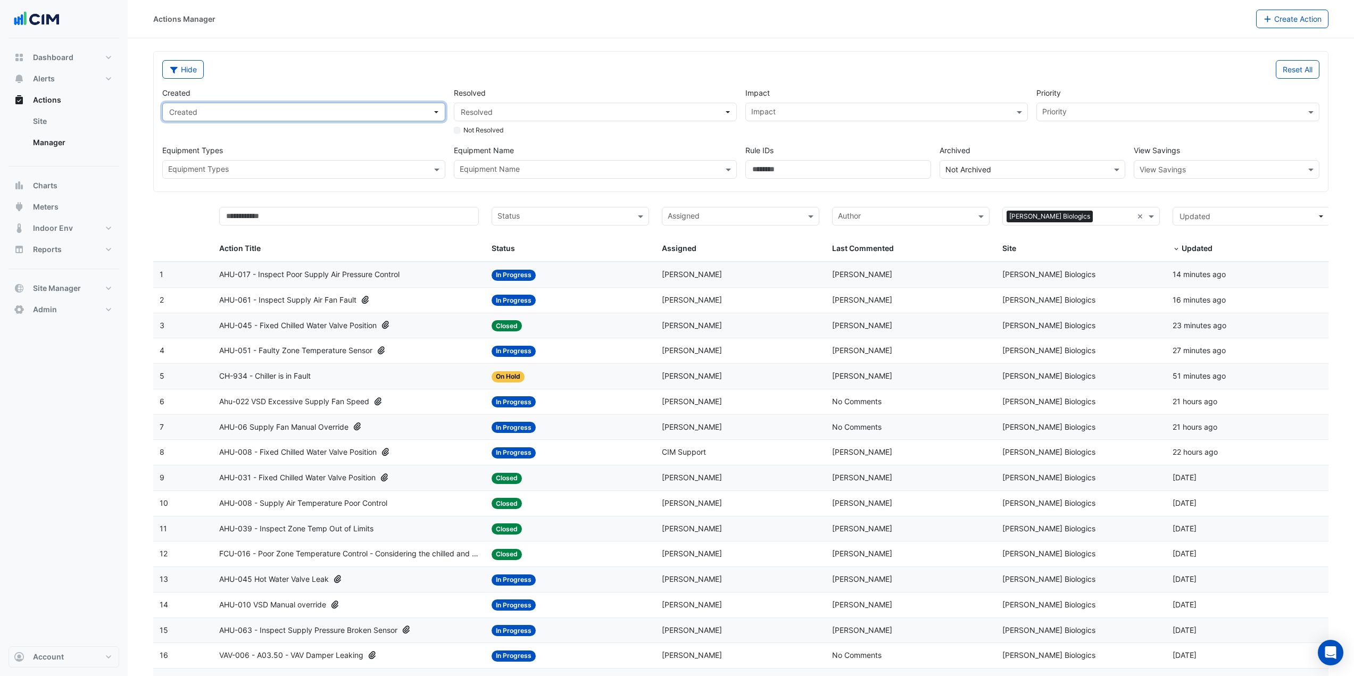
click at [410, 117] on span "Created" at bounding box center [300, 111] width 263 height 11
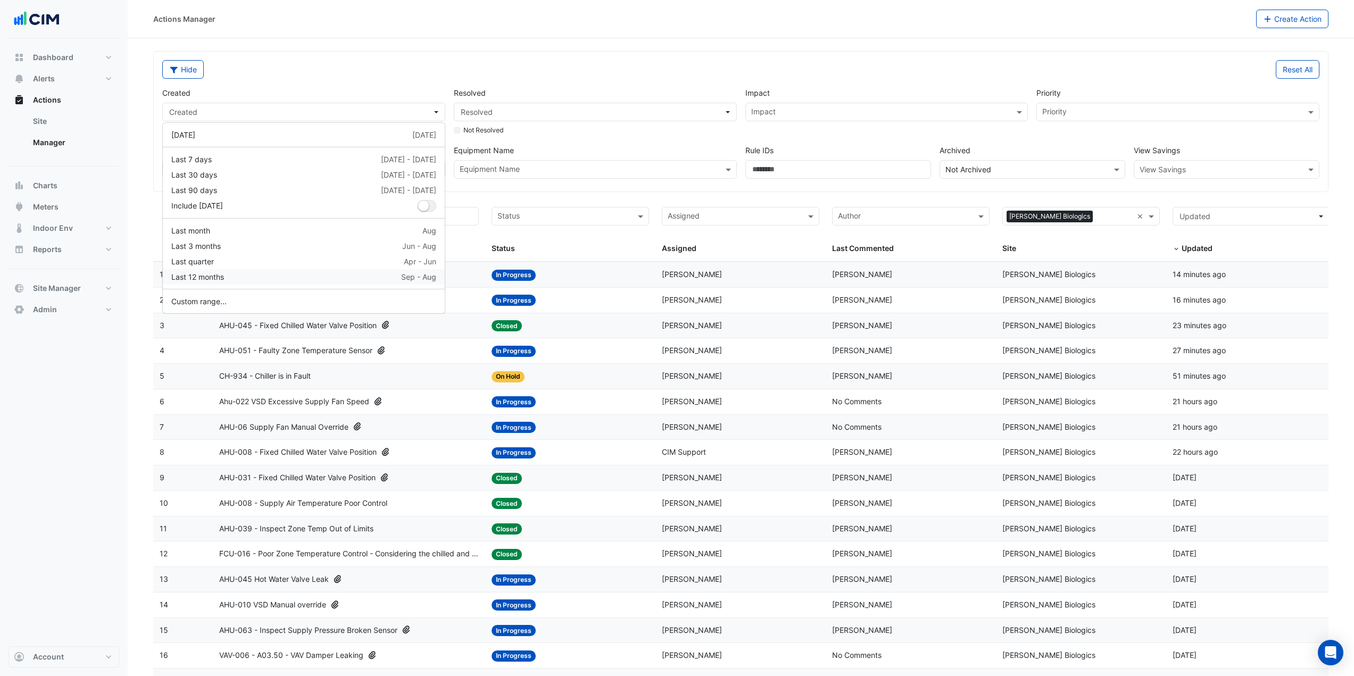
click at [239, 270] on button "Last 12 months Sep - Aug" at bounding box center [304, 276] width 282 height 15
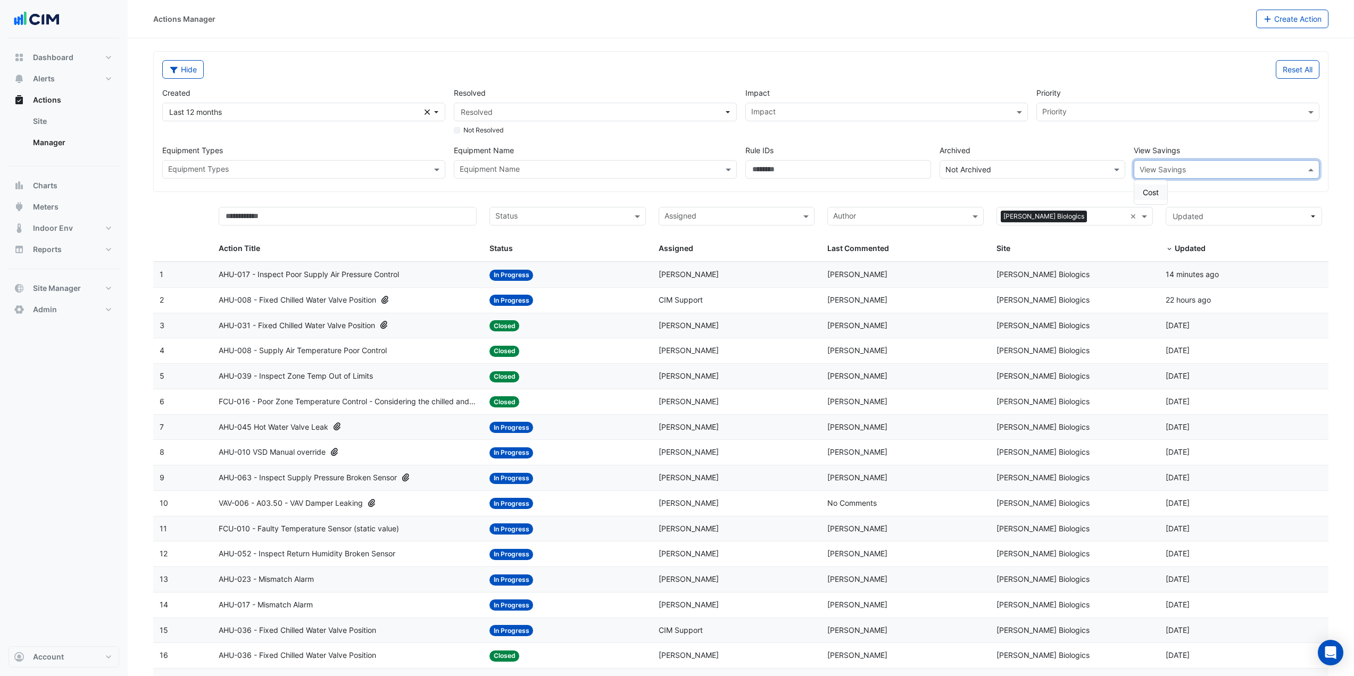
click at [1154, 168] on input "text" at bounding box center [1216, 169] width 153 height 11
click at [1146, 188] on span "Cost" at bounding box center [1151, 192] width 16 height 9
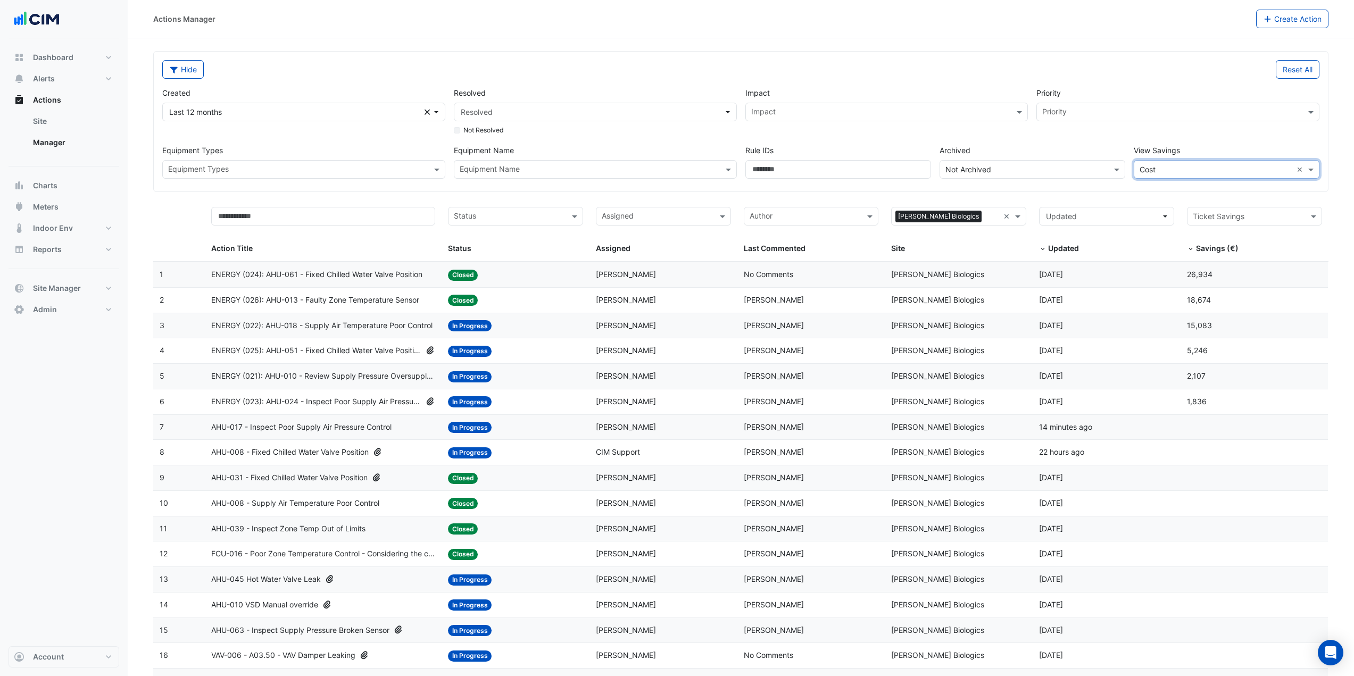
scroll to position [106, 0]
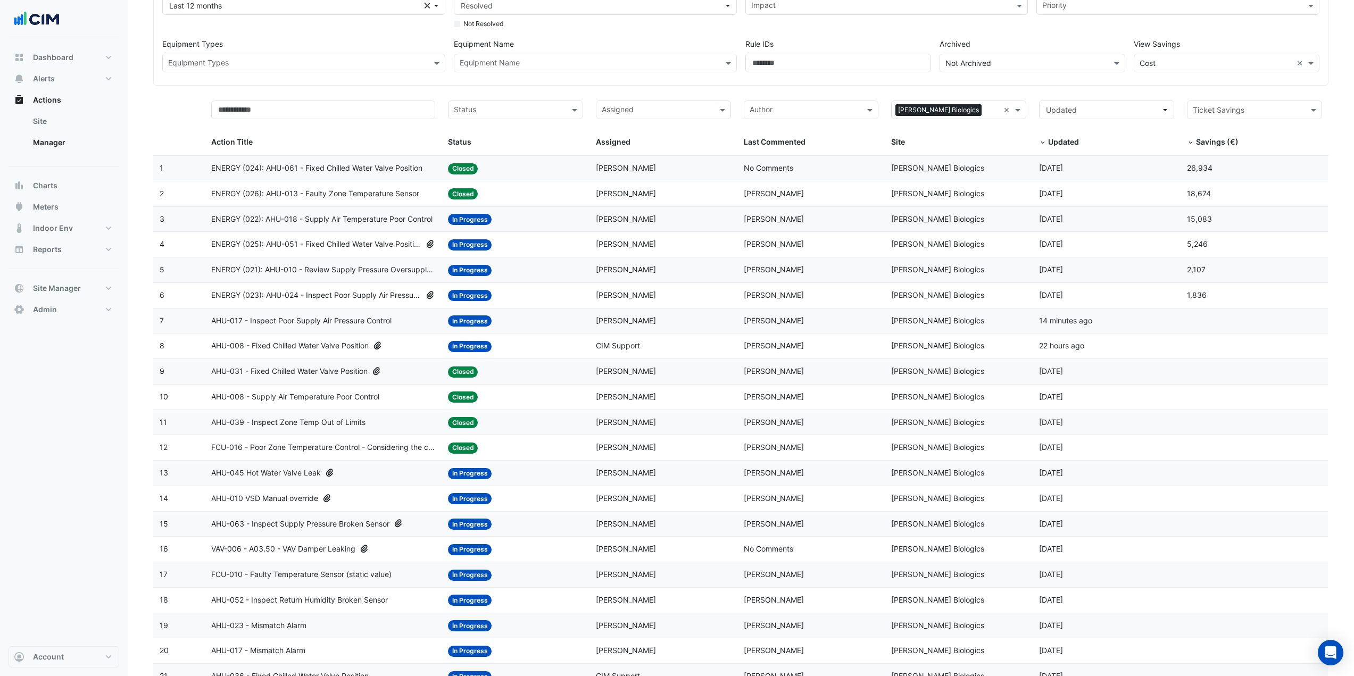
click at [392, 317] on span "AHU-017 - Inspect Poor Supply Air Pressure Control" at bounding box center [301, 321] width 180 height 12
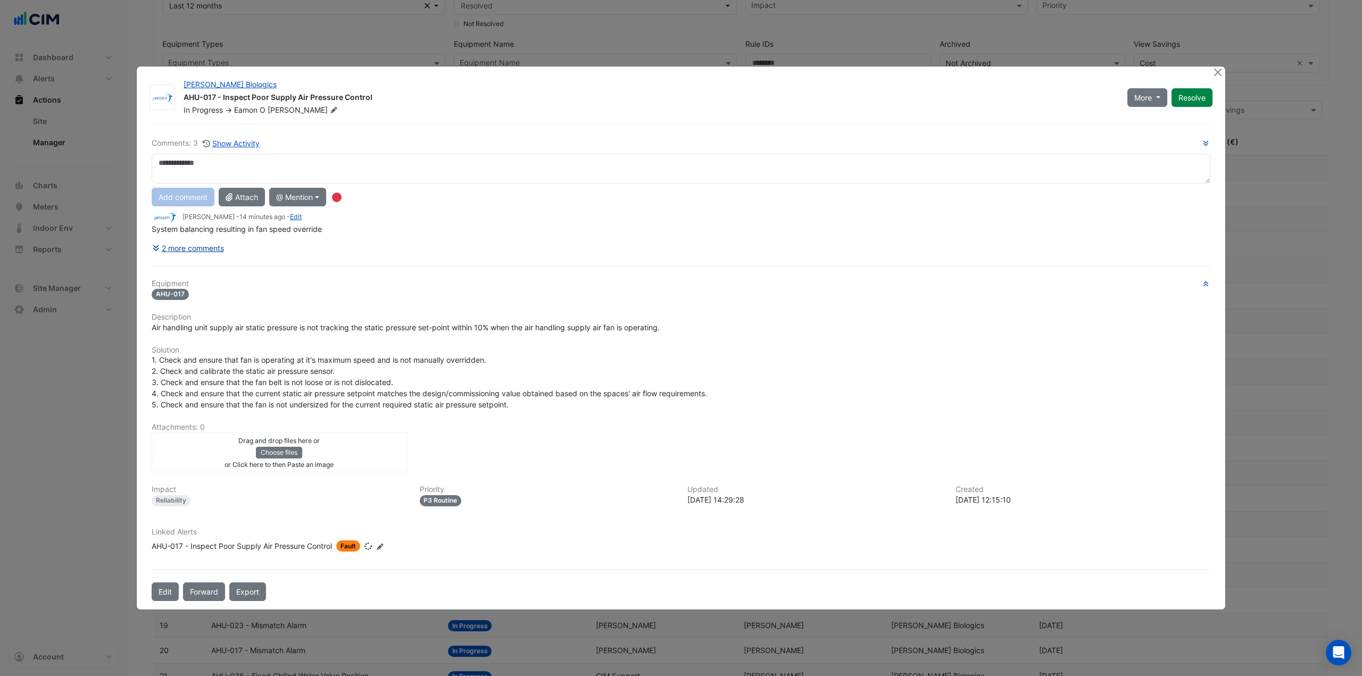
click at [197, 245] on button "2 more comments" at bounding box center [188, 248] width 73 height 19
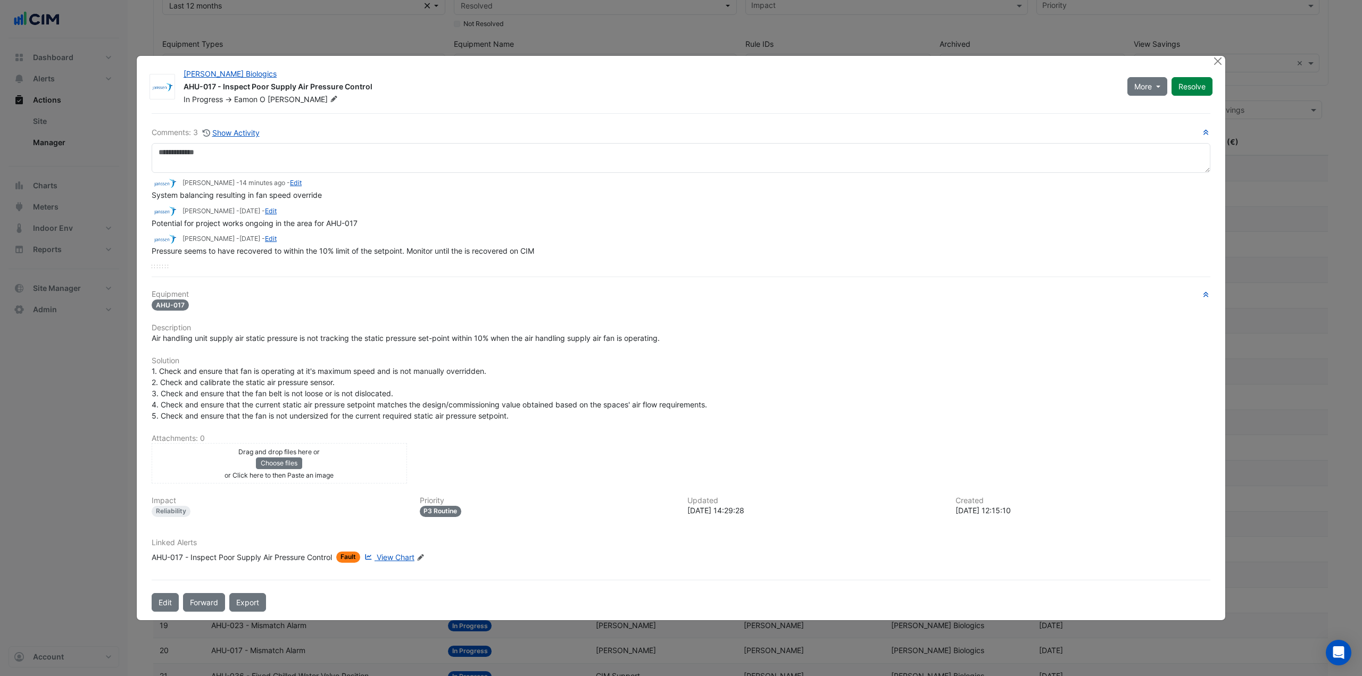
click at [395, 556] on span "View Chart" at bounding box center [396, 557] width 38 height 9
click at [1216, 60] on button "Close" at bounding box center [1217, 61] width 11 height 11
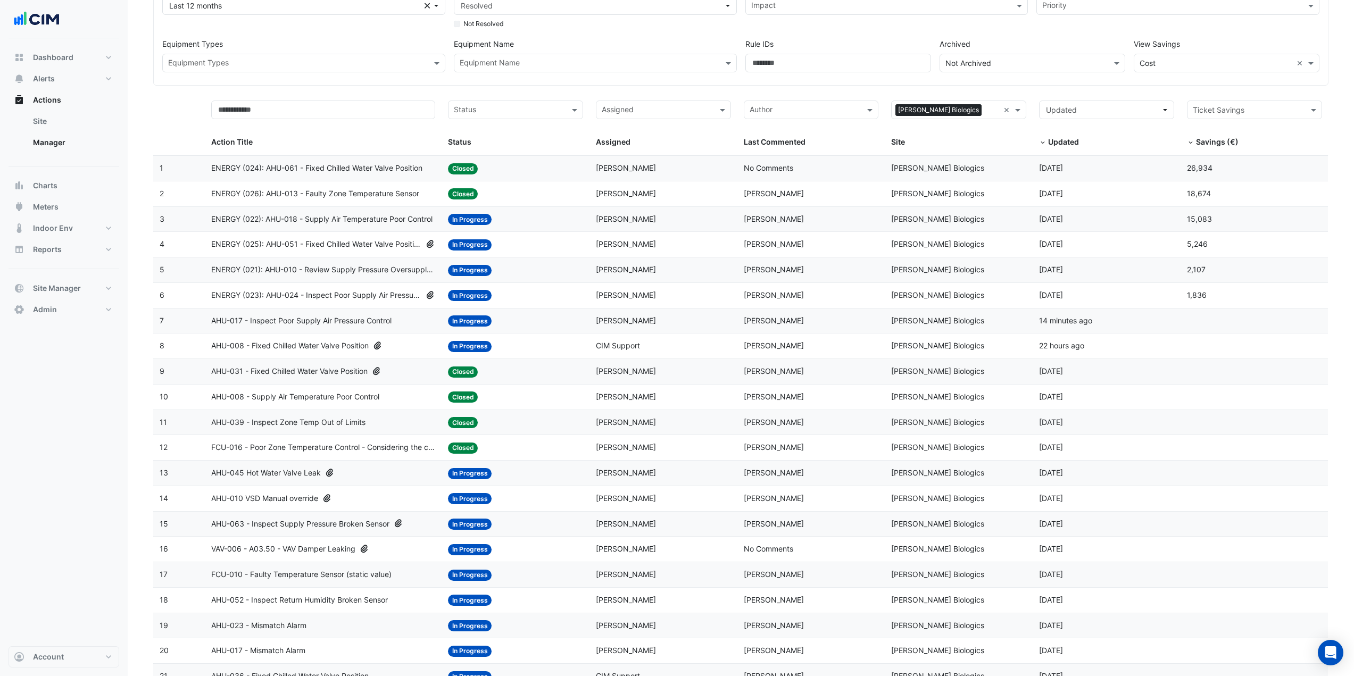
click at [406, 343] on div "AHU-008 - Fixed Chilled Water Valve Position" at bounding box center [323, 346] width 224 height 12
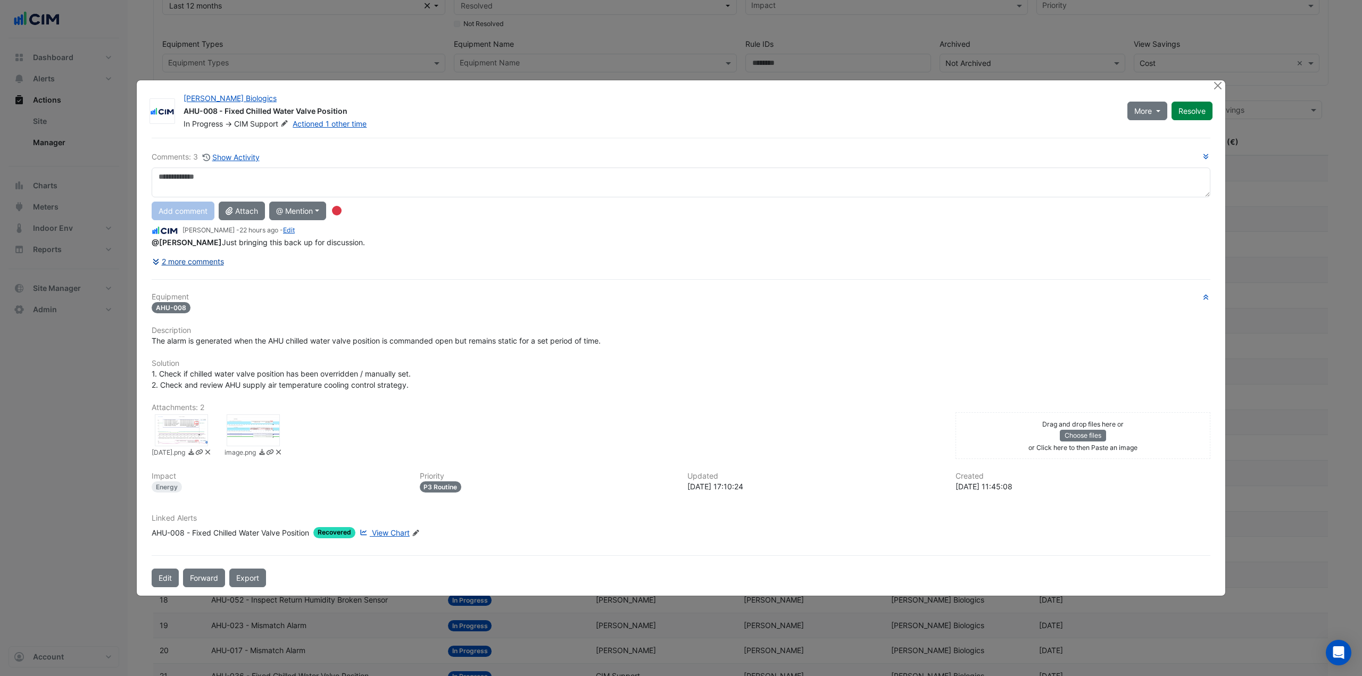
click at [195, 257] on button "2 more comments" at bounding box center [188, 261] width 73 height 19
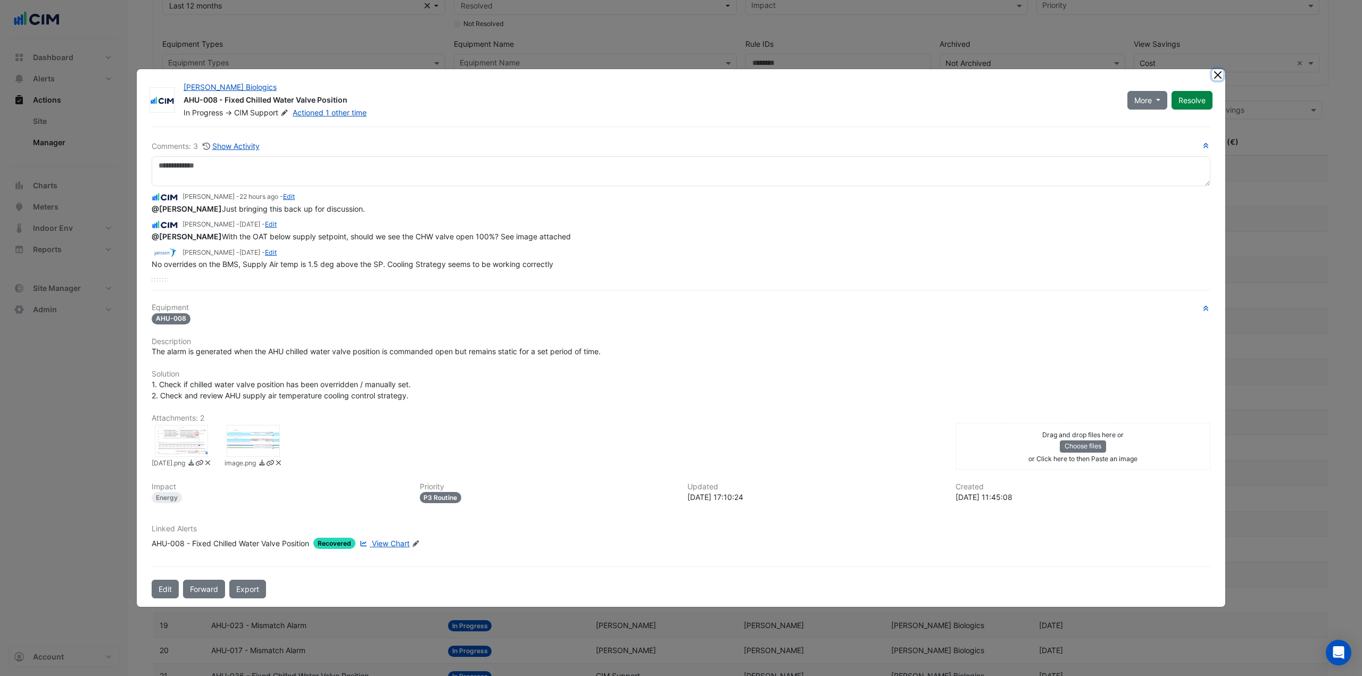
click at [1219, 72] on button "Close" at bounding box center [1217, 74] width 11 height 11
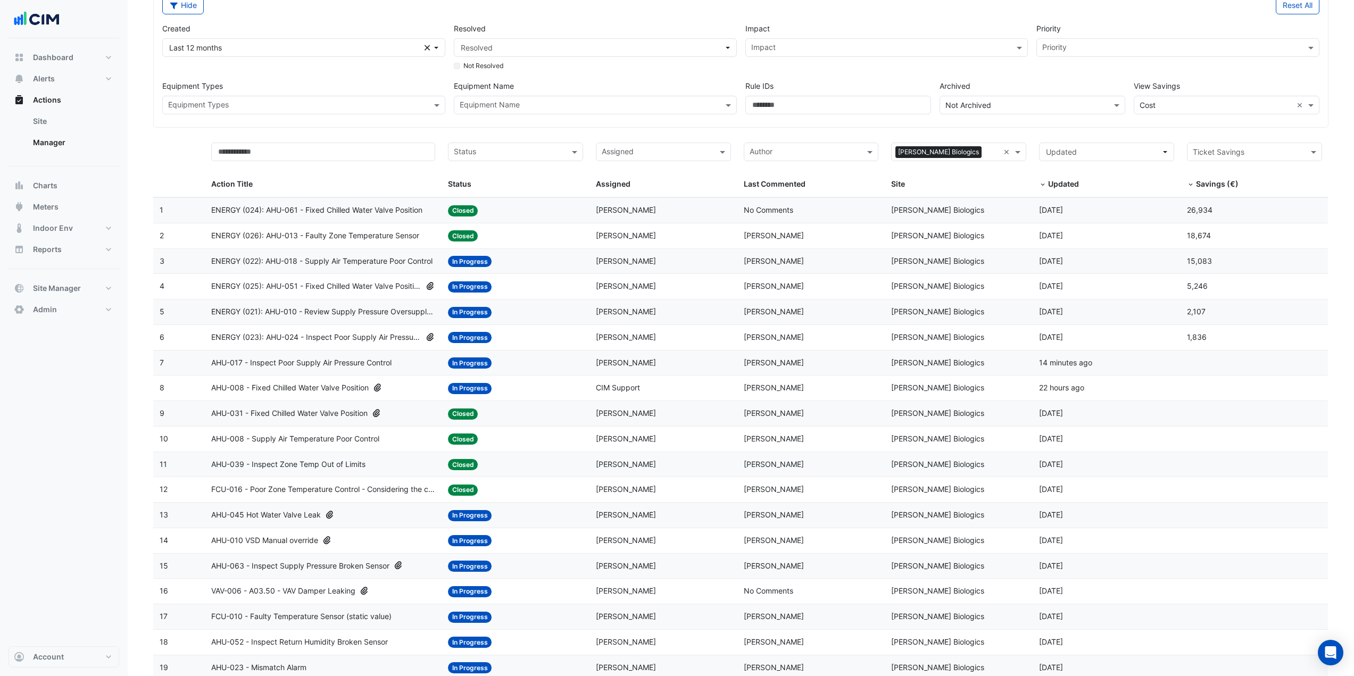
scroll to position [0, 0]
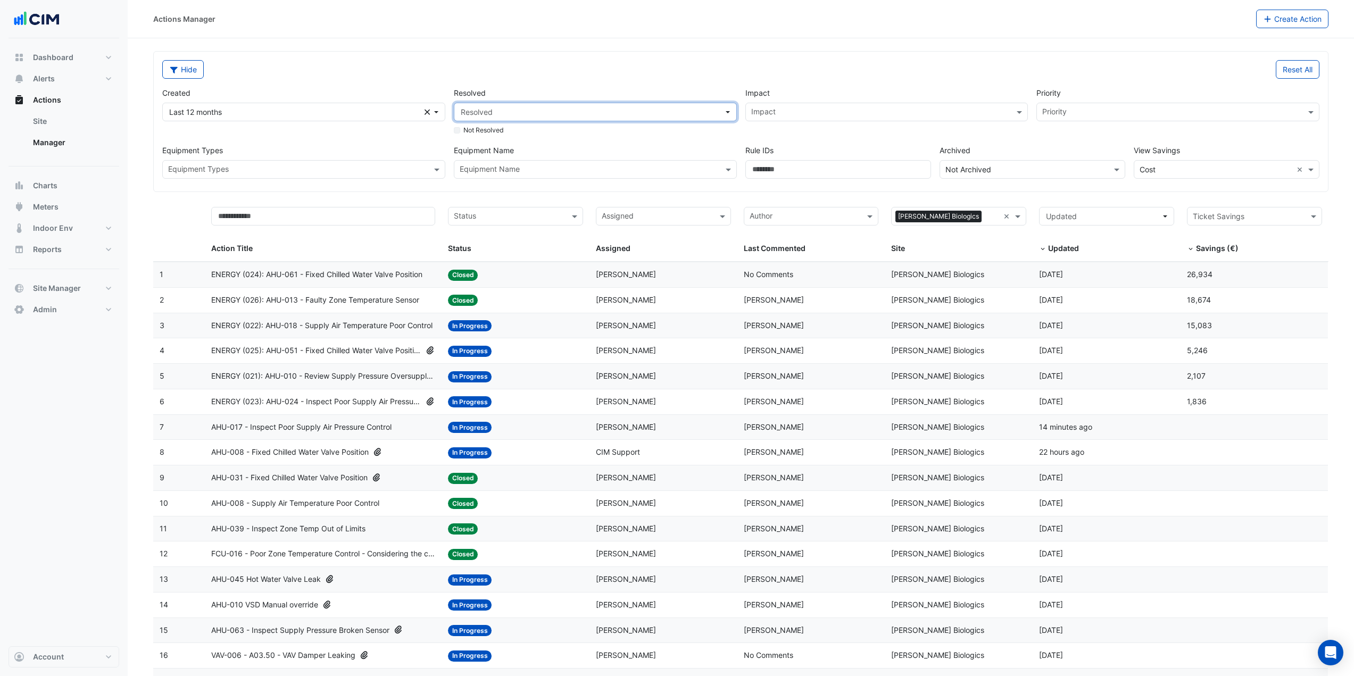
click at [515, 106] on span "Resolved" at bounding box center [592, 111] width 263 height 11
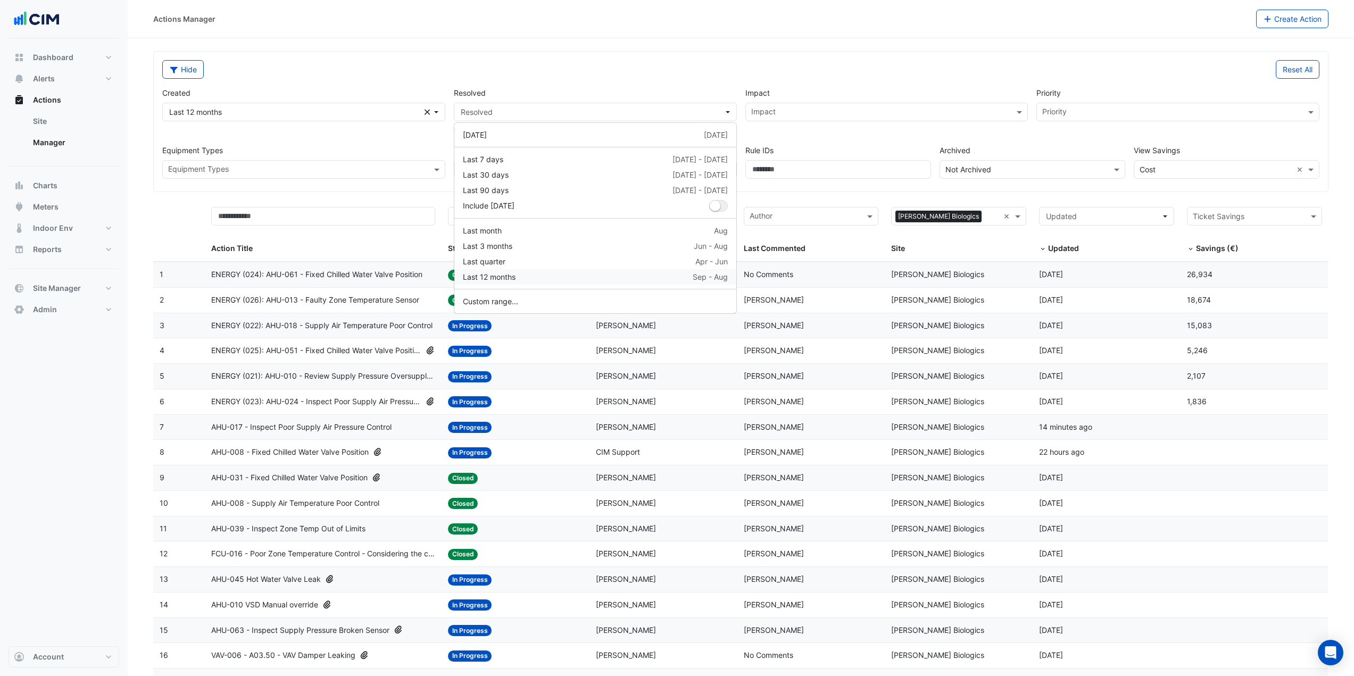
click at [516, 273] on div "Last 12 months" at bounding box center [489, 276] width 53 height 11
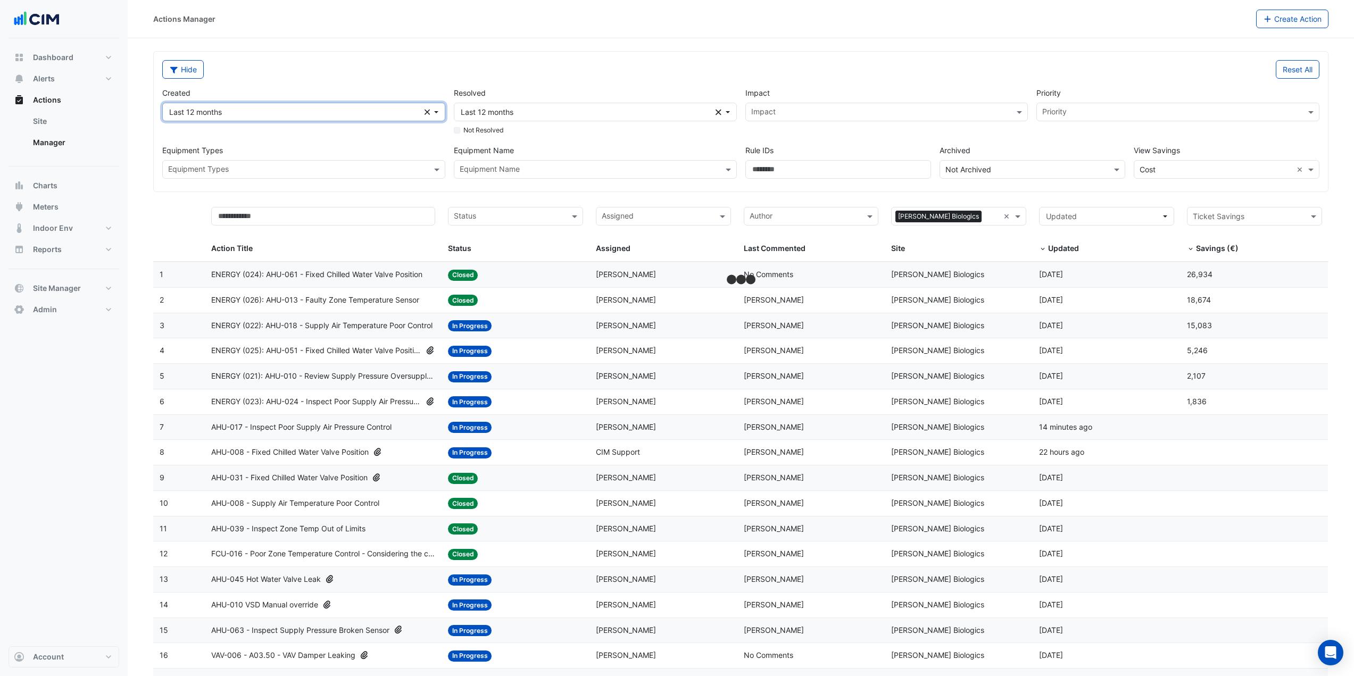
click at [428, 113] on icon "button" at bounding box center [428, 112] width 6 height 6
click at [467, 69] on div "Hide" at bounding box center [448, 69] width 585 height 19
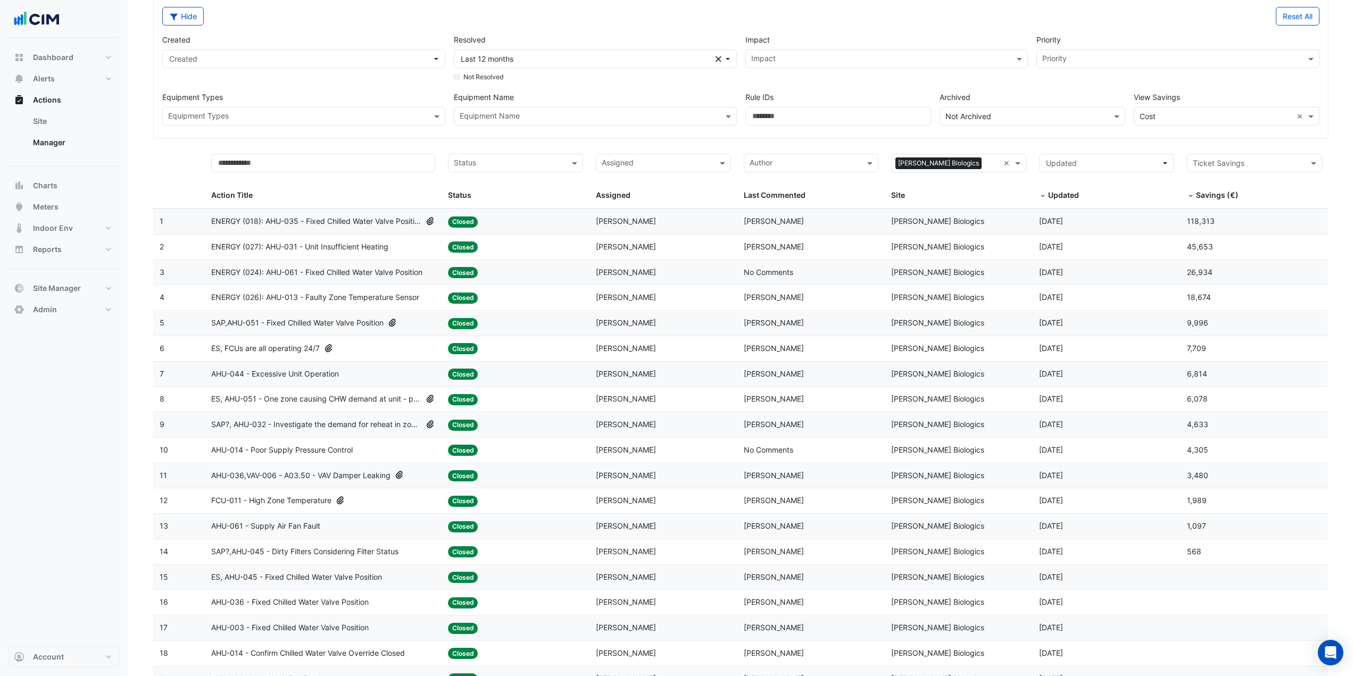
scroll to position [52, 0]
click at [402, 58] on span "Created" at bounding box center [300, 59] width 263 height 11
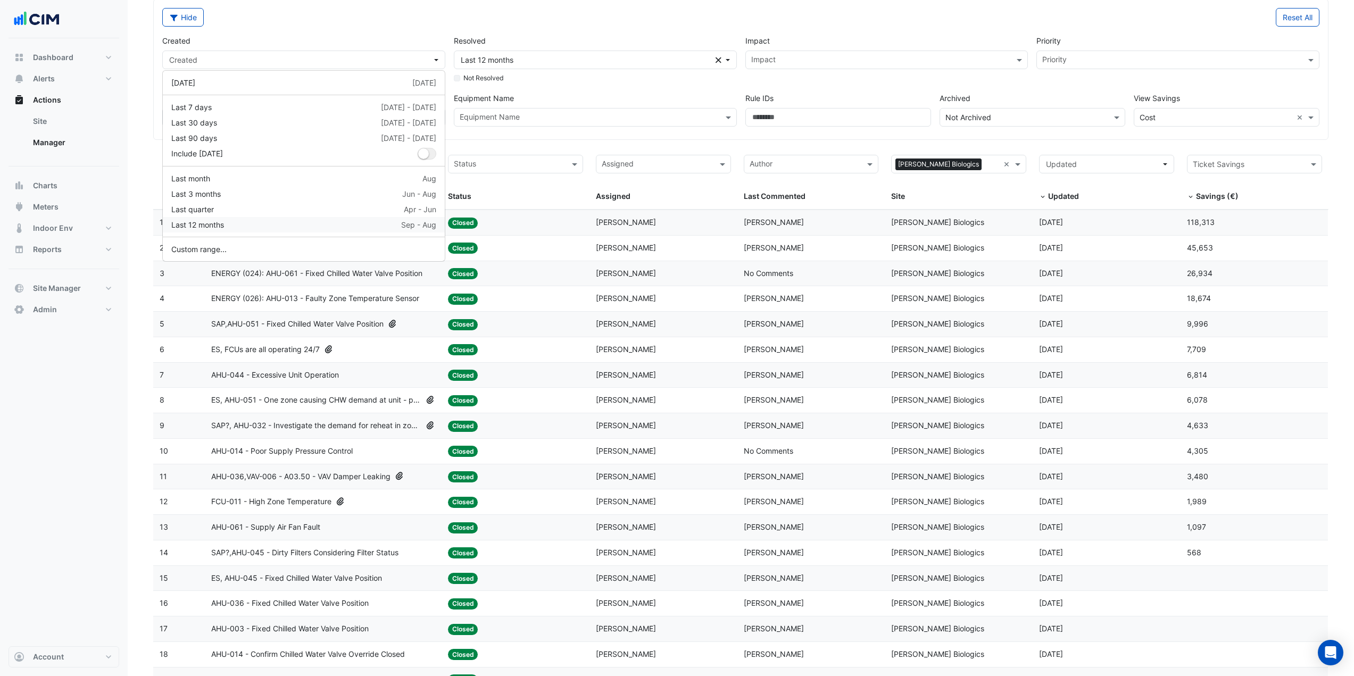
click at [286, 218] on button "Last 12 months Sep - Aug" at bounding box center [304, 224] width 282 height 15
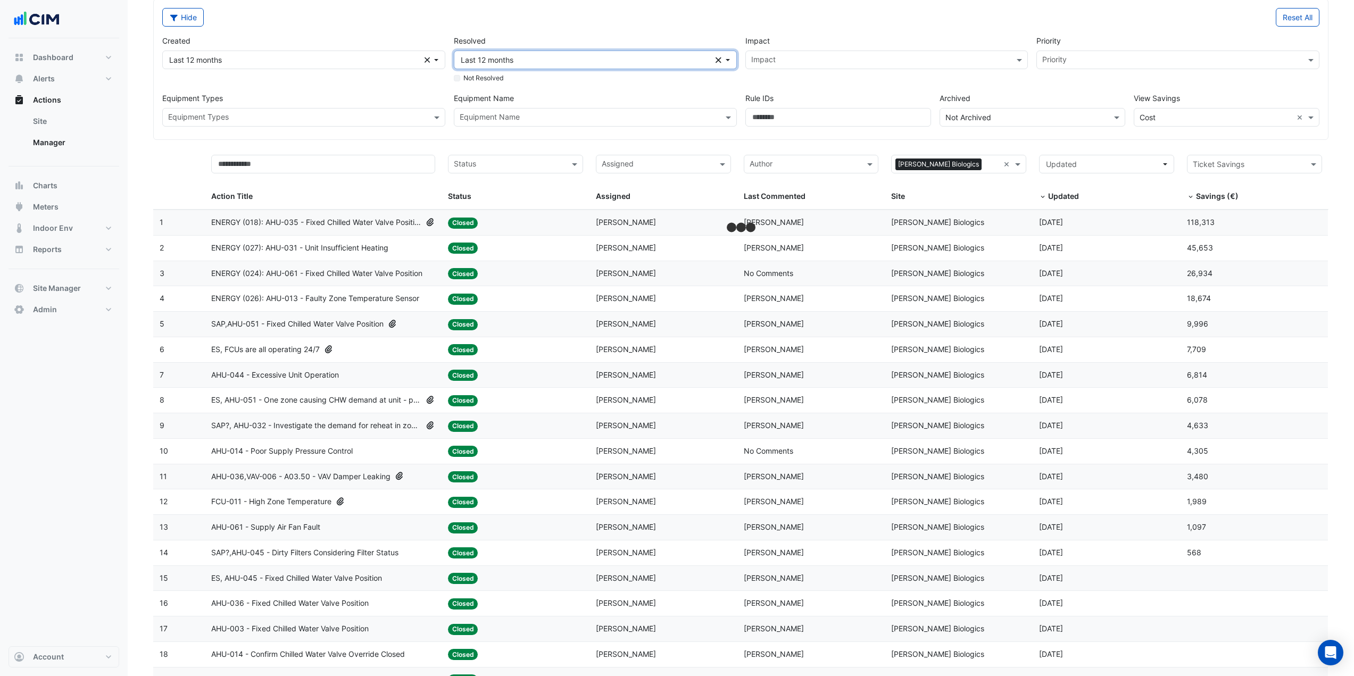
click at [717, 60] on icon "Clear" at bounding box center [719, 59] width 6 height 7
click at [713, 28] on div "Created Last 12 months Clear Resolved Resolved Not Resolved Impact Impact Prior…" at bounding box center [741, 77] width 1166 height 100
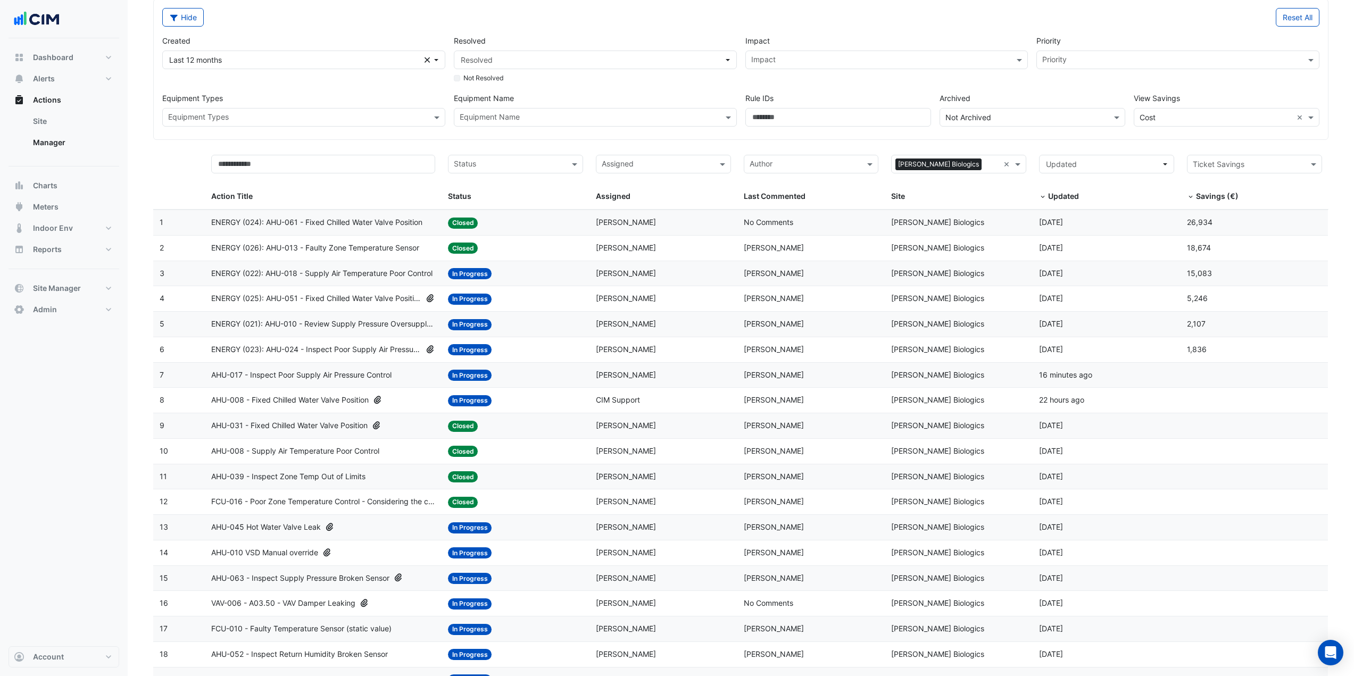
click at [971, 121] on input "text" at bounding box center [1021, 117] width 153 height 11
click at [976, 166] on div "Either" at bounding box center [1032, 170] width 185 height 15
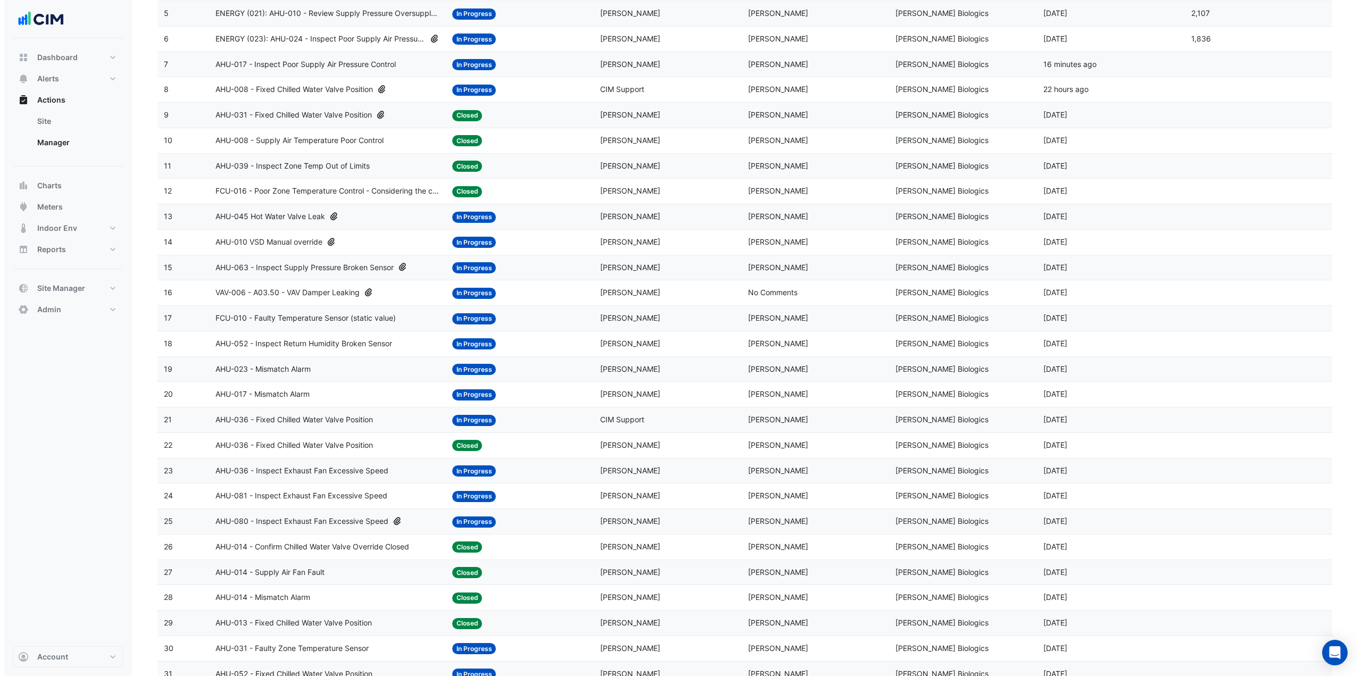
scroll to position [318, 0]
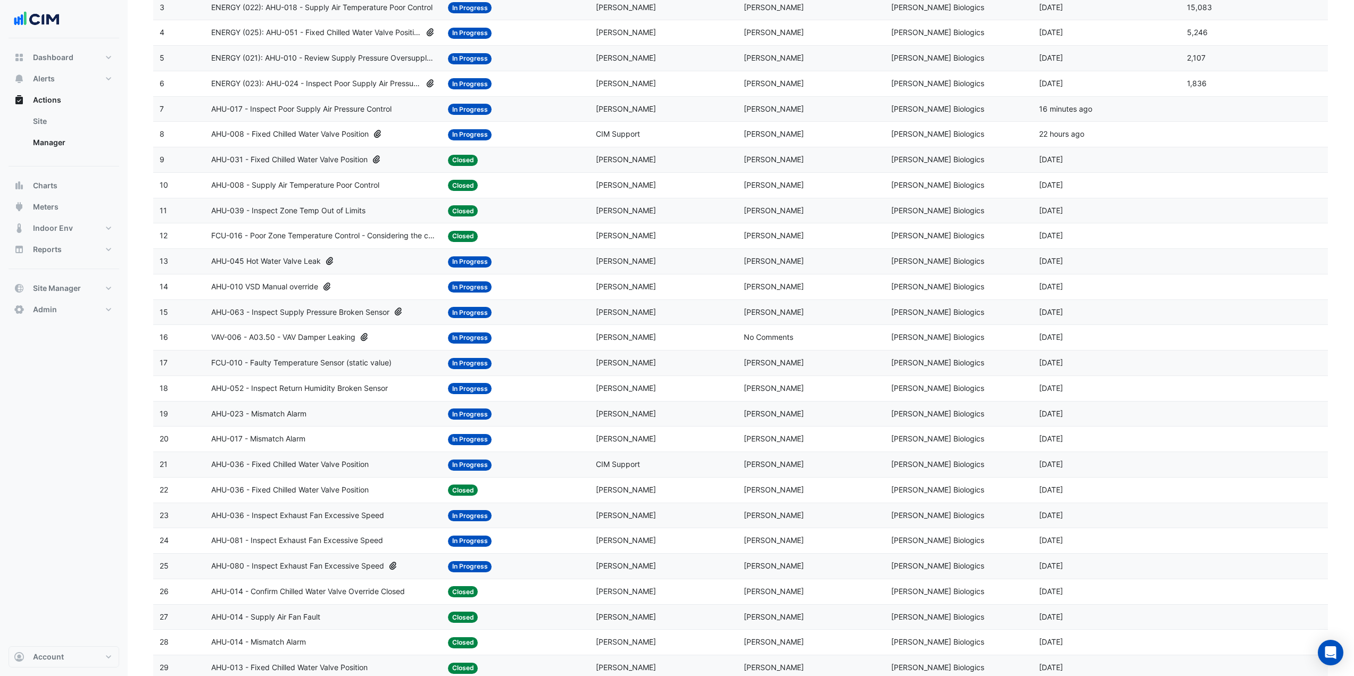
click at [346, 315] on span "AHU-063 - Inspect Supply Pressure Broken Sensor" at bounding box center [300, 312] width 178 height 12
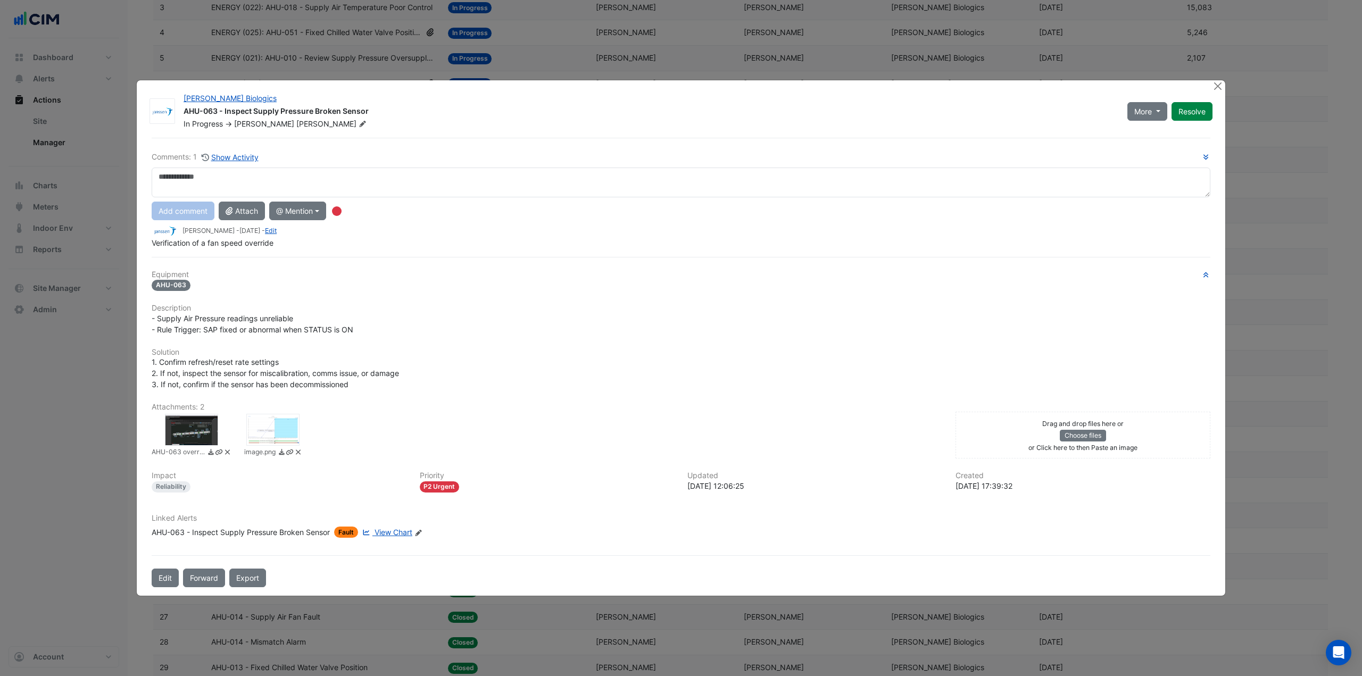
click at [198, 433] on div at bounding box center [191, 430] width 53 height 32
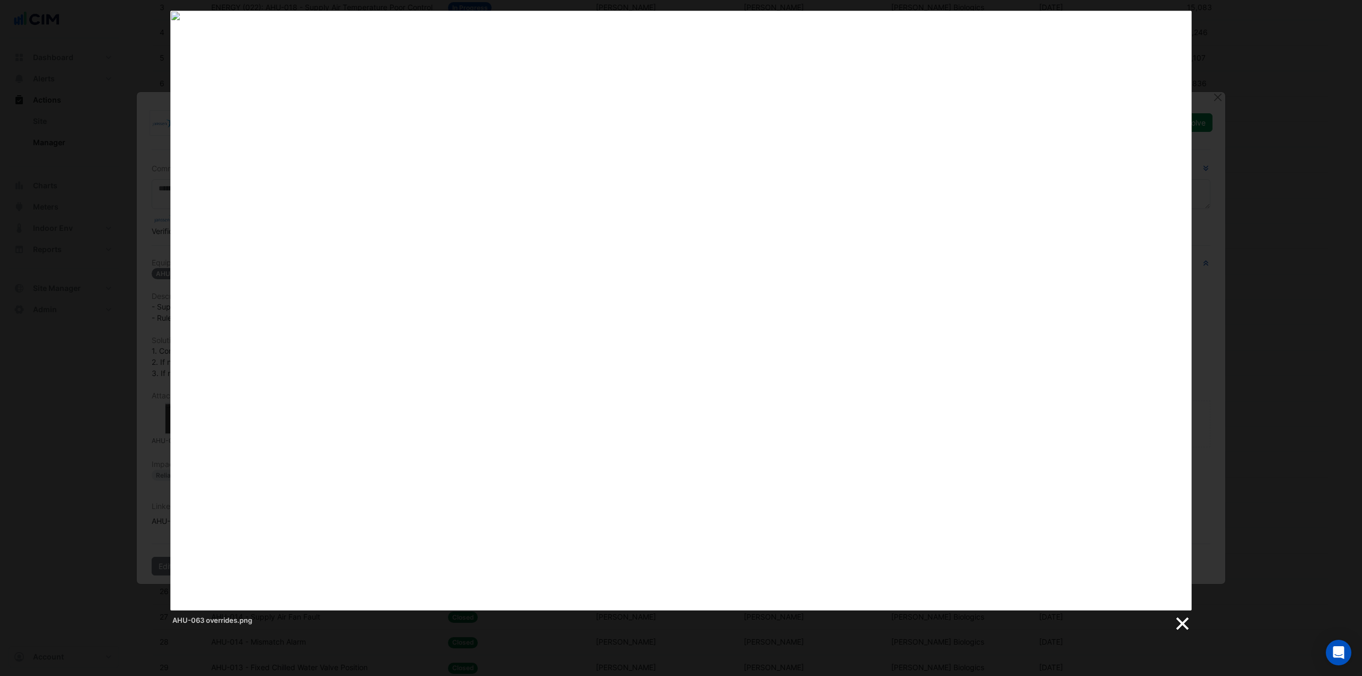
click at [1182, 619] on link at bounding box center [1182, 624] width 16 height 16
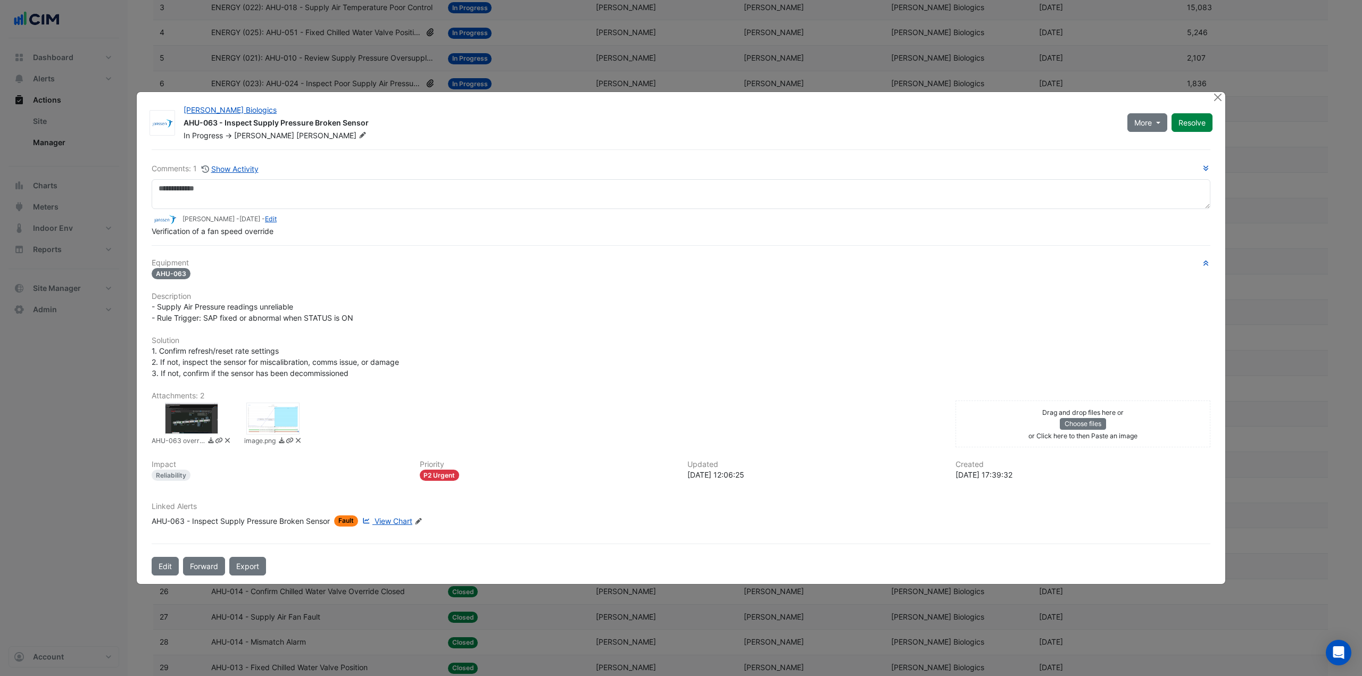
click at [402, 518] on span "View Chart" at bounding box center [394, 521] width 38 height 9
click at [1217, 96] on button "Close" at bounding box center [1217, 97] width 11 height 11
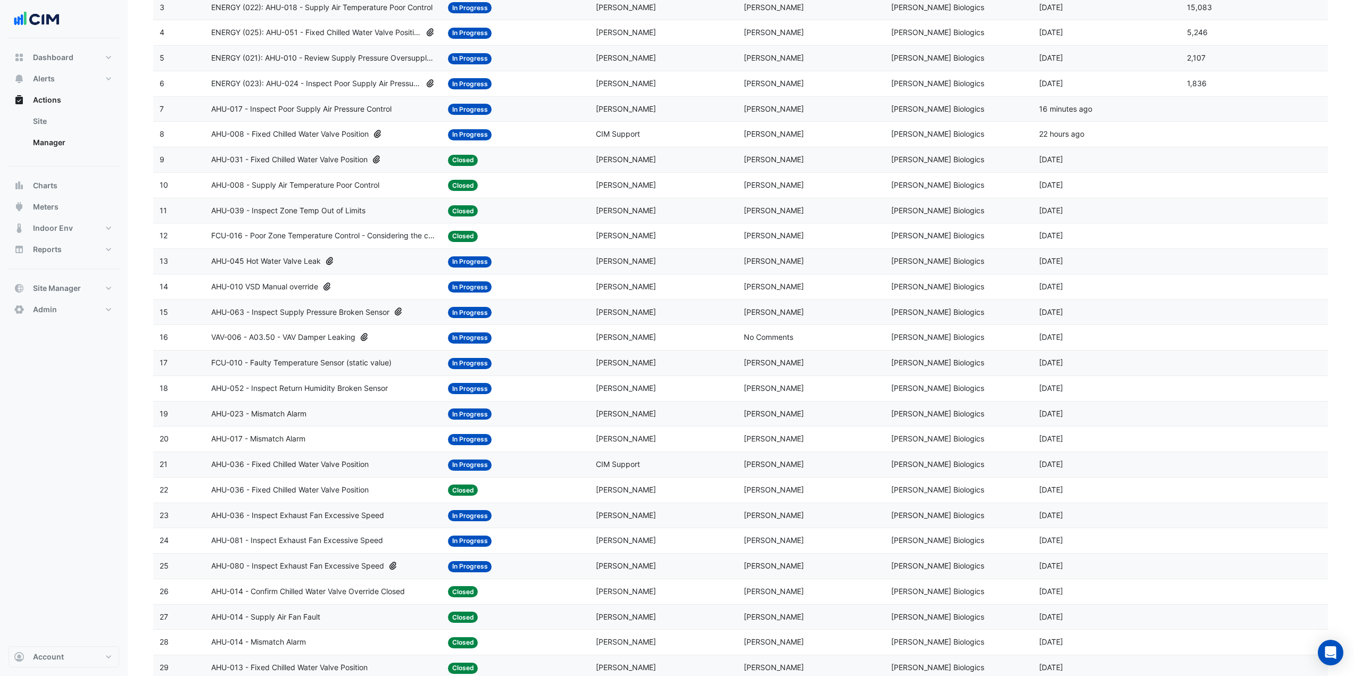
click at [372, 263] on div "AHU-045 Hot Water Valve Leak" at bounding box center [323, 261] width 224 height 12
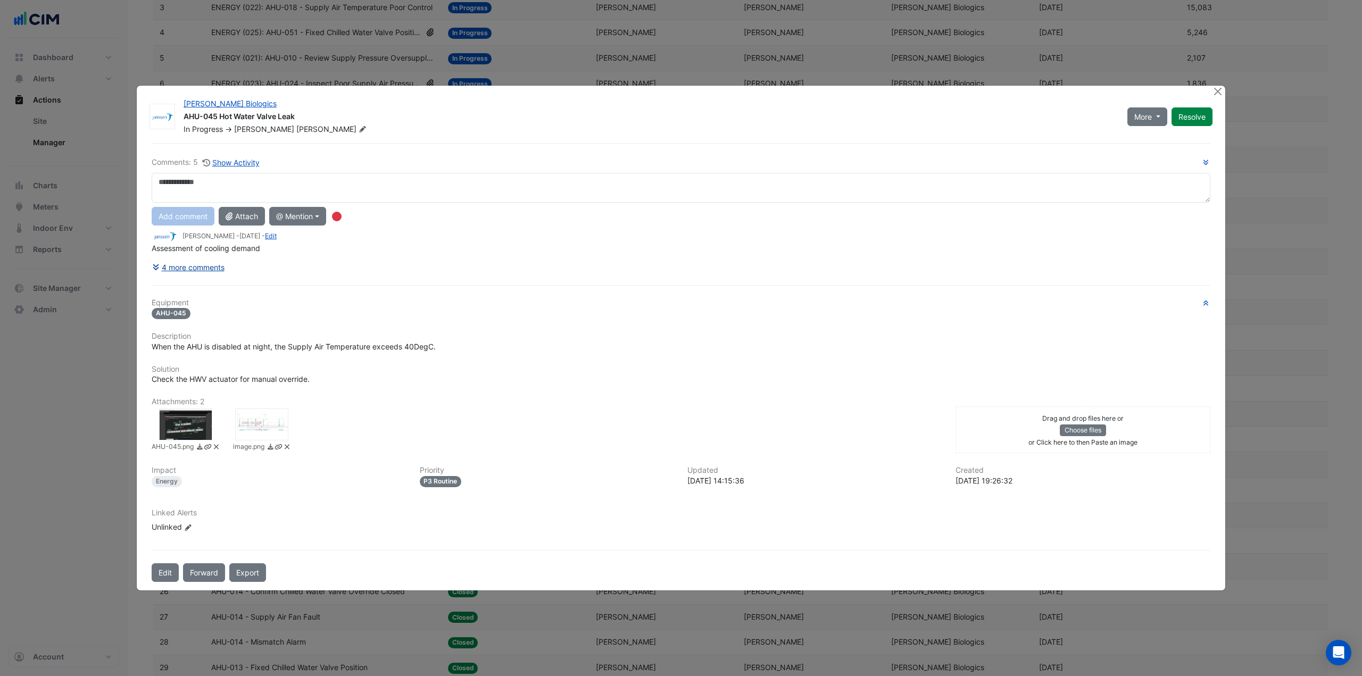
click at [201, 264] on button "4 more comments" at bounding box center [188, 267] width 73 height 19
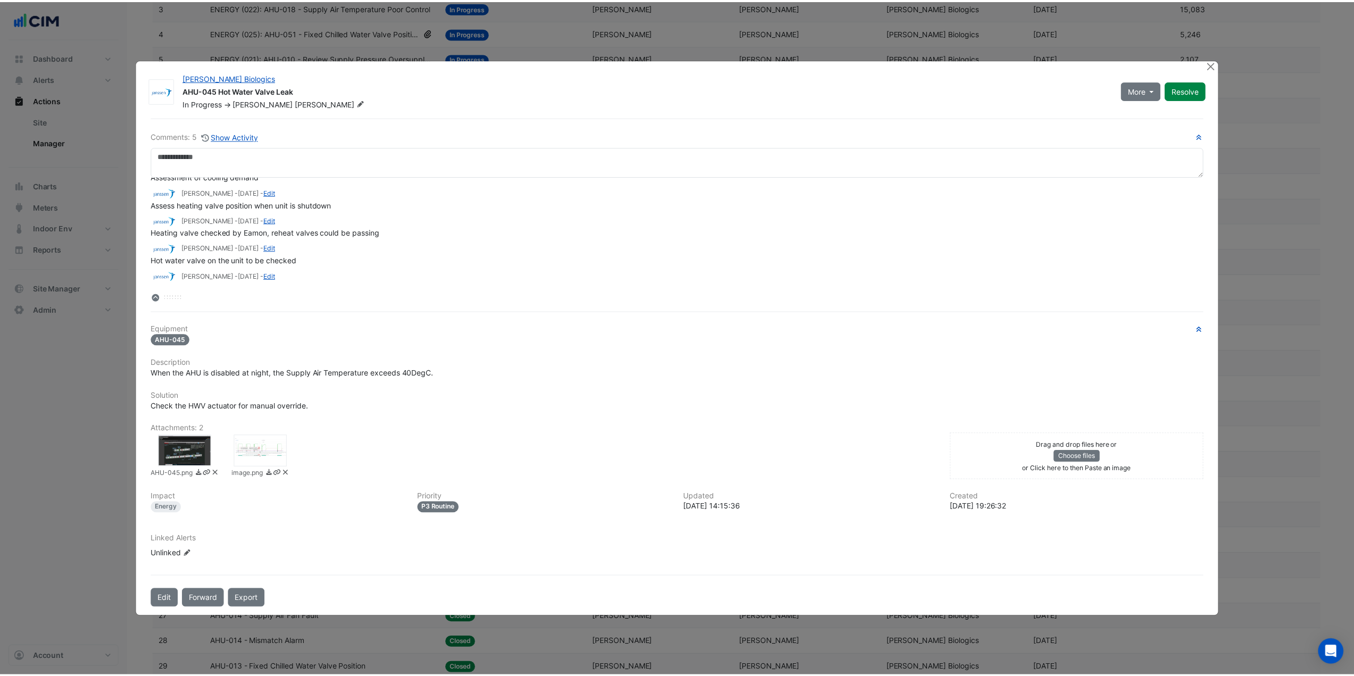
scroll to position [32, 0]
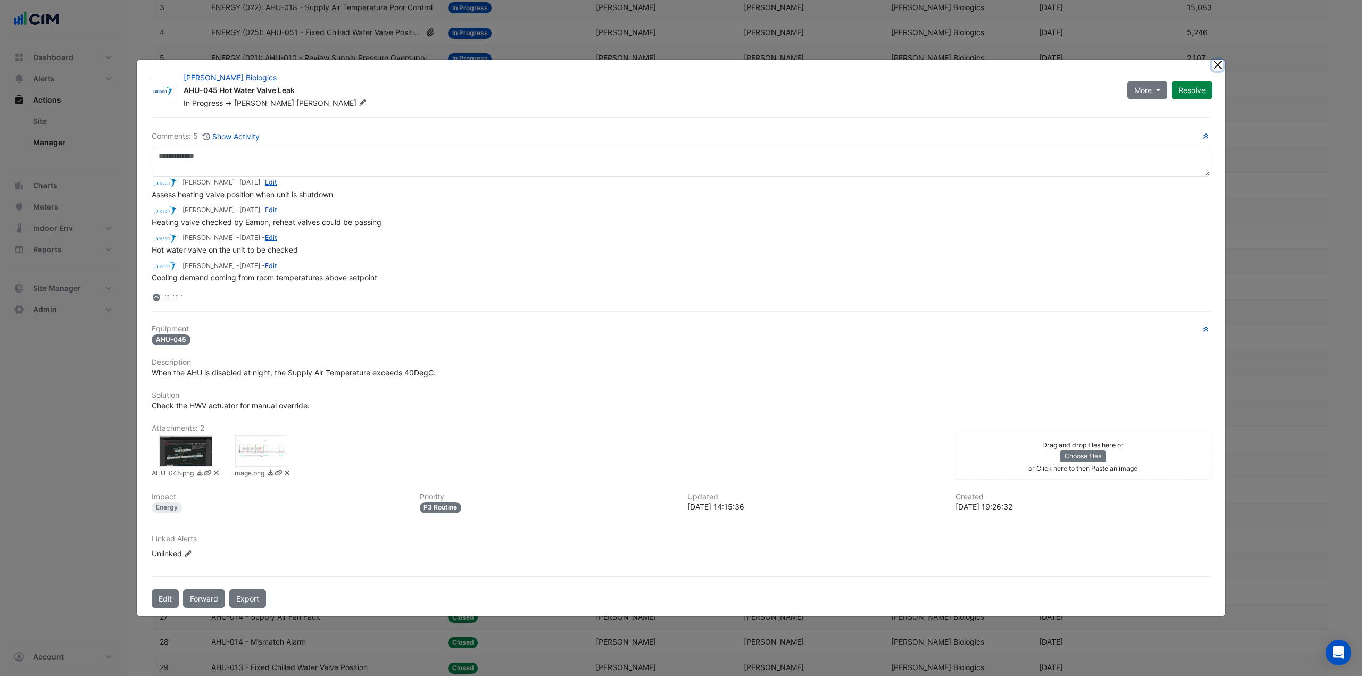
click at [1220, 64] on button "Close" at bounding box center [1217, 65] width 11 height 11
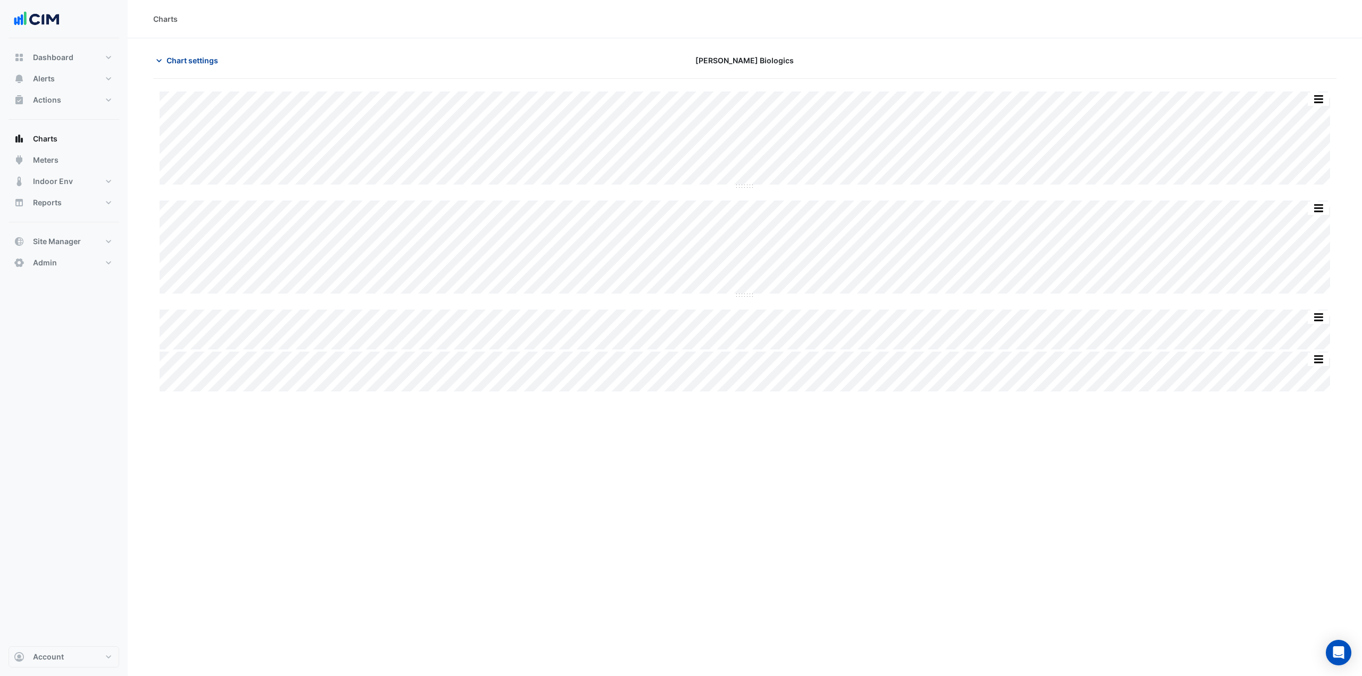
click at [204, 58] on span "Chart settings" at bounding box center [193, 60] width 52 height 11
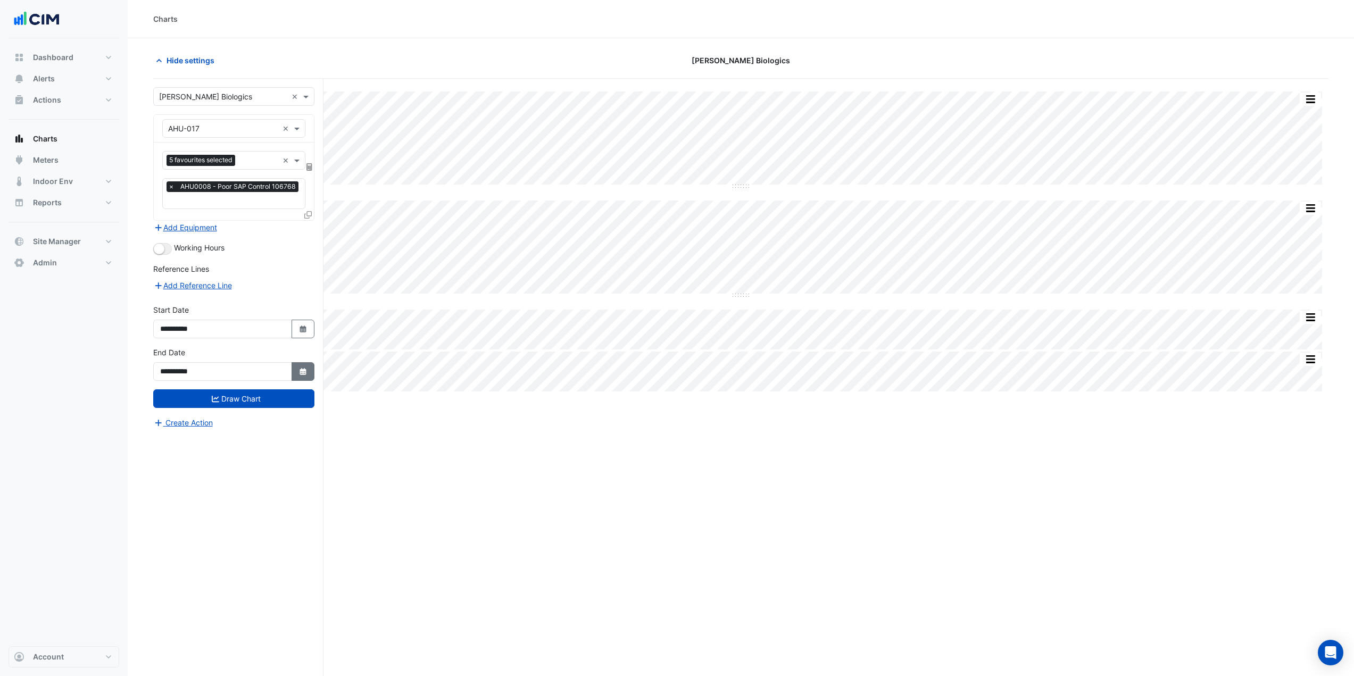
click at [303, 372] on icon "button" at bounding box center [303, 371] width 6 height 7
click at [278, 228] on button "Next month" at bounding box center [273, 229] width 13 height 17
select select "*"
click at [208, 315] on div "24" at bounding box center [205, 314] width 17 height 17
type input "**********"
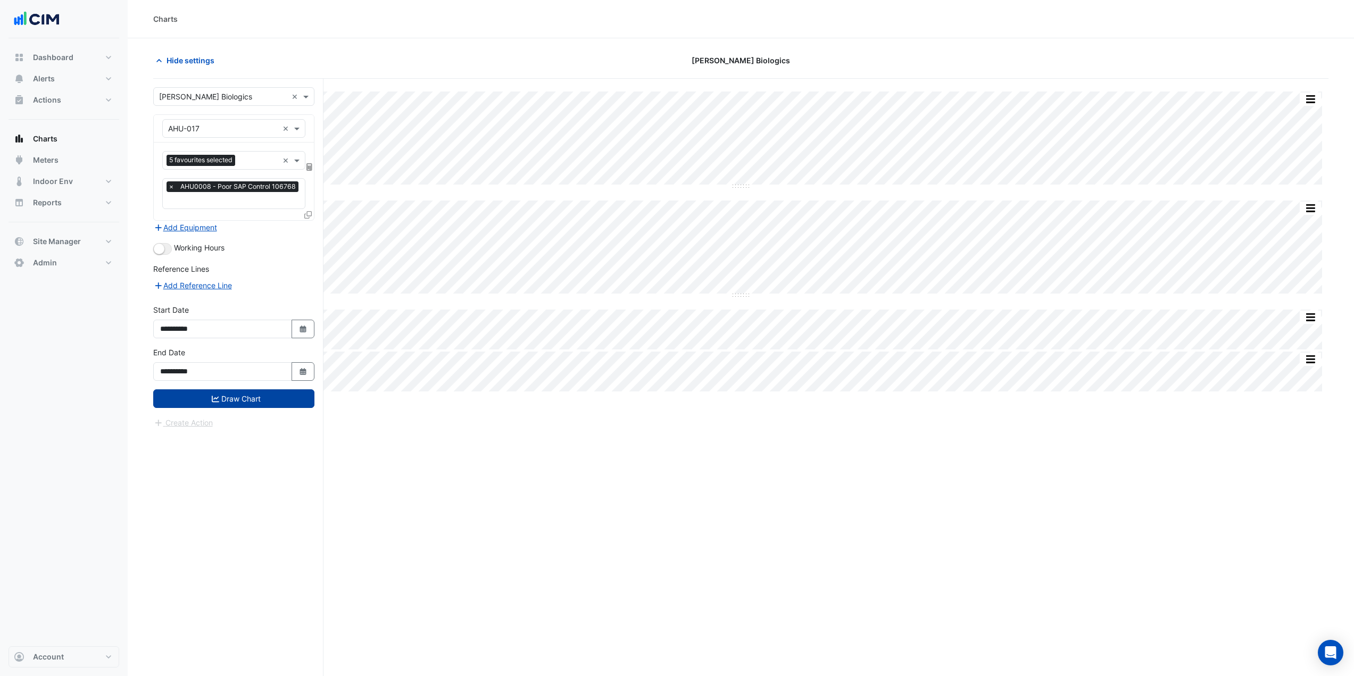
click at [231, 394] on button "Draw Chart" at bounding box center [233, 398] width 161 height 19
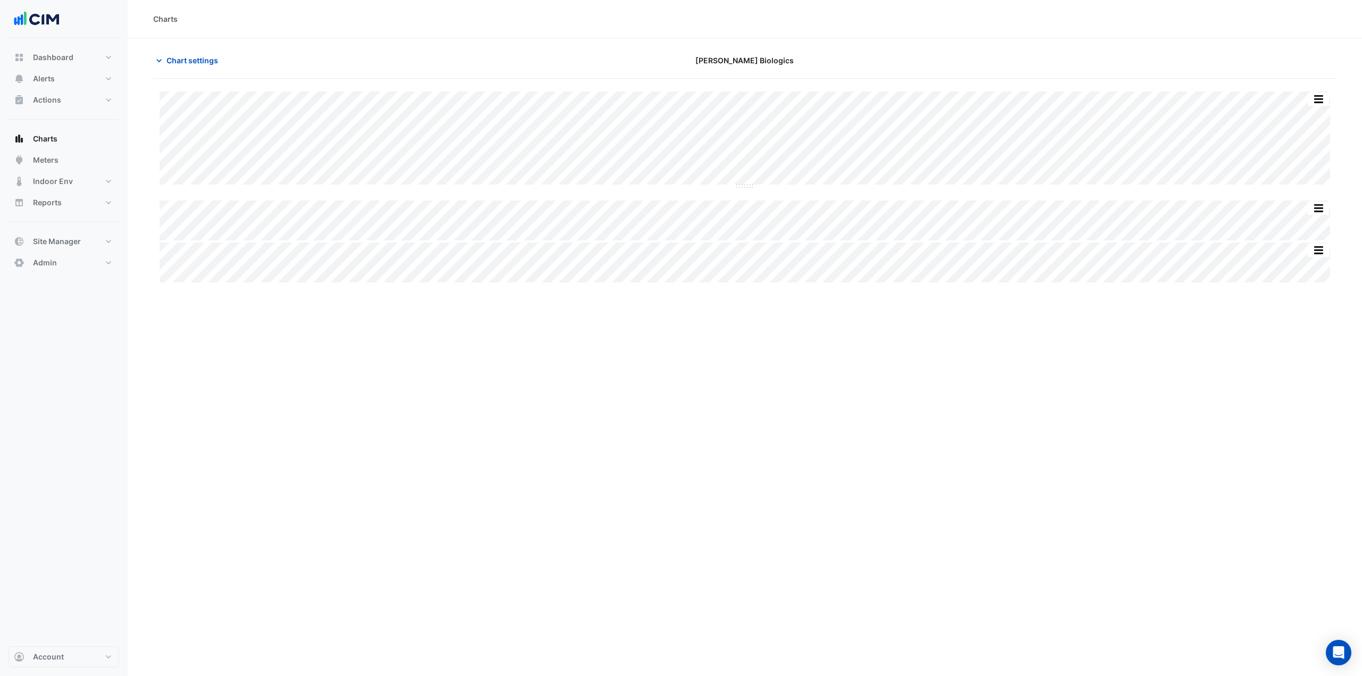
type input "**********"
click at [169, 57] on span "Chart settings" at bounding box center [193, 60] width 52 height 11
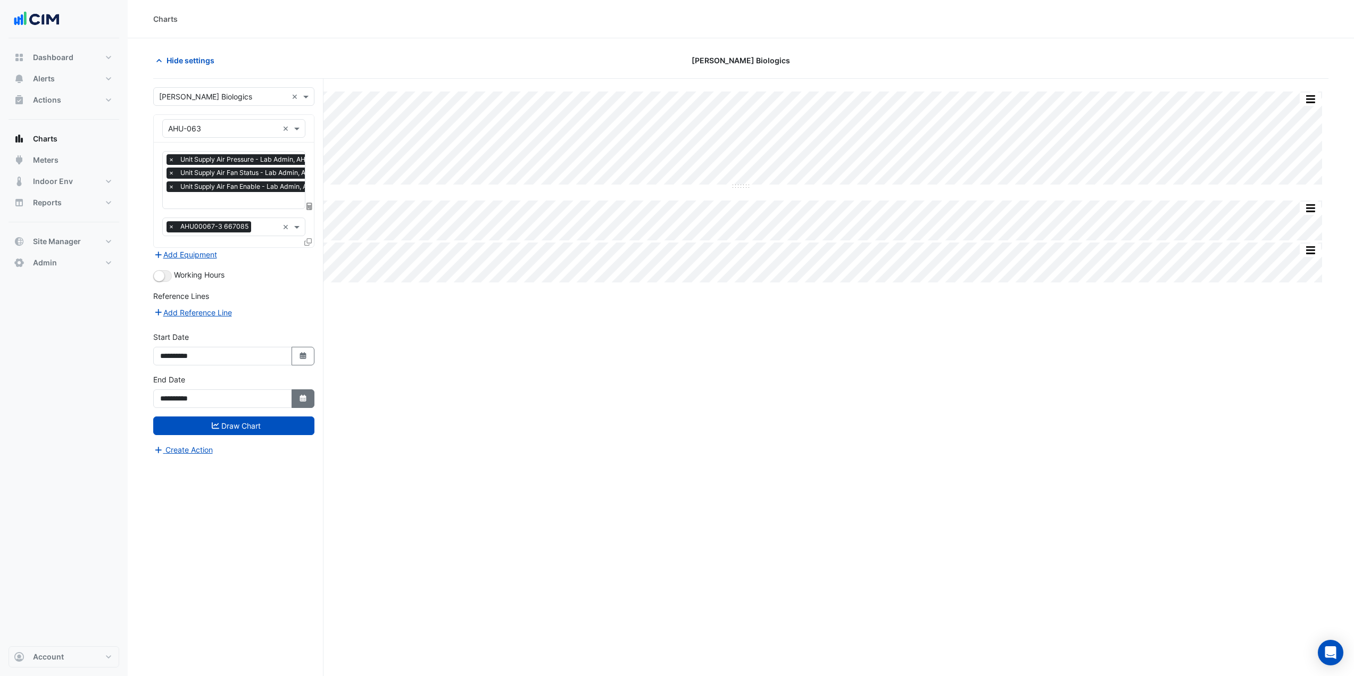
click at [307, 396] on icon "Select Date" at bounding box center [303, 398] width 10 height 7
click at [271, 261] on button "Next month" at bounding box center [273, 256] width 13 height 17
select select "*"
click at [177, 356] on div "29" at bounding box center [171, 359] width 17 height 17
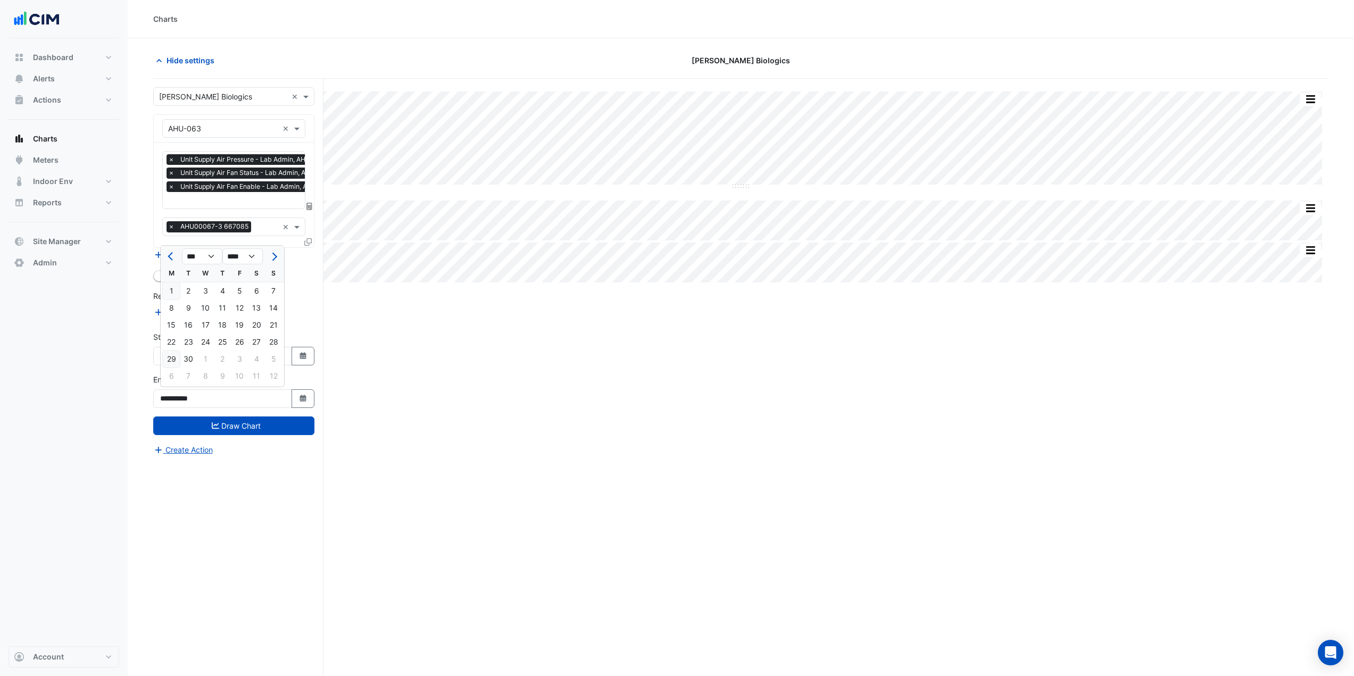
type input "**********"
click at [235, 426] on button "Draw Chart" at bounding box center [233, 426] width 161 height 19
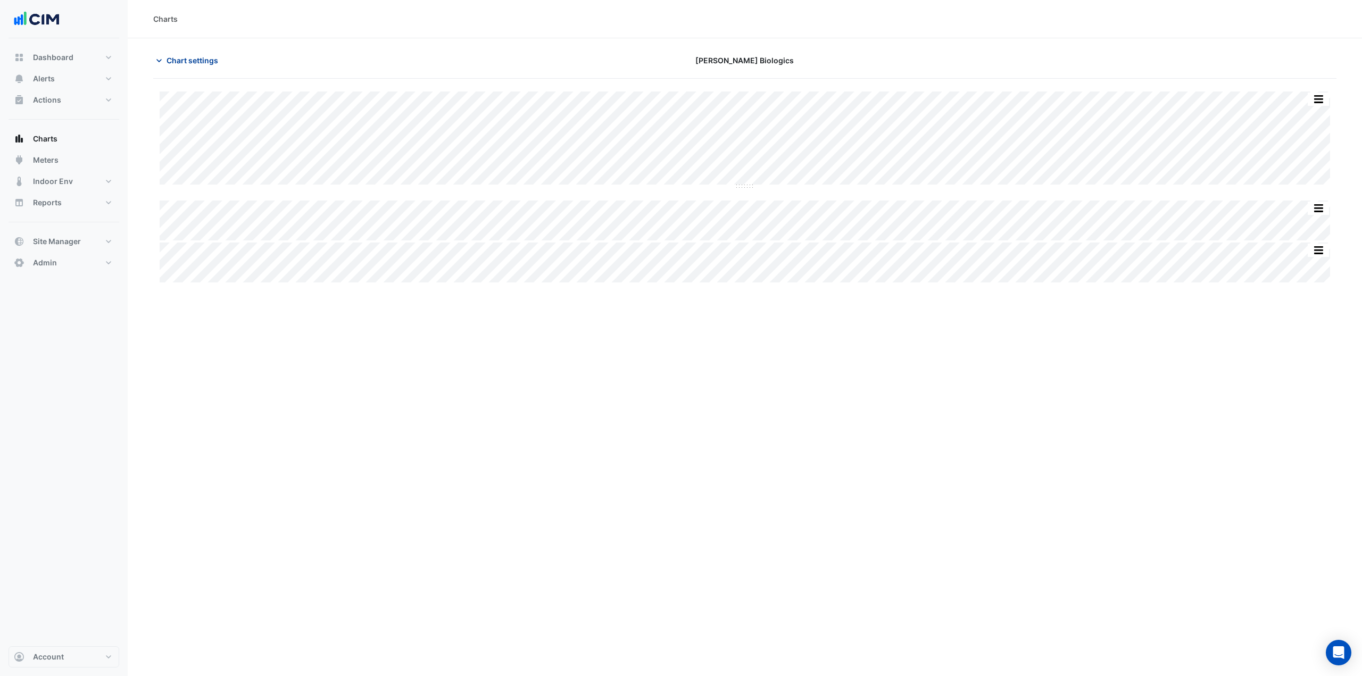
click at [177, 65] on span "Chart settings" at bounding box center [193, 60] width 52 height 11
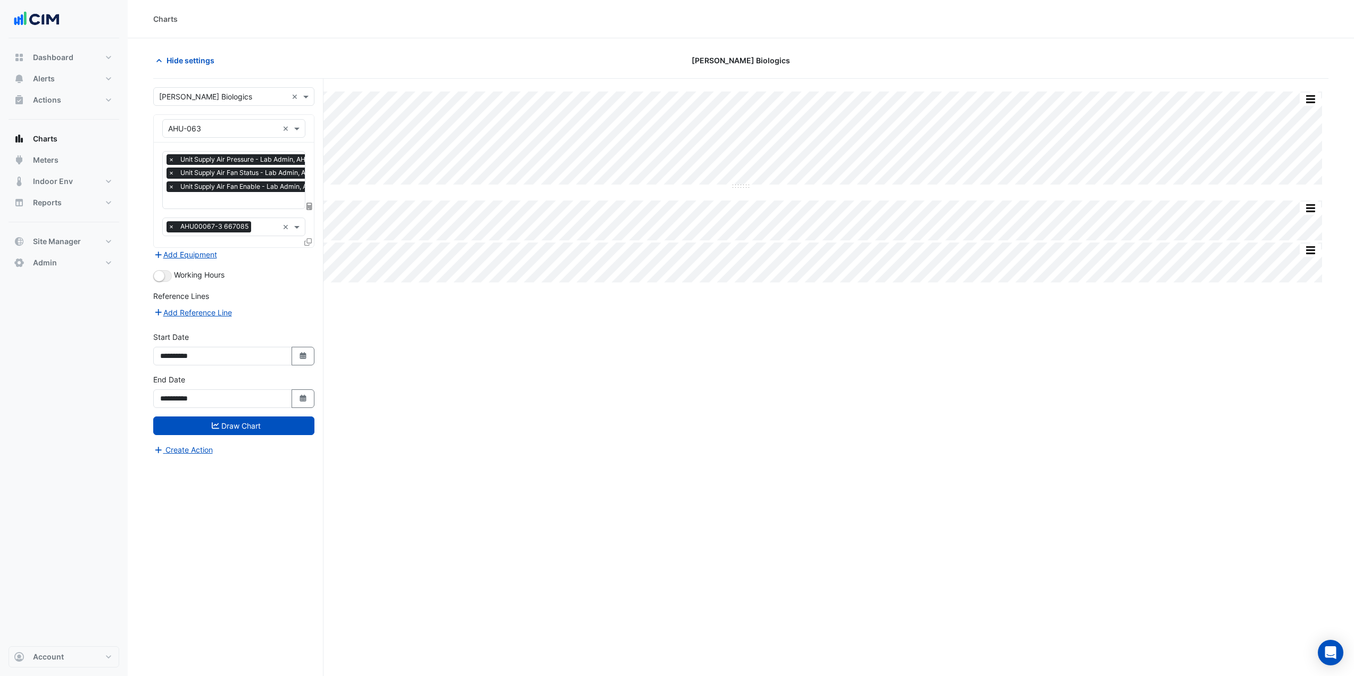
click at [261, 204] on input "text" at bounding box center [253, 201] width 170 height 11
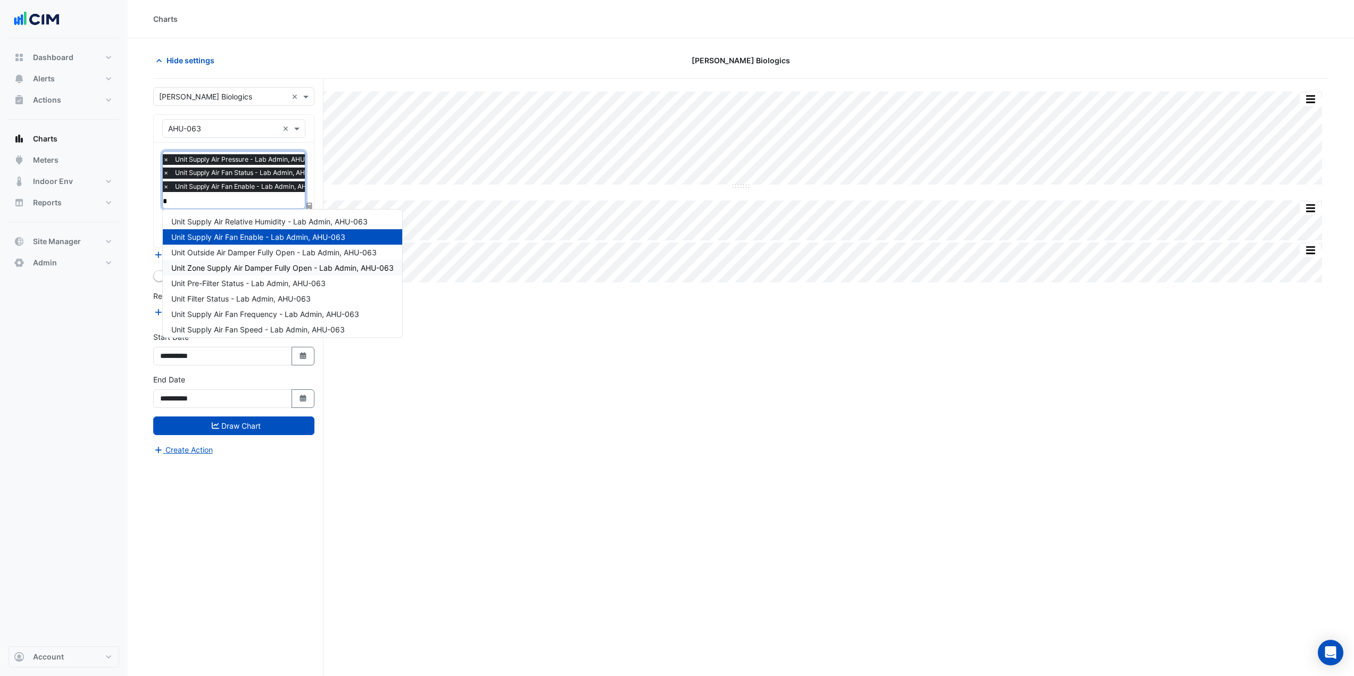
type input "**"
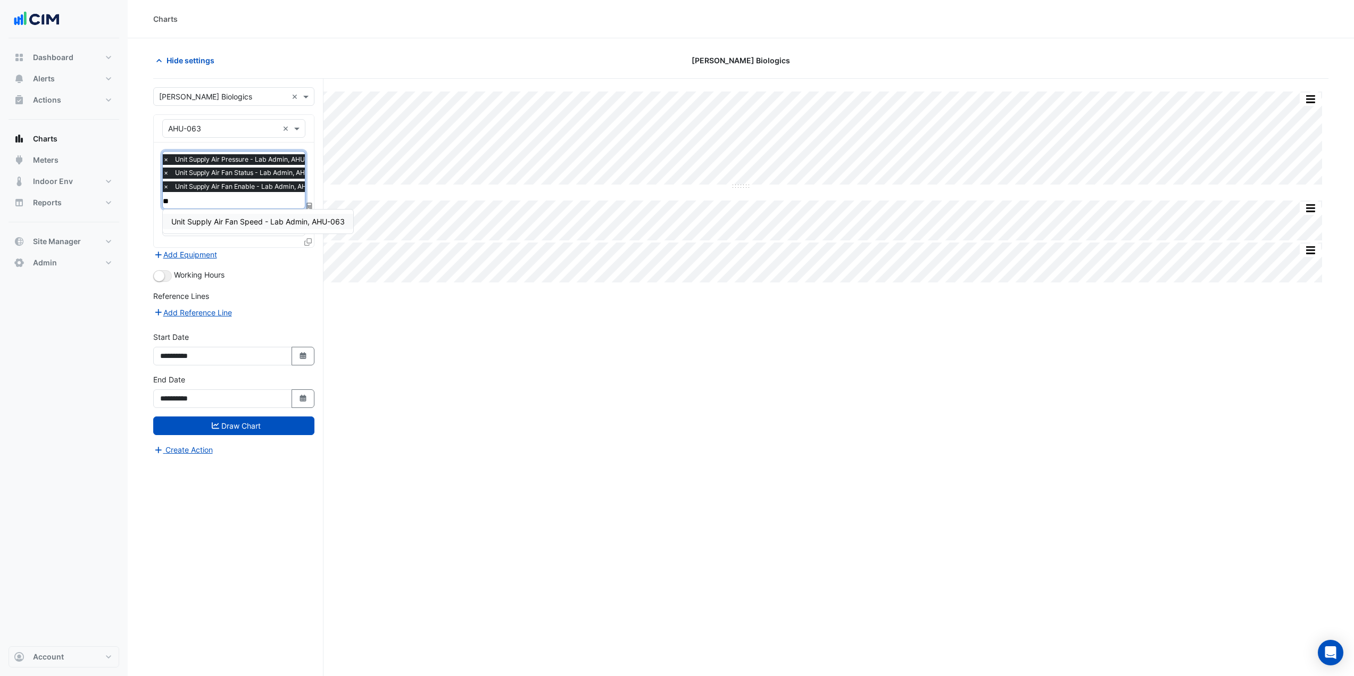
click at [277, 223] on span "Unit Supply Air Fan Speed - Lab Admin, AHU-063" at bounding box center [257, 221] width 173 height 9
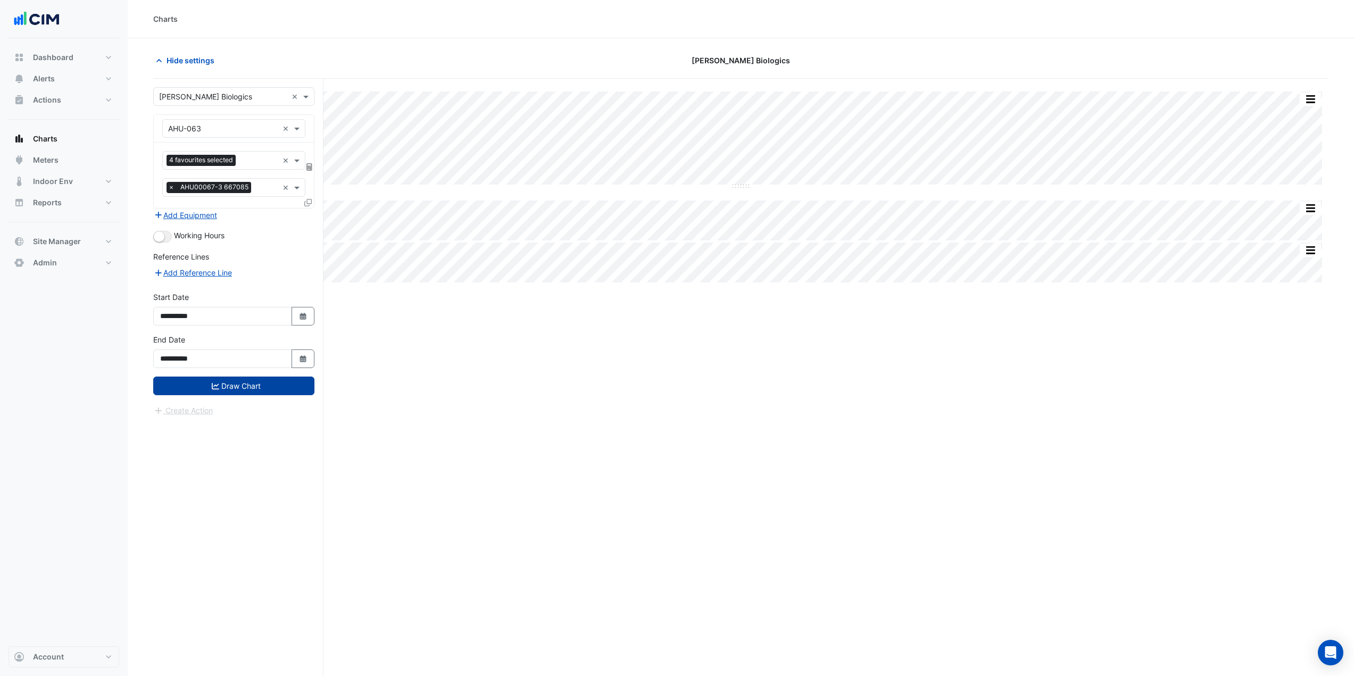
click at [281, 391] on button "Draw Chart" at bounding box center [233, 386] width 161 height 19
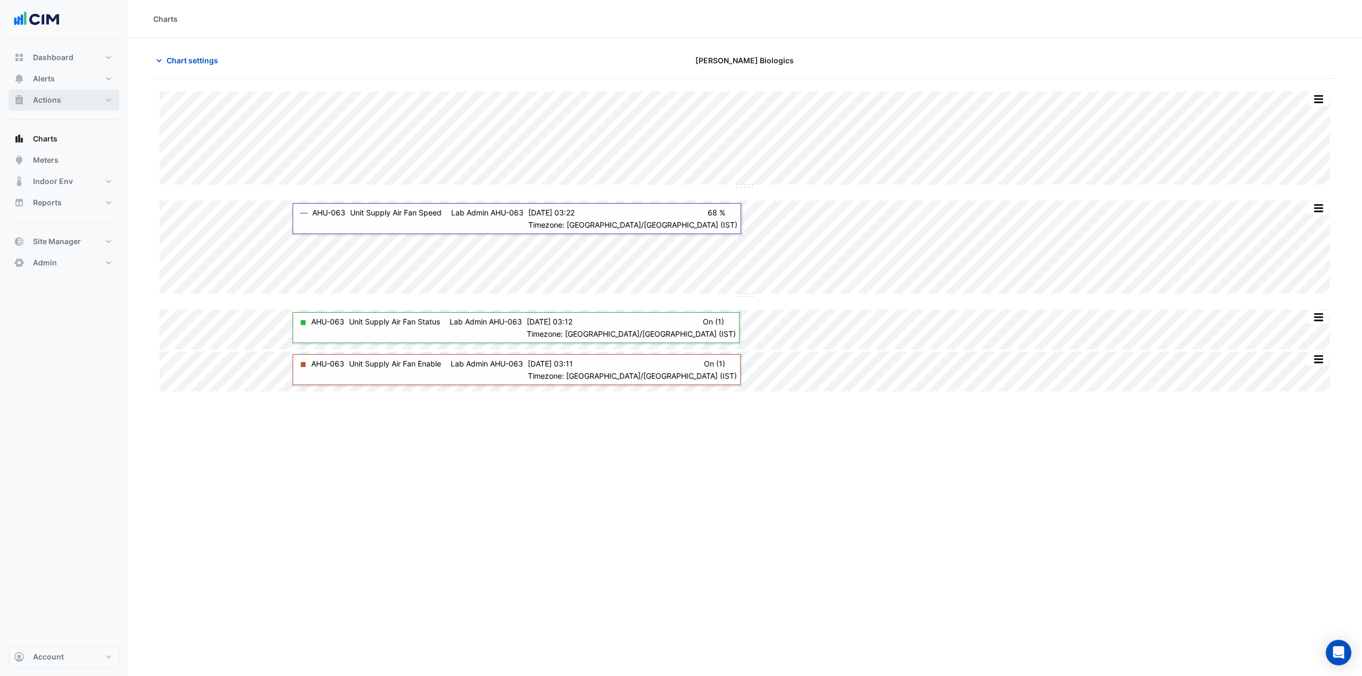
click at [74, 104] on button "Actions" at bounding box center [64, 99] width 111 height 21
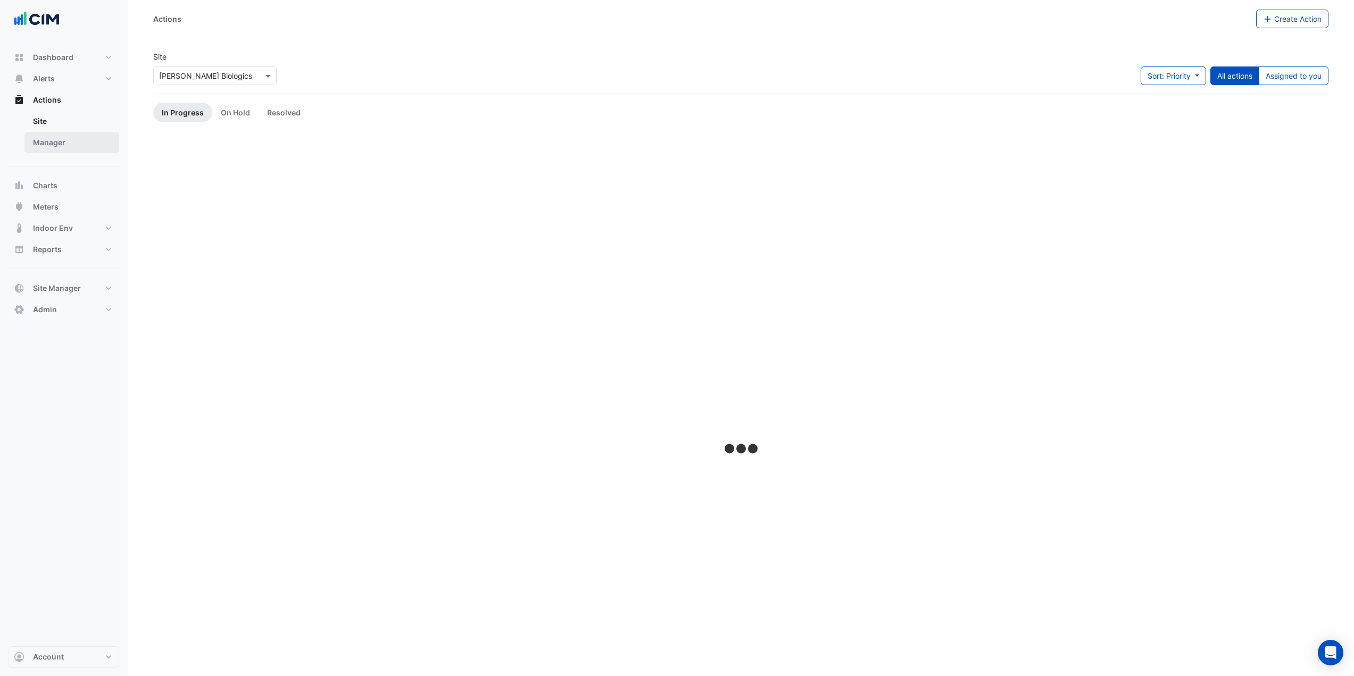
click at [67, 135] on link "Manager" at bounding box center [71, 142] width 95 height 21
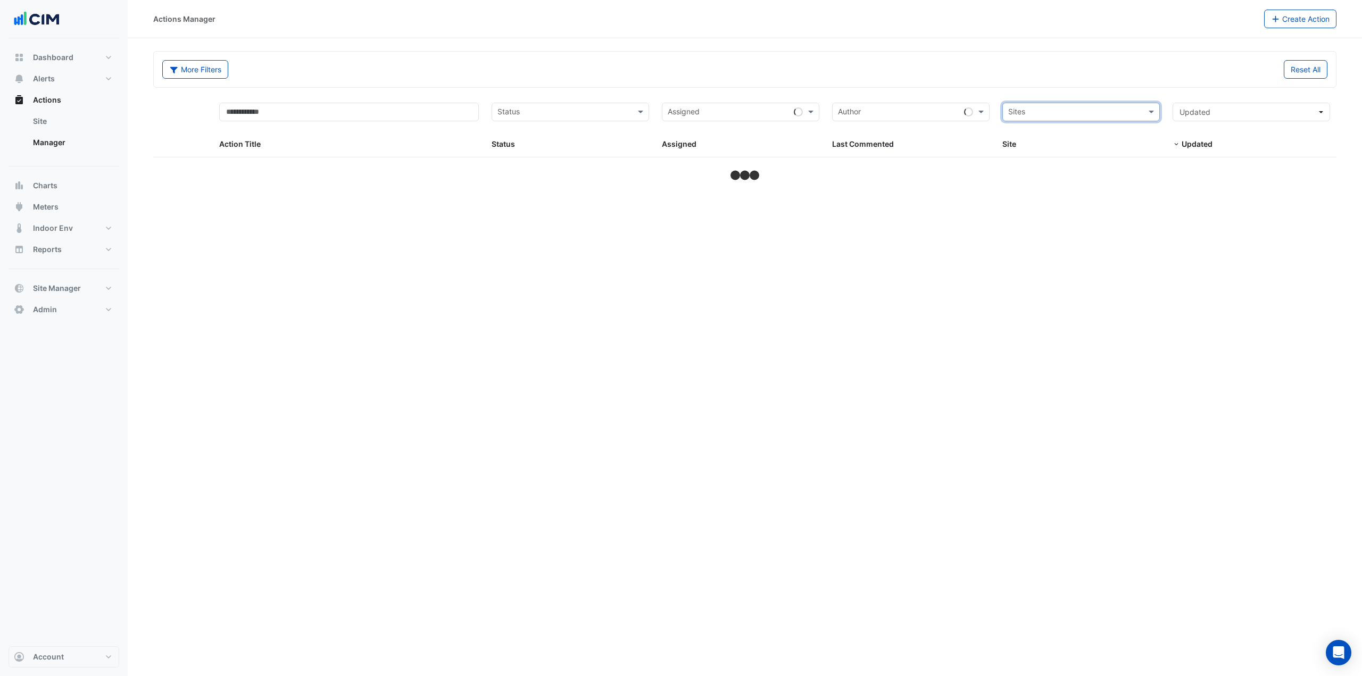
click at [1118, 112] on input "text" at bounding box center [1075, 113] width 134 height 12
type input "***"
click at [1088, 151] on div "[PERSON_NAME] Biologics" at bounding box center [1081, 150] width 156 height 15
click at [1095, 76] on div "Reset All" at bounding box center [1039, 69] width 589 height 19
select select "***"
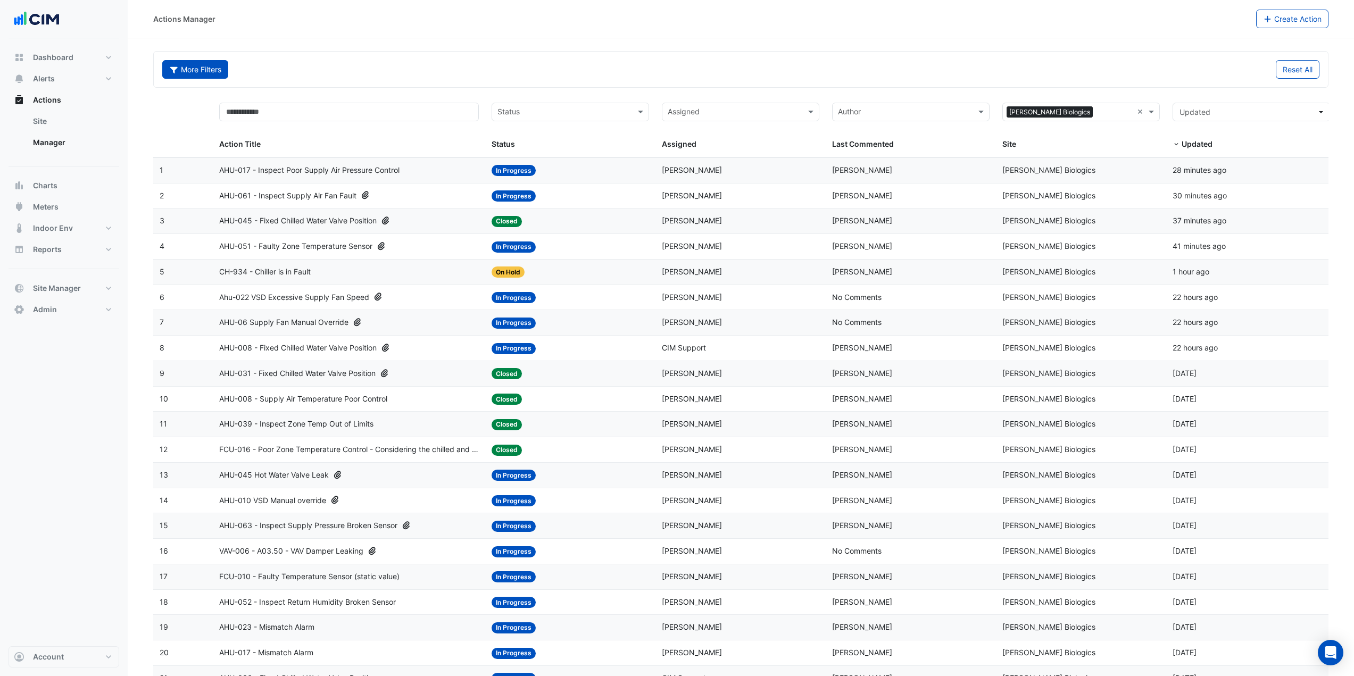
click at [218, 77] on button "More Filters" at bounding box center [195, 69] width 66 height 19
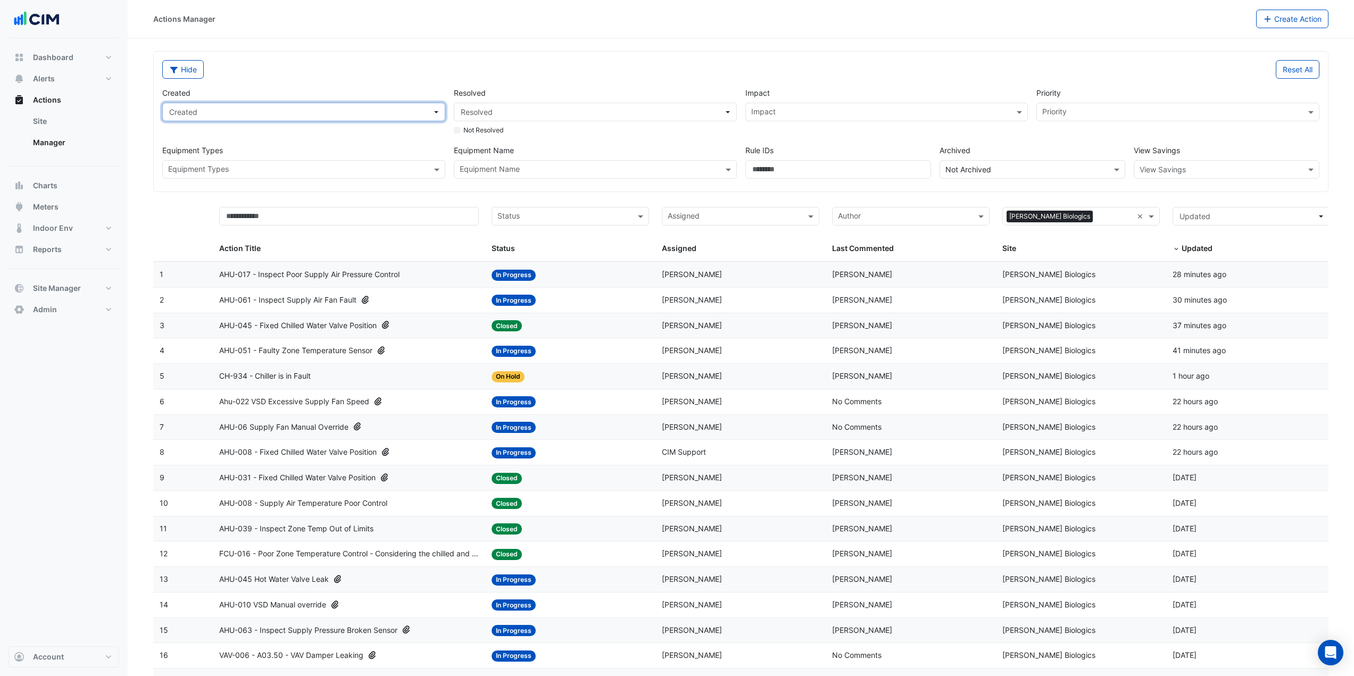
click at [419, 110] on span "Created" at bounding box center [300, 111] width 263 height 11
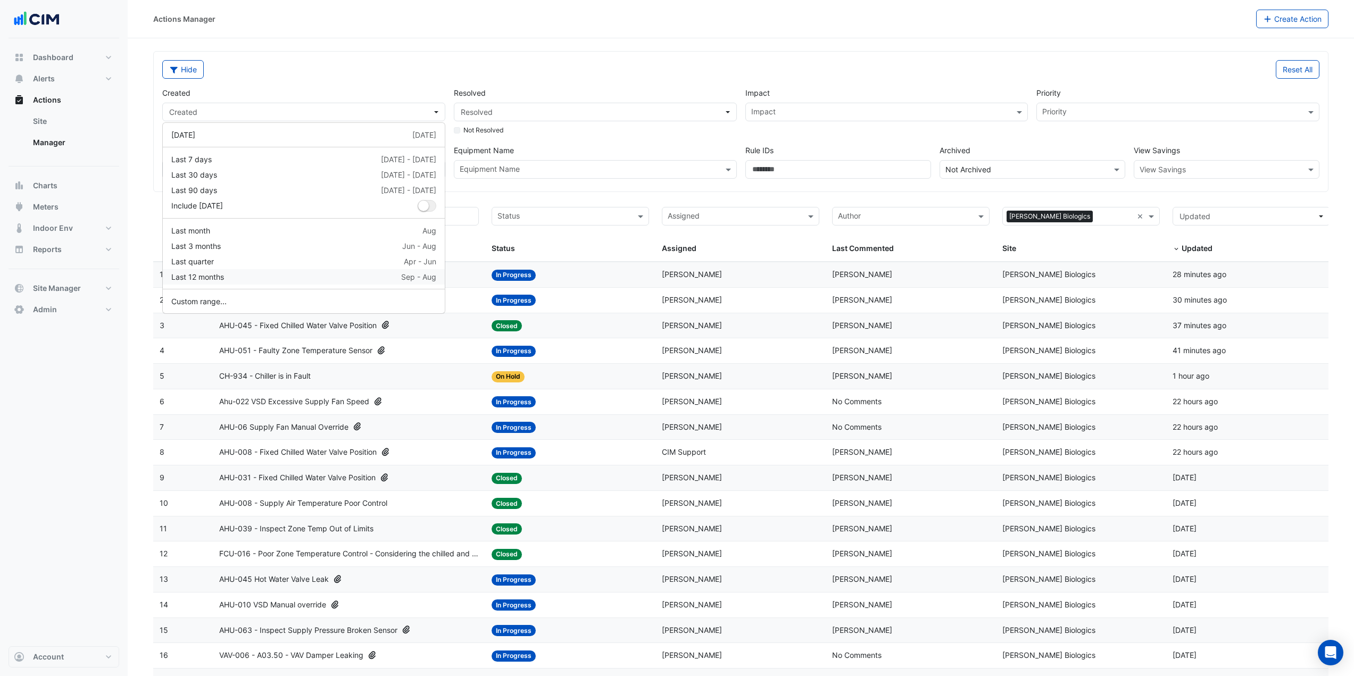
click at [268, 278] on div "Last 12 months Sep - Aug" at bounding box center [303, 276] width 265 height 11
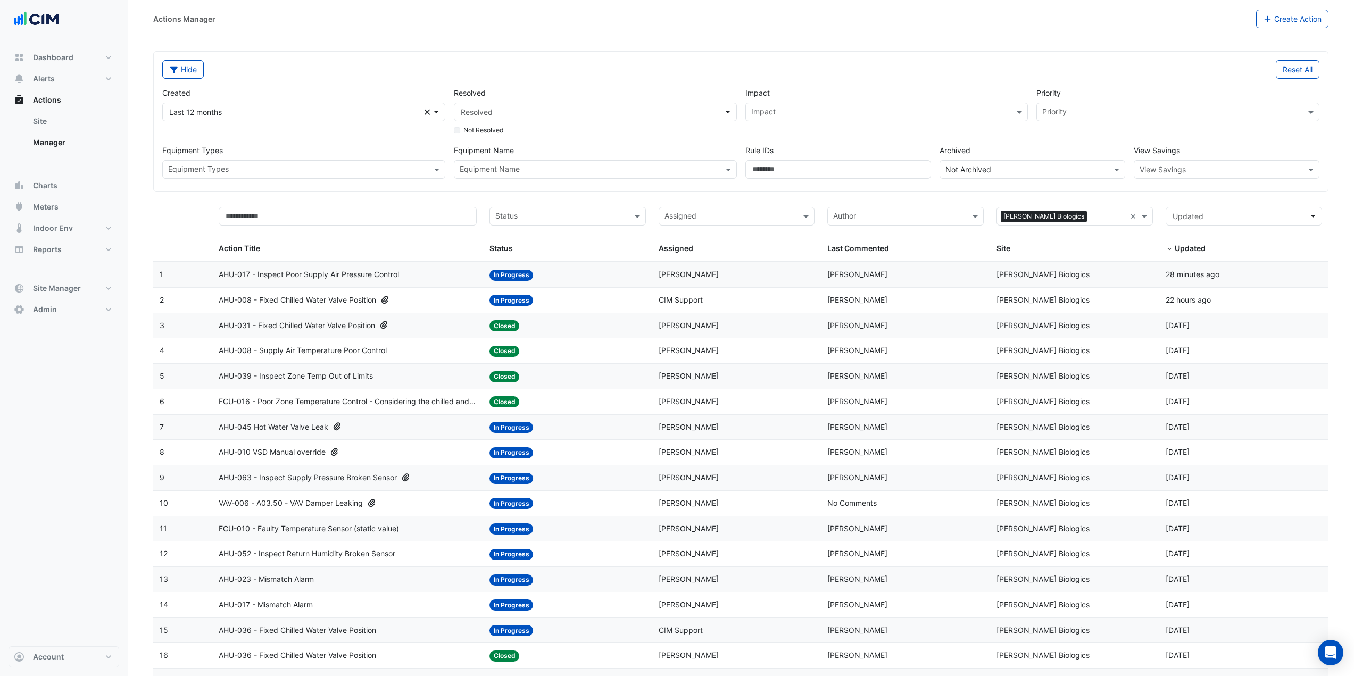
click at [1192, 175] on input "text" at bounding box center [1216, 169] width 153 height 11
click at [1154, 195] on span "Cost" at bounding box center [1151, 192] width 16 height 9
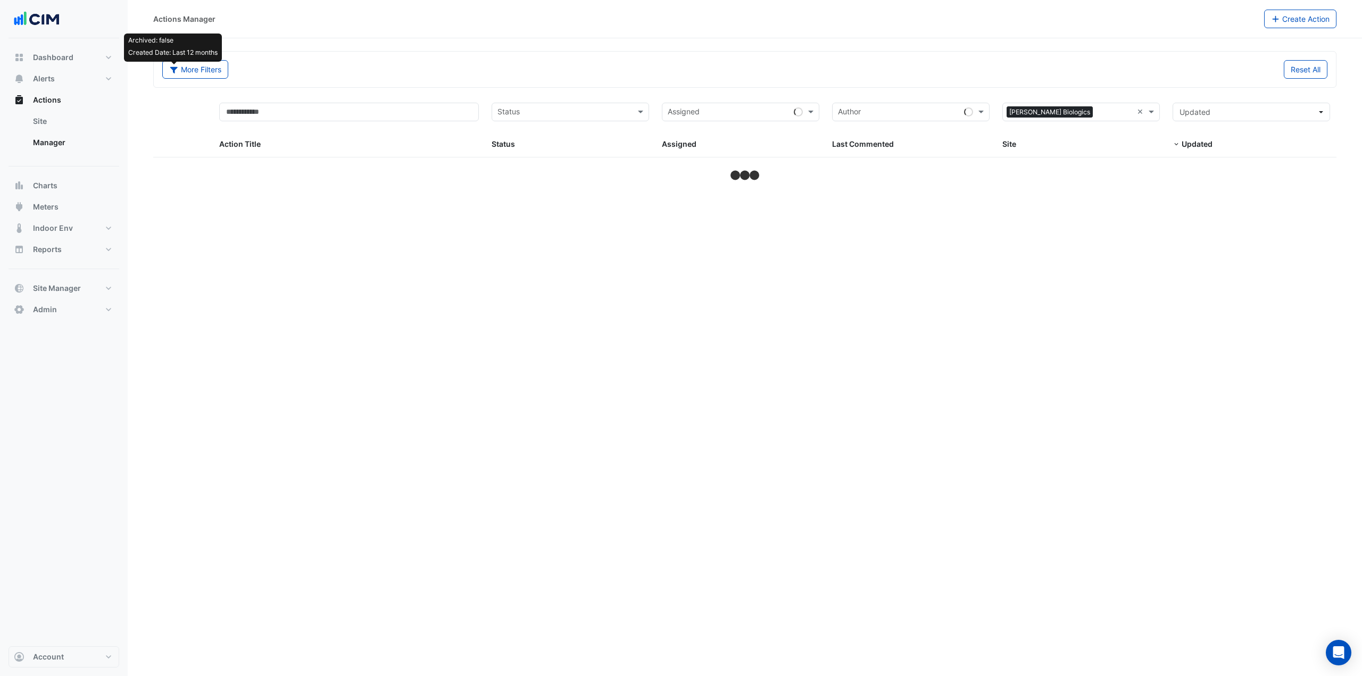
select select "***"
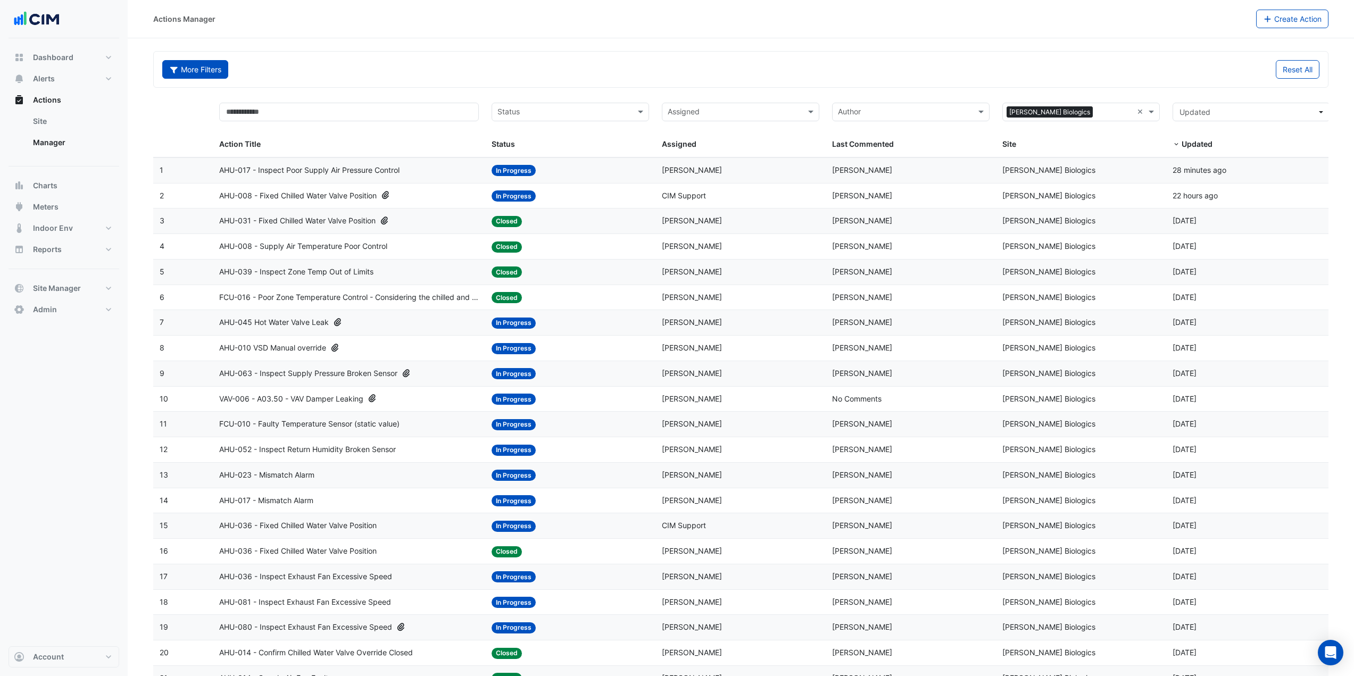
click at [192, 69] on button "More Filters" at bounding box center [195, 69] width 66 height 19
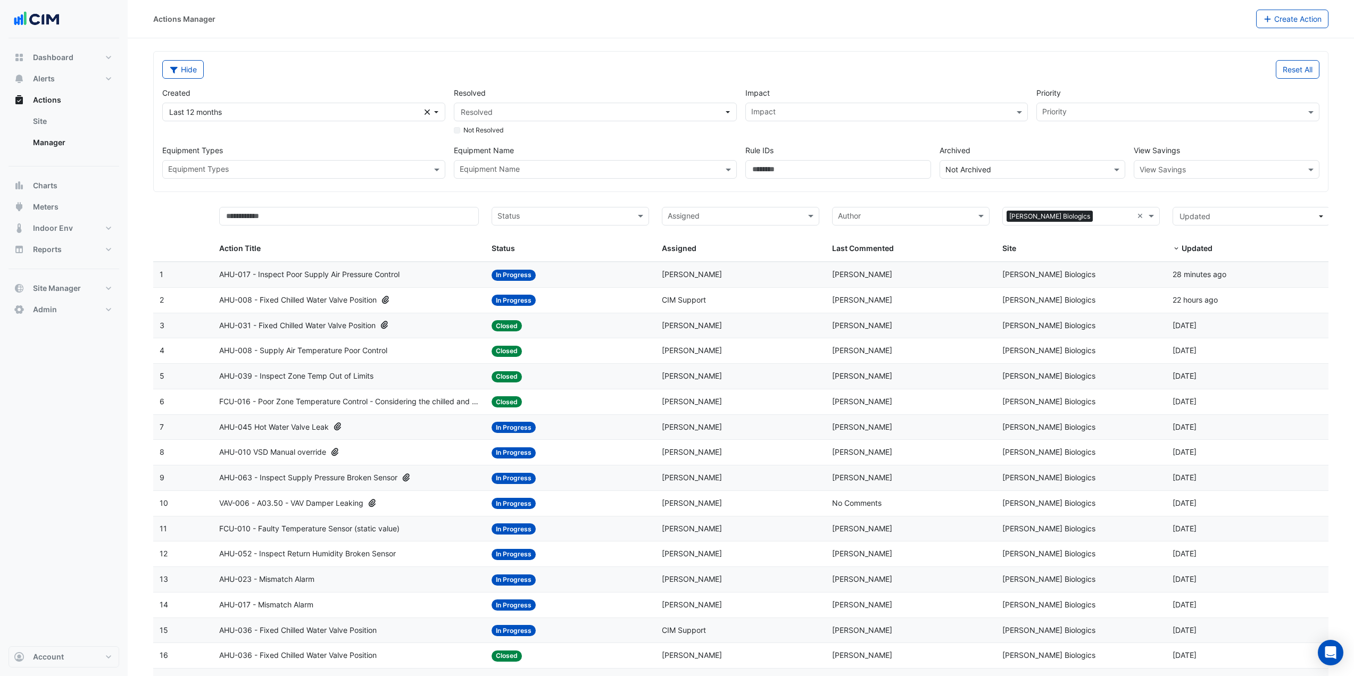
click at [479, 102] on div "Resolved Resolved Not Resolved" at bounding box center [596, 111] width 292 height 49
click at [485, 108] on span "Resolved" at bounding box center [477, 111] width 32 height 9
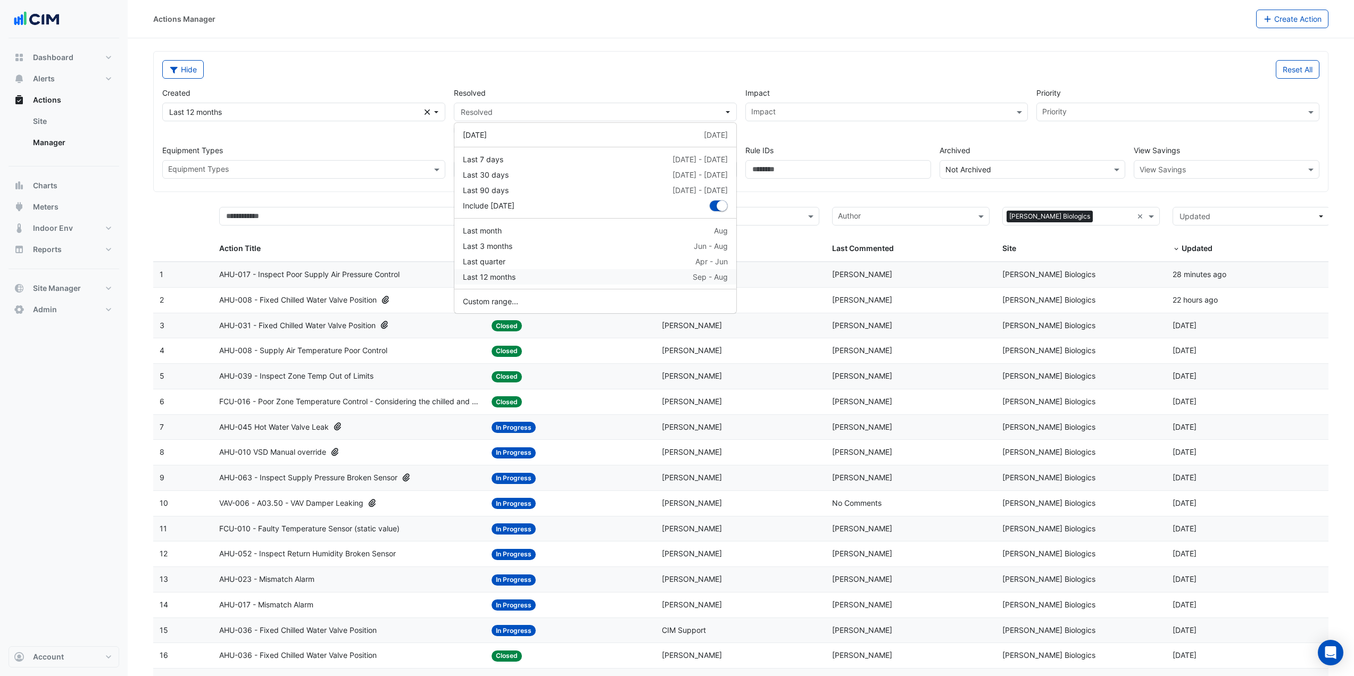
click at [516, 276] on div "Last 12 months" at bounding box center [489, 276] width 53 height 11
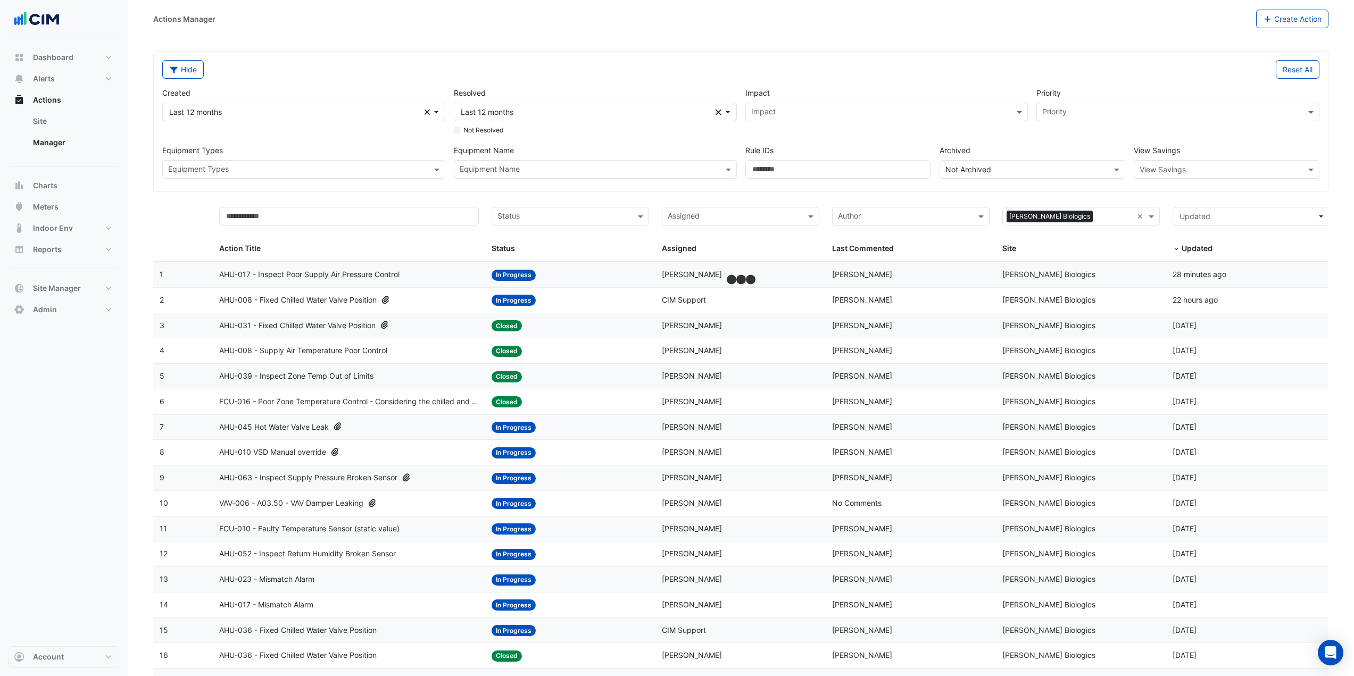
click at [549, 59] on div "Hide Reset All Created Last 12 months Clear Resolved Last 12 months Clear Not R…" at bounding box center [741, 122] width 1174 height 140
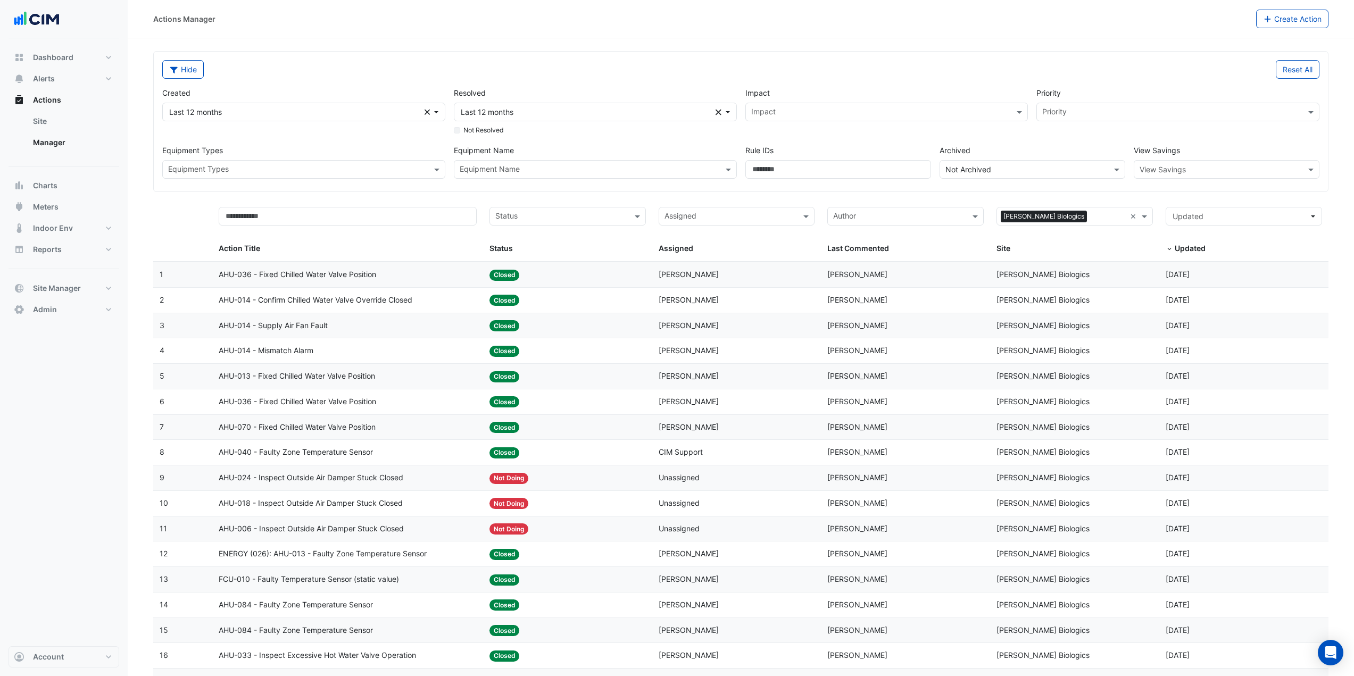
click at [1213, 171] on input "text" at bounding box center [1216, 169] width 153 height 11
click at [1157, 194] on span "Cost" at bounding box center [1151, 192] width 16 height 9
click at [1121, 134] on div "Priority Priority" at bounding box center [1178, 111] width 292 height 49
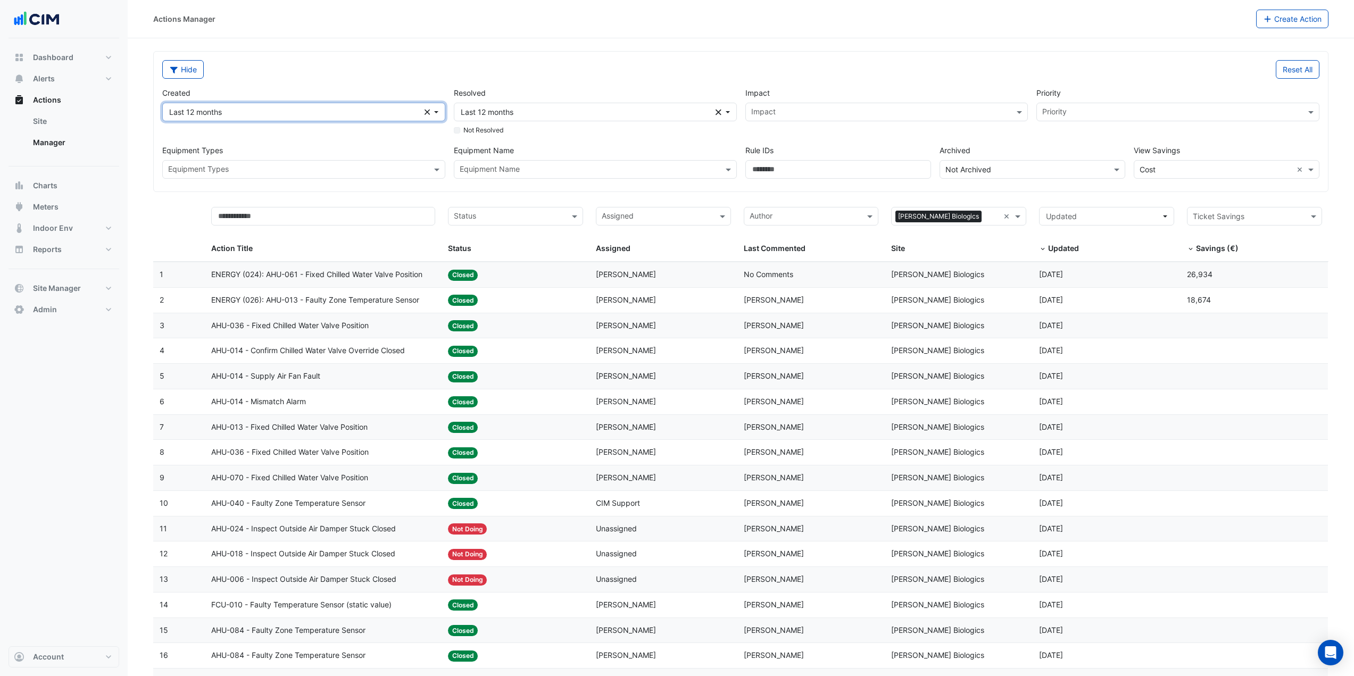
click at [426, 113] on icon "Clear" at bounding box center [428, 112] width 6 height 7
click at [658, 78] on div "Hide" at bounding box center [448, 69] width 585 height 19
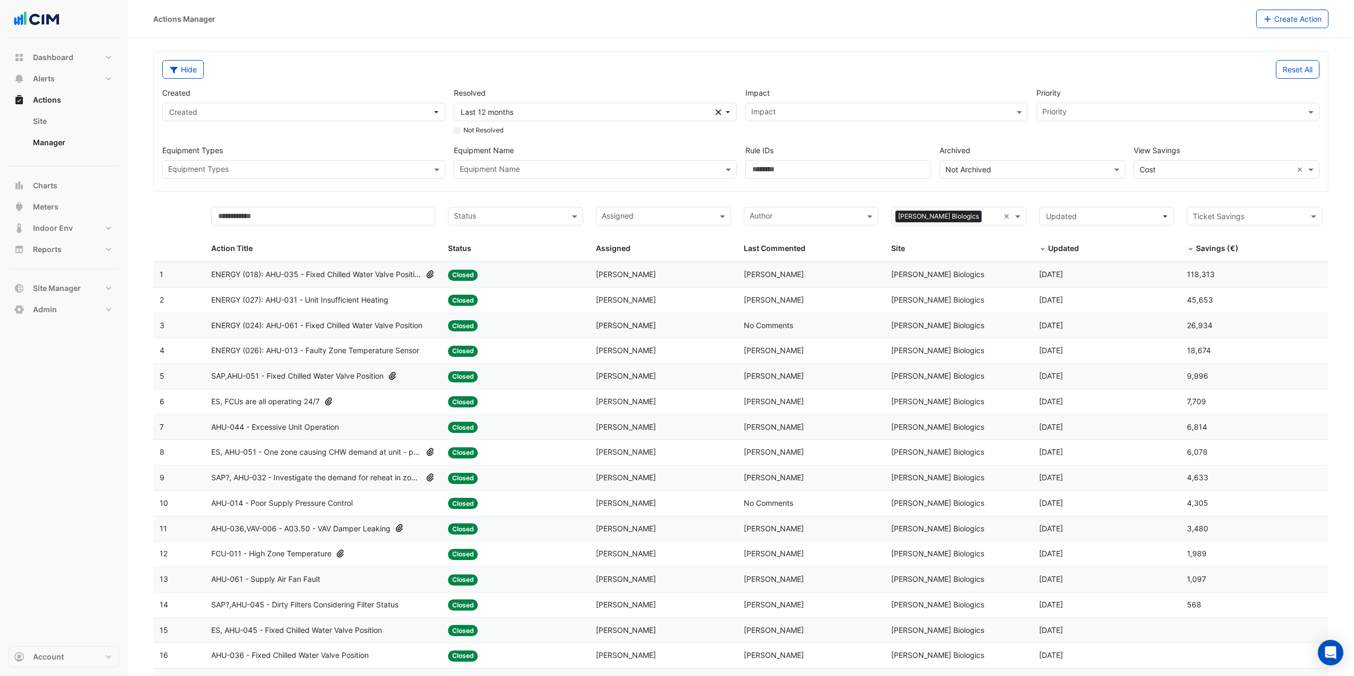
click at [378, 282] on datatable-body-cell "Action Title: ENERGY (018): AHU-035 - Fixed Chilled Water Valve Position" at bounding box center [323, 274] width 237 height 25
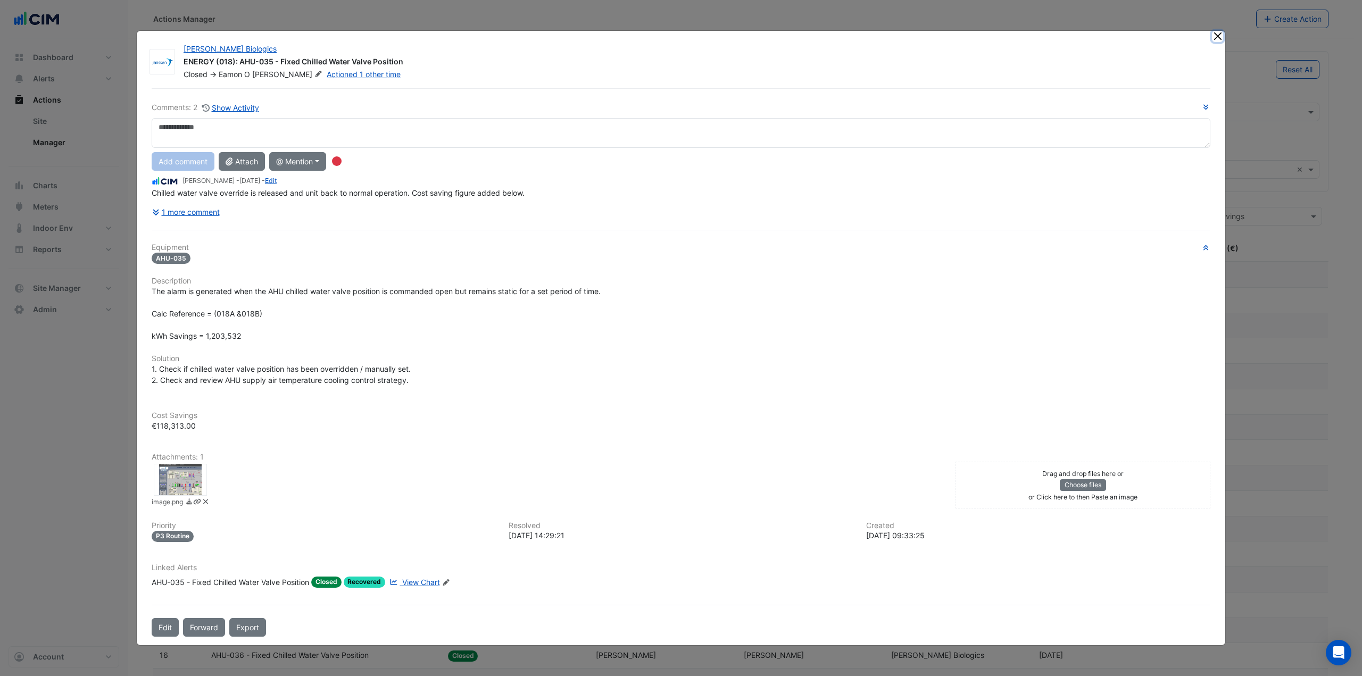
click at [1217, 38] on button "Close" at bounding box center [1217, 36] width 11 height 11
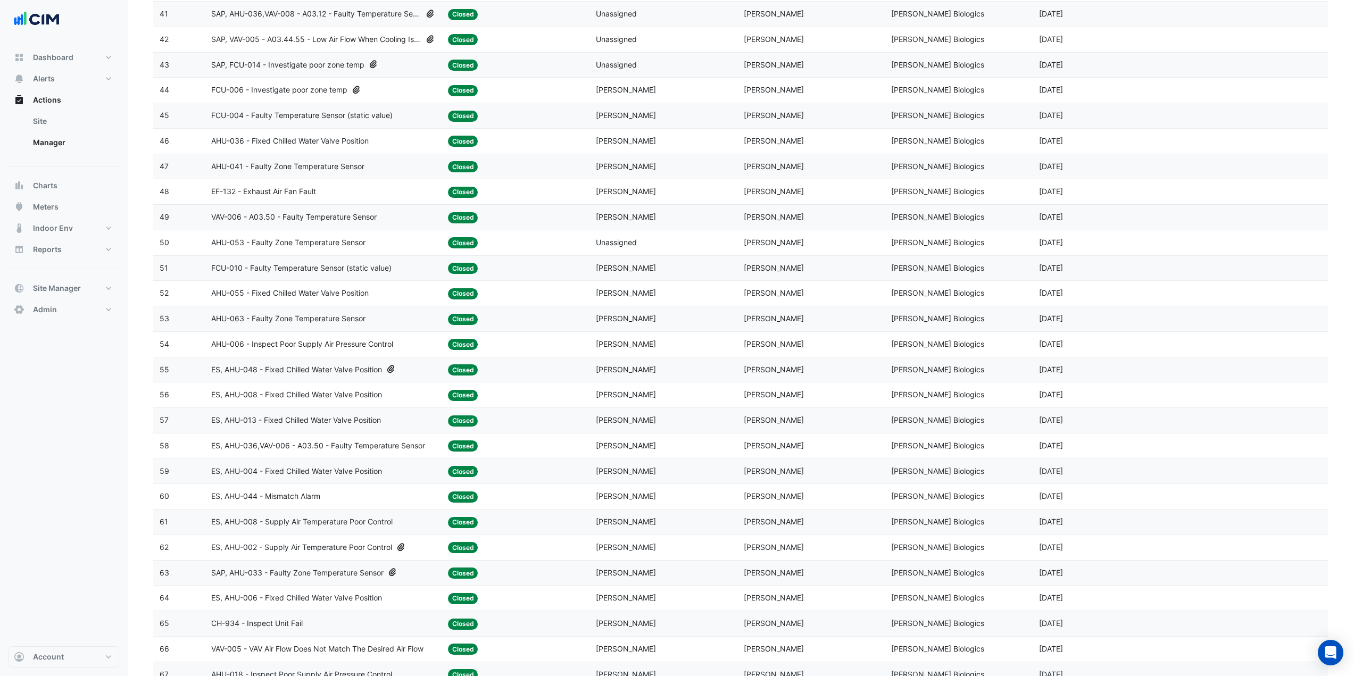
scroll to position [1702, 0]
